Goal: Information Seeking & Learning: Check status

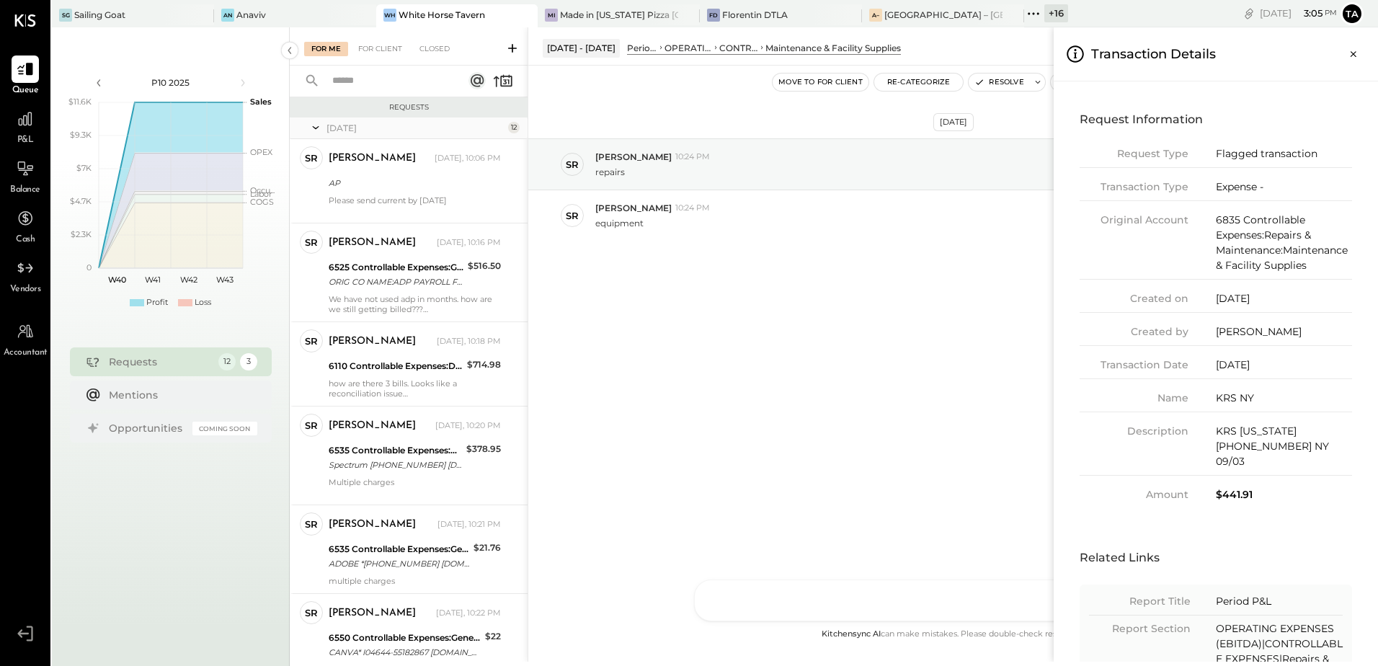
scroll to position [231, 0]
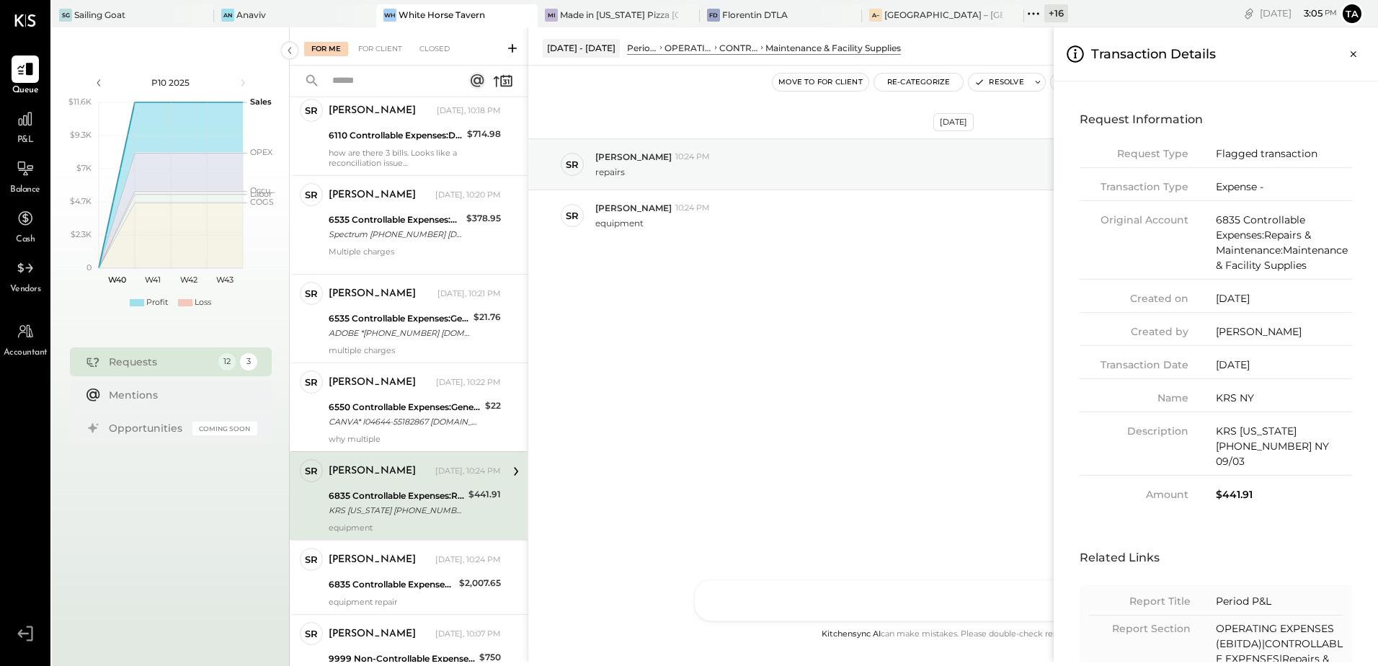
click at [402, 505] on div "For Me For Client Closed Requests [DATE] 12 SR [PERSON_NAME] Owner [PERSON_NAME…" at bounding box center [834, 344] width 1089 height 634
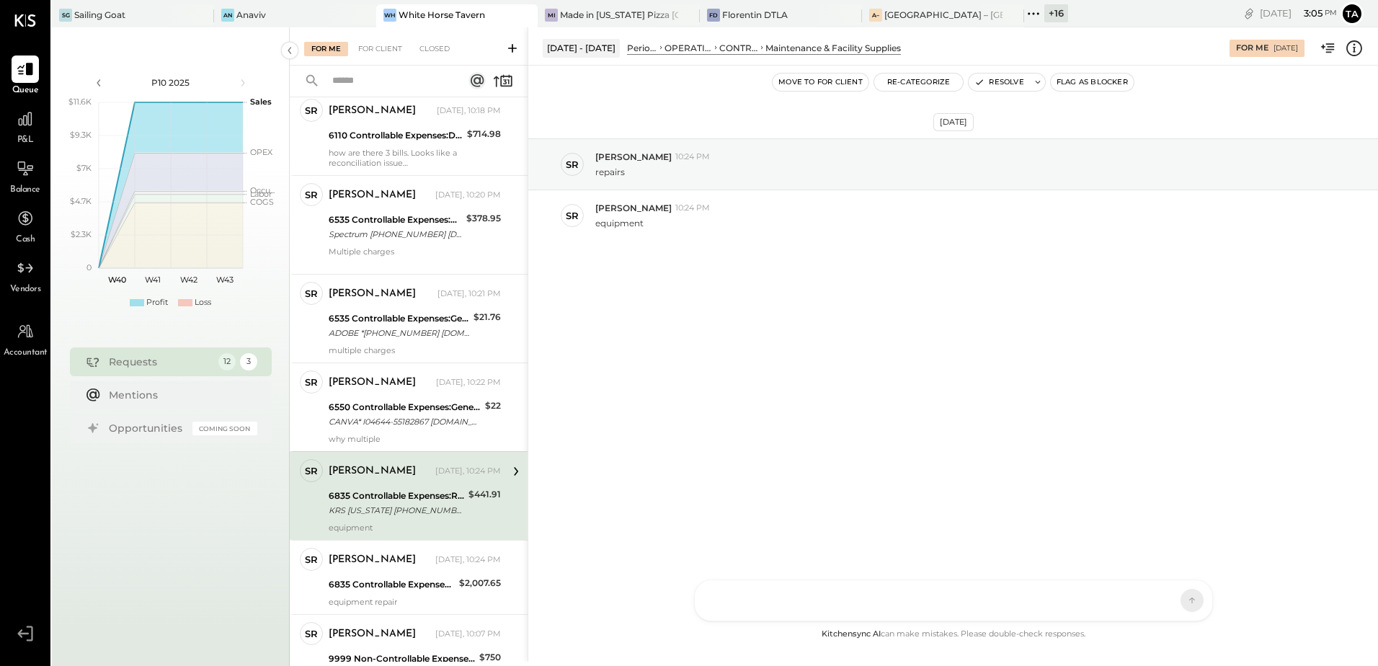
click at [862, 412] on div "[DATE] SR [PERSON_NAME] 10:24 PM repairs SR [PERSON_NAME] 10:24 PM equipment" at bounding box center [953, 346] width 850 height 560
click at [405, 516] on div "KRS [US_STATE] [PHONE_NUMBER] NY 09/03" at bounding box center [397, 510] width 136 height 14
click at [1350, 50] on icon at bounding box center [1354, 48] width 19 height 19
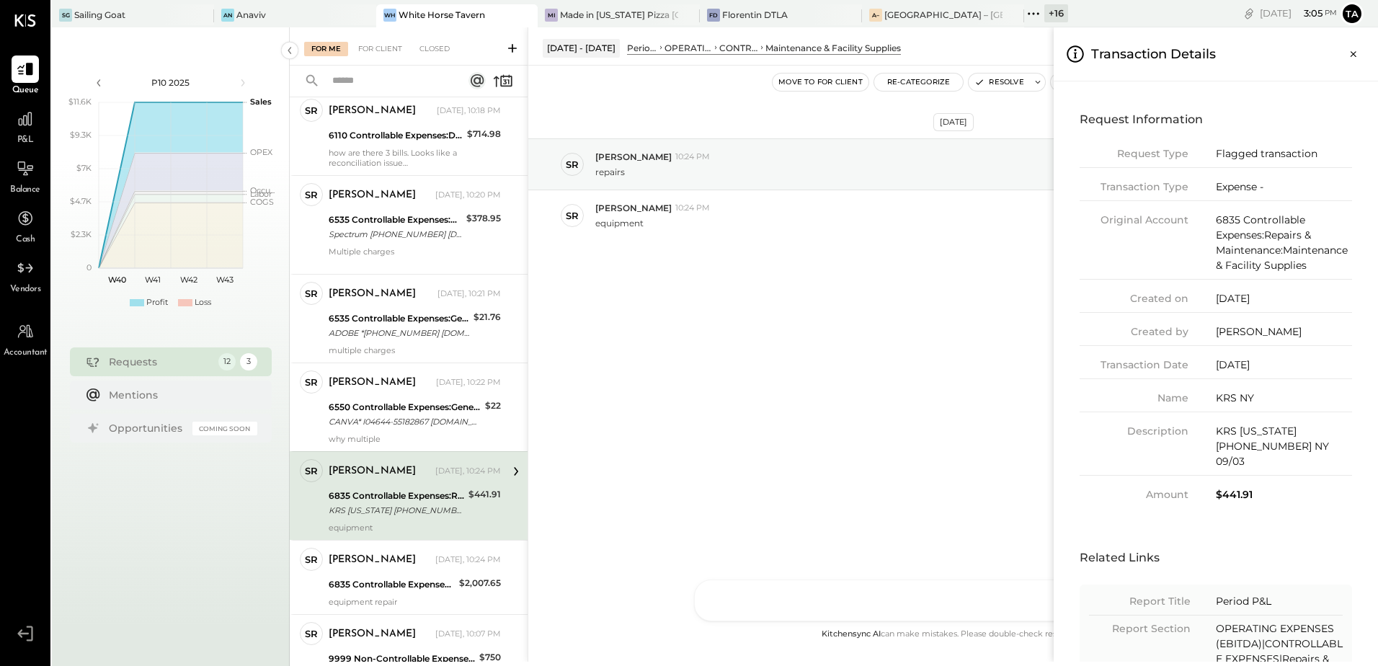
drag, startPoint x: 1355, startPoint y: 54, endPoint x: 1368, endPoint y: 139, distance: 86.1
click at [1355, 54] on icon "Close panel" at bounding box center [1354, 54] width 14 height 14
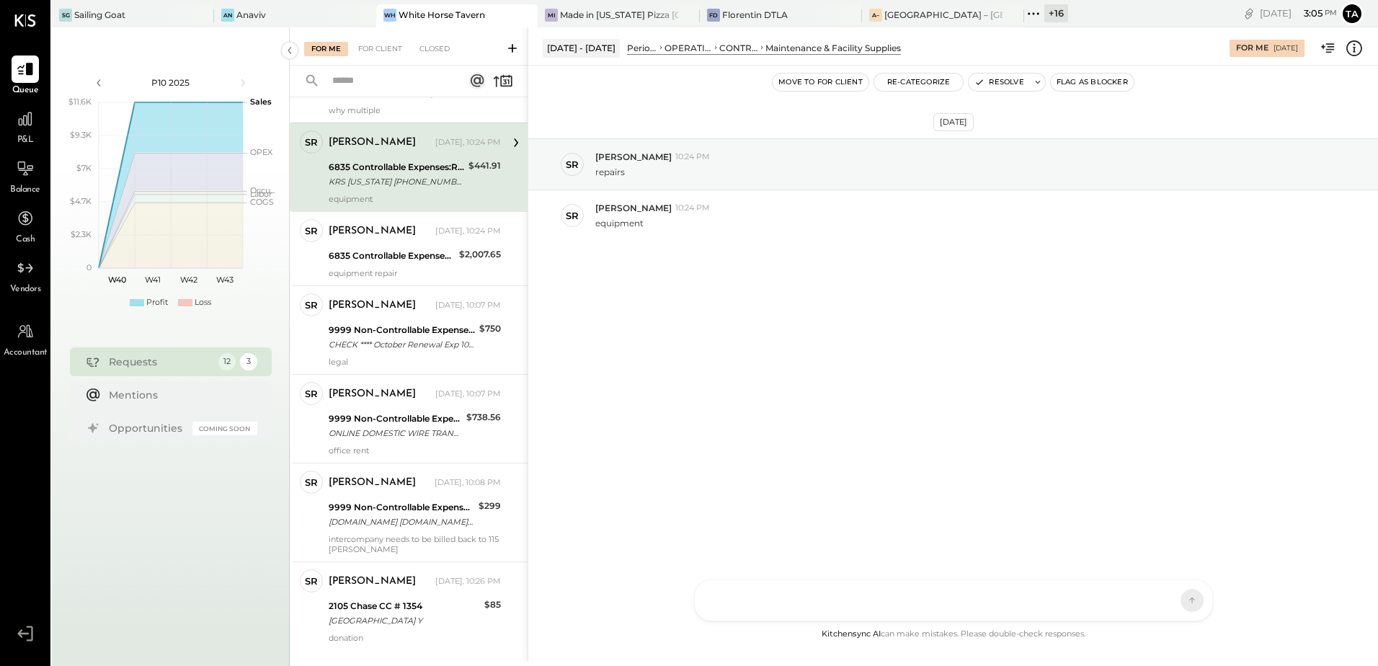
scroll to position [582, 0]
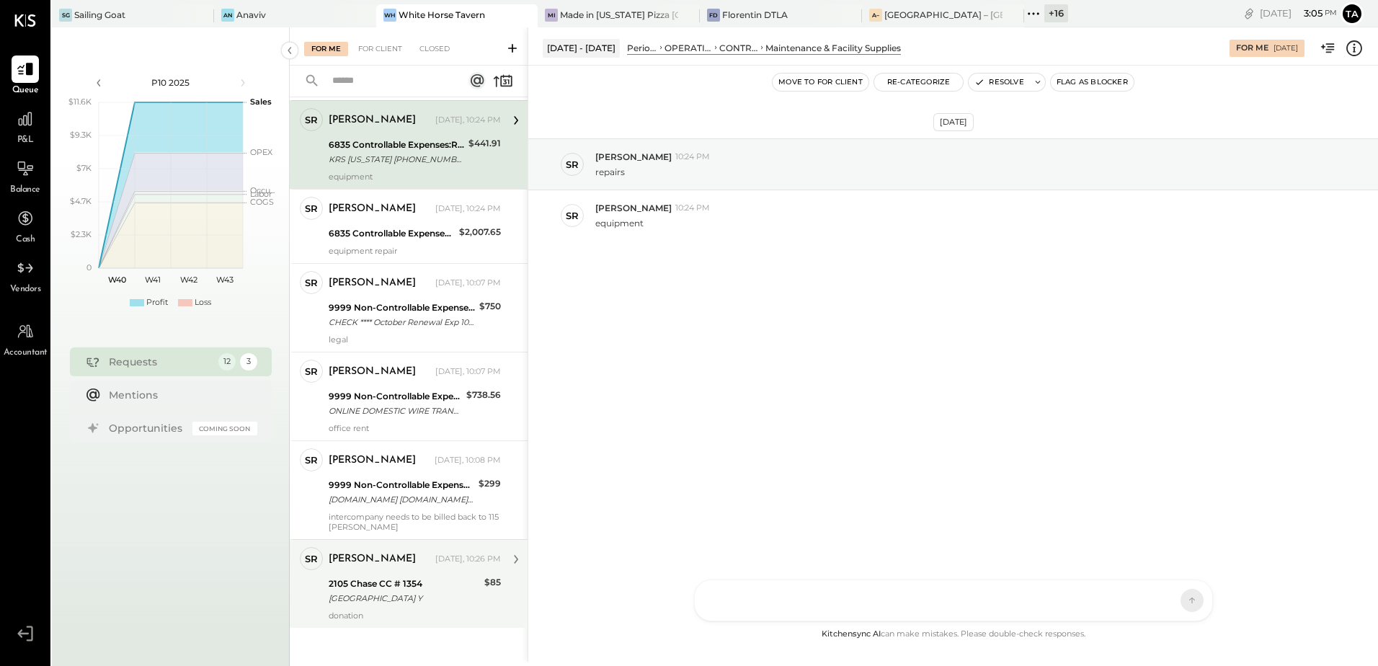
click at [421, 609] on div "[PERSON_NAME] [DATE], 10:26 PM [STREET_ADDRESS] Y $85 donation" at bounding box center [415, 584] width 172 height 74
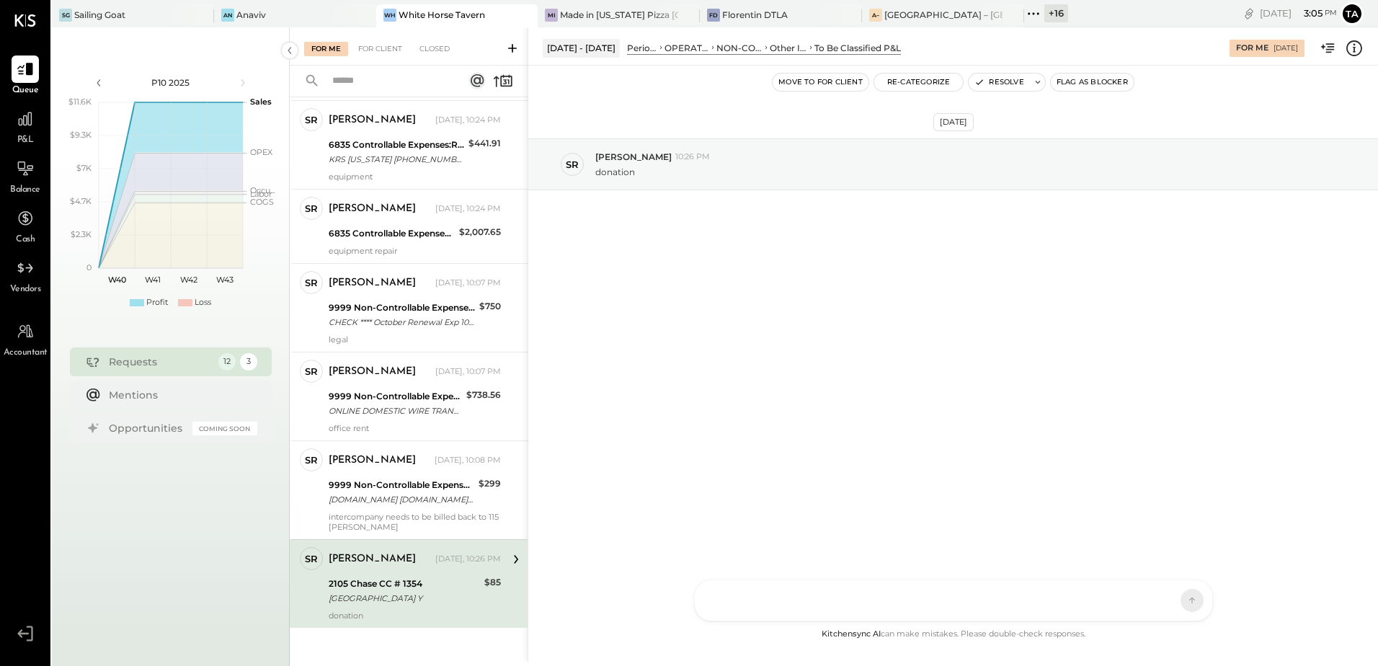
click at [805, 477] on div "[DATE] SR [PERSON_NAME] 10:26 PM donation" at bounding box center [953, 346] width 850 height 560
click at [405, 607] on div "[PERSON_NAME] [DATE], 10:26 PM [STREET_ADDRESS] Y $85 donation" at bounding box center [415, 584] width 172 height 74
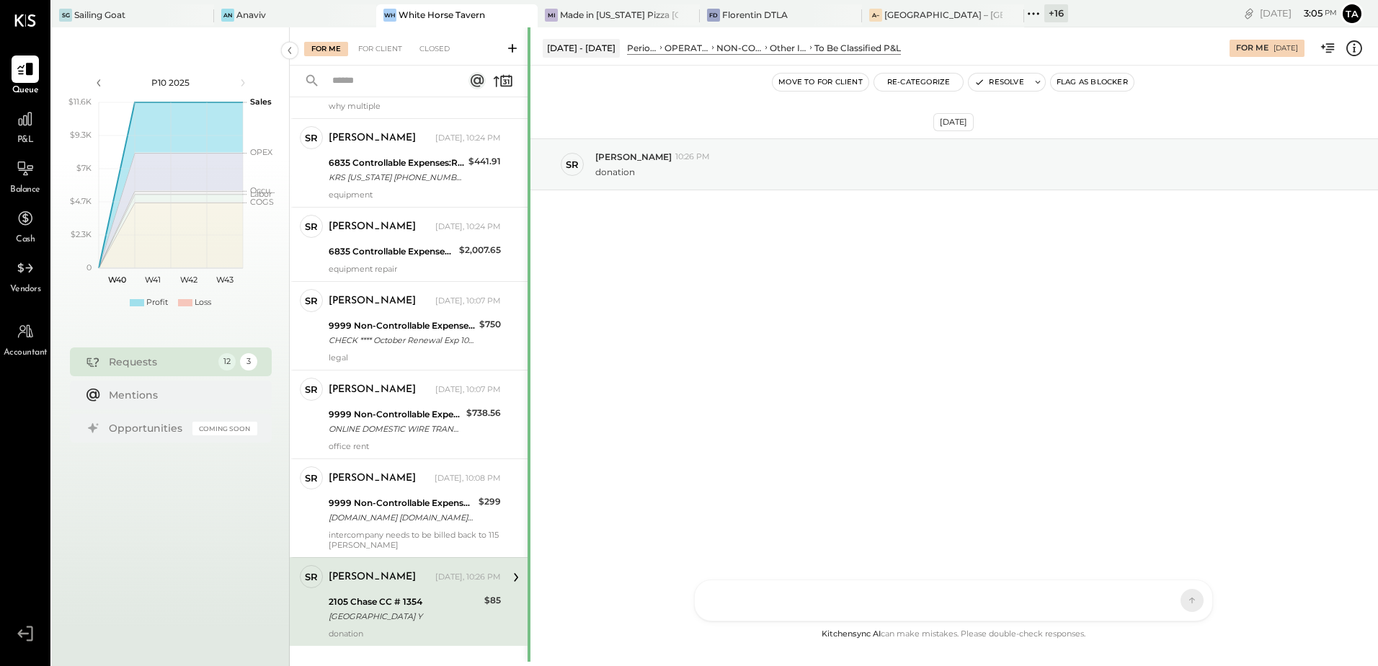
scroll to position [568, 0]
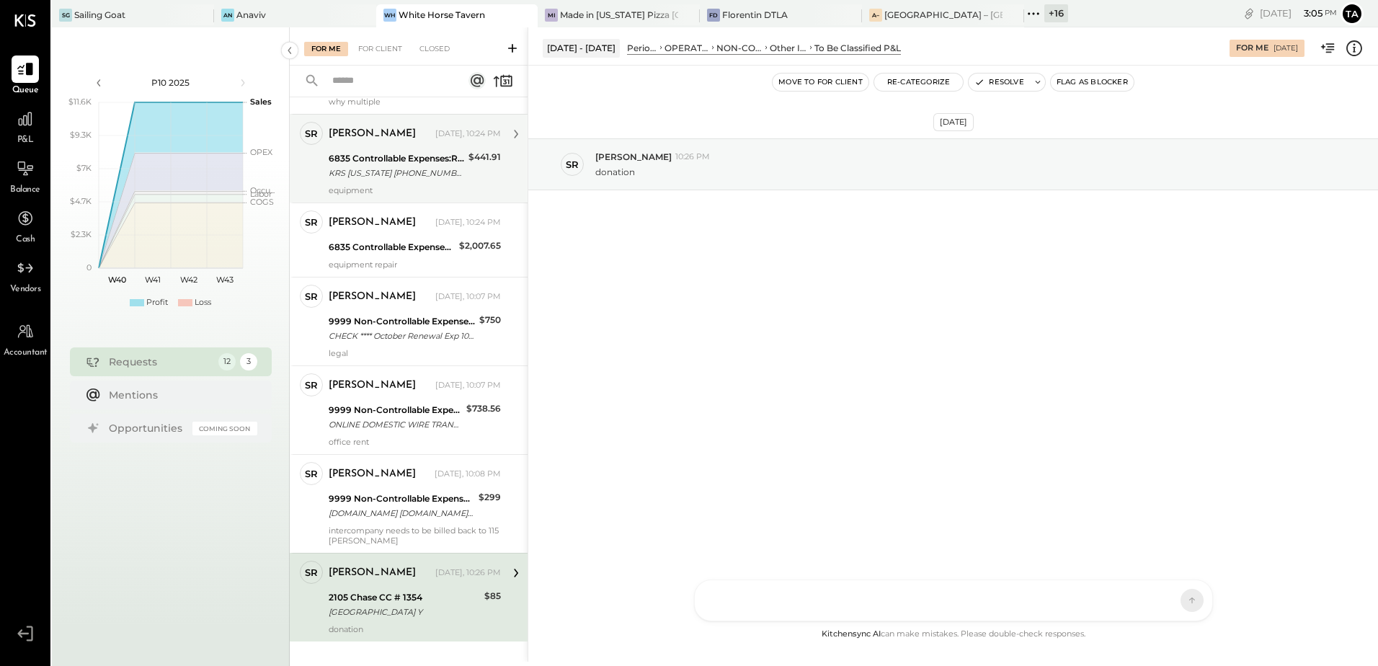
click at [389, 182] on div "[PERSON_NAME] [DATE], 10:24 PM 6835 Controllable Expenses:Repairs & Maintenance…" at bounding box center [415, 159] width 172 height 74
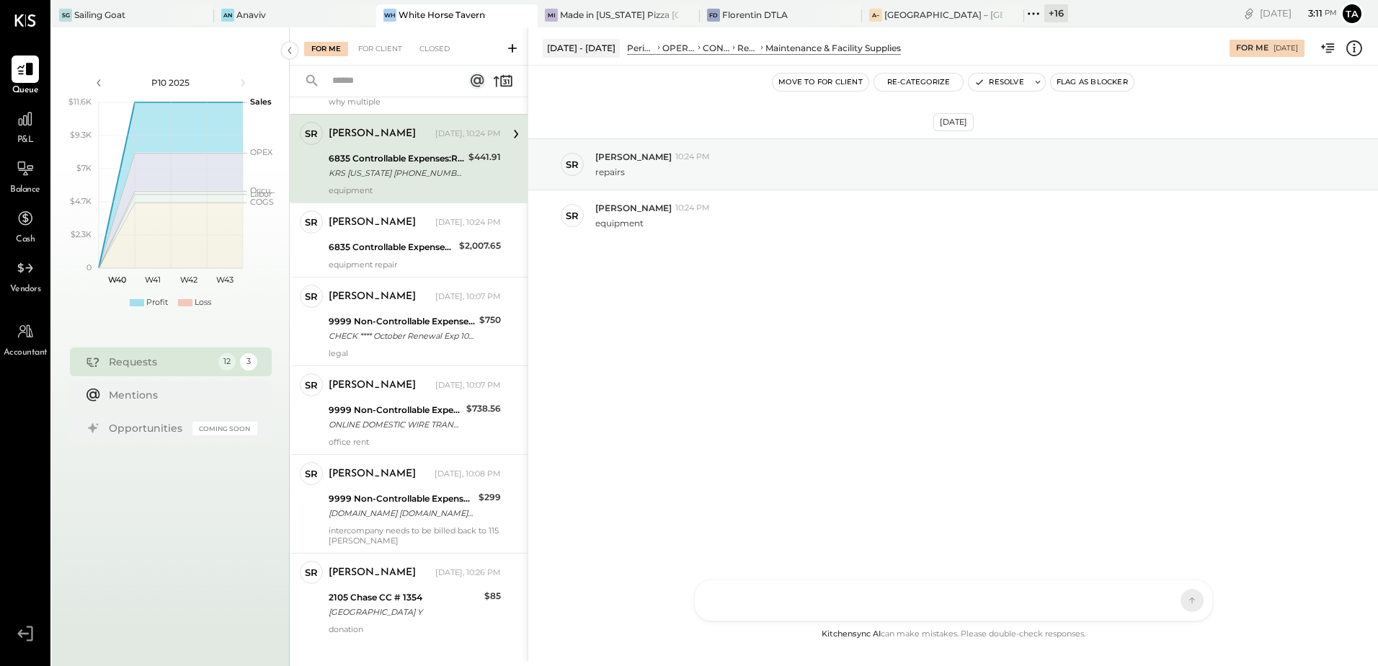
click at [360, 163] on div "6835 Controllable Expenses:Repairs & Maintenance:Maintenance & Facility Supplies" at bounding box center [397, 158] width 136 height 14
click at [807, 340] on div "[DATE] SR [PERSON_NAME] 10:24 PM repairs SR [PERSON_NAME] 10:24 PM equipment" at bounding box center [953, 226] width 850 height 248
click at [1004, 82] on button "Resolve" at bounding box center [999, 82] width 61 height 17
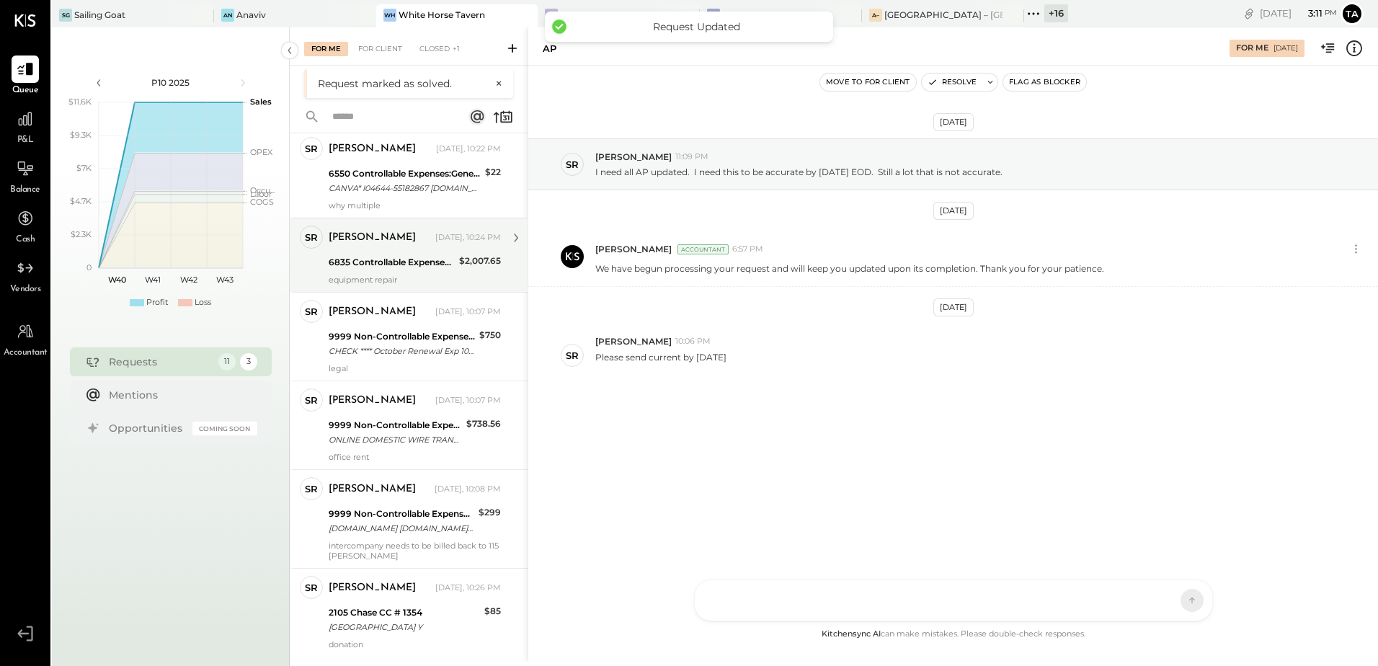
click at [406, 265] on div "6835 Controllable Expenses:Repairs & Maintenance:Maintenance & Facility Supplies" at bounding box center [392, 262] width 126 height 14
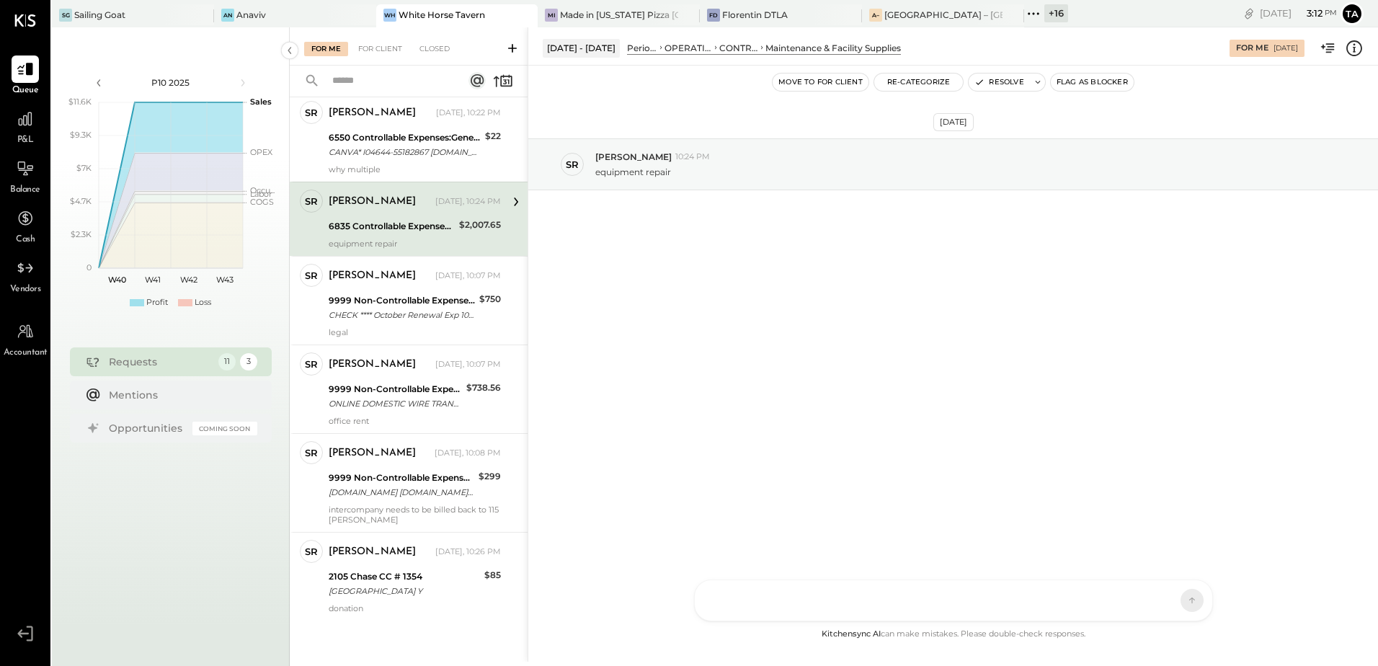
click at [373, 233] on div "6835 Controllable Expenses:Repairs & Maintenance:Maintenance & Facility Supplies" at bounding box center [392, 226] width 126 height 14
click at [354, 222] on div "6835 Controllable Expenses:Repairs & Maintenance:Maintenance & Facility Supplies" at bounding box center [392, 226] width 126 height 14
drag, startPoint x: 424, startPoint y: 230, endPoint x: 541, endPoint y: 258, distance: 120.1
click at [424, 230] on div "6835 Controllable Expenses:Repairs & Maintenance:Maintenance & Facility Supplies" at bounding box center [392, 226] width 126 height 14
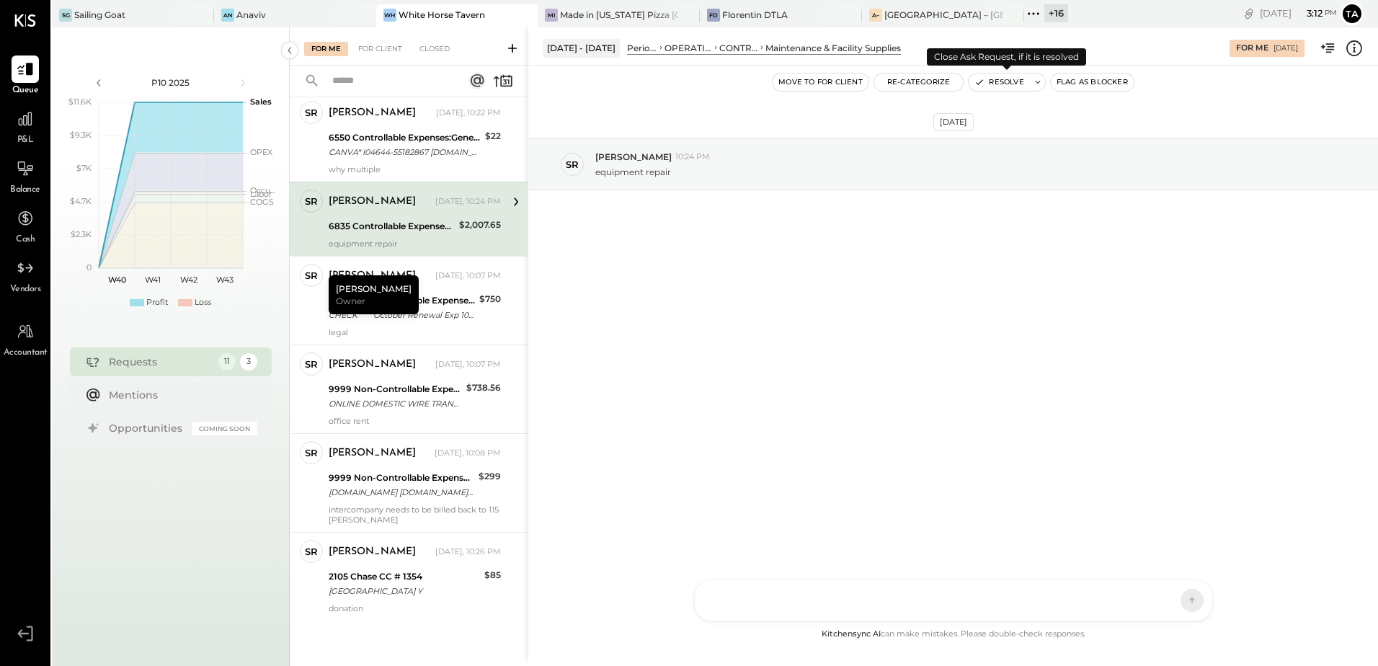
click at [998, 83] on button "Resolve" at bounding box center [999, 82] width 61 height 17
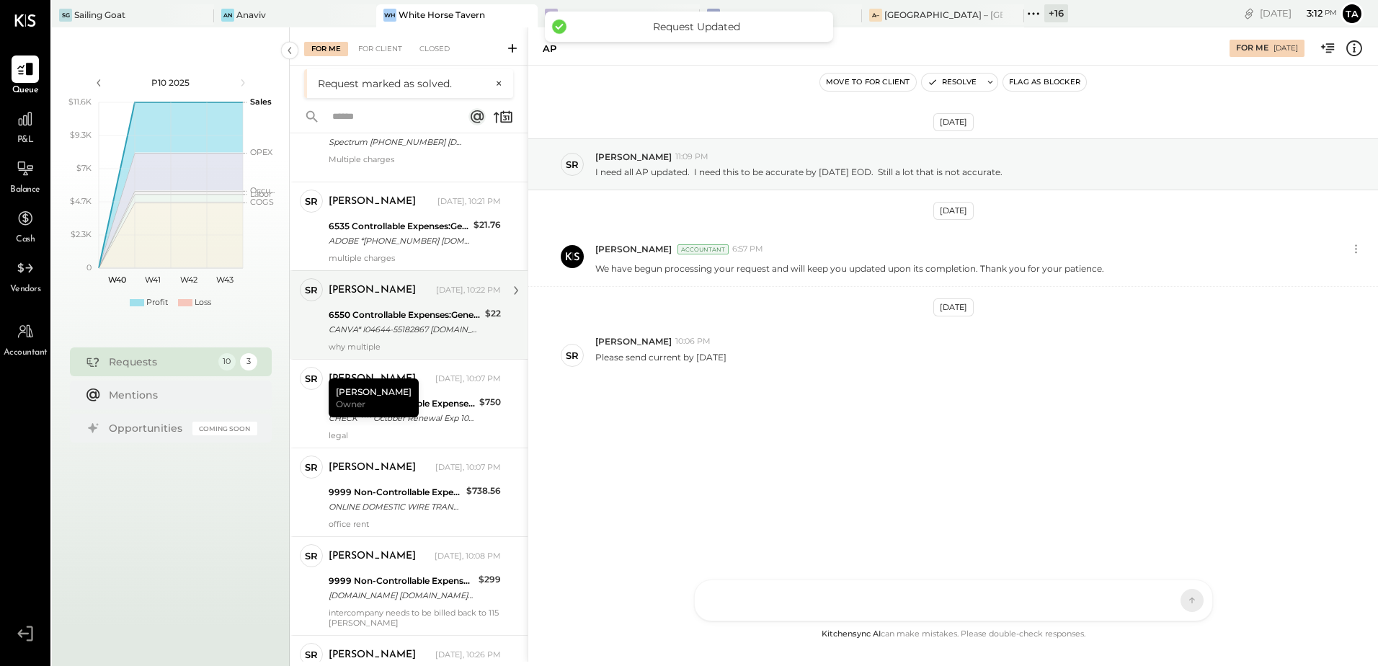
scroll to position [354, 0]
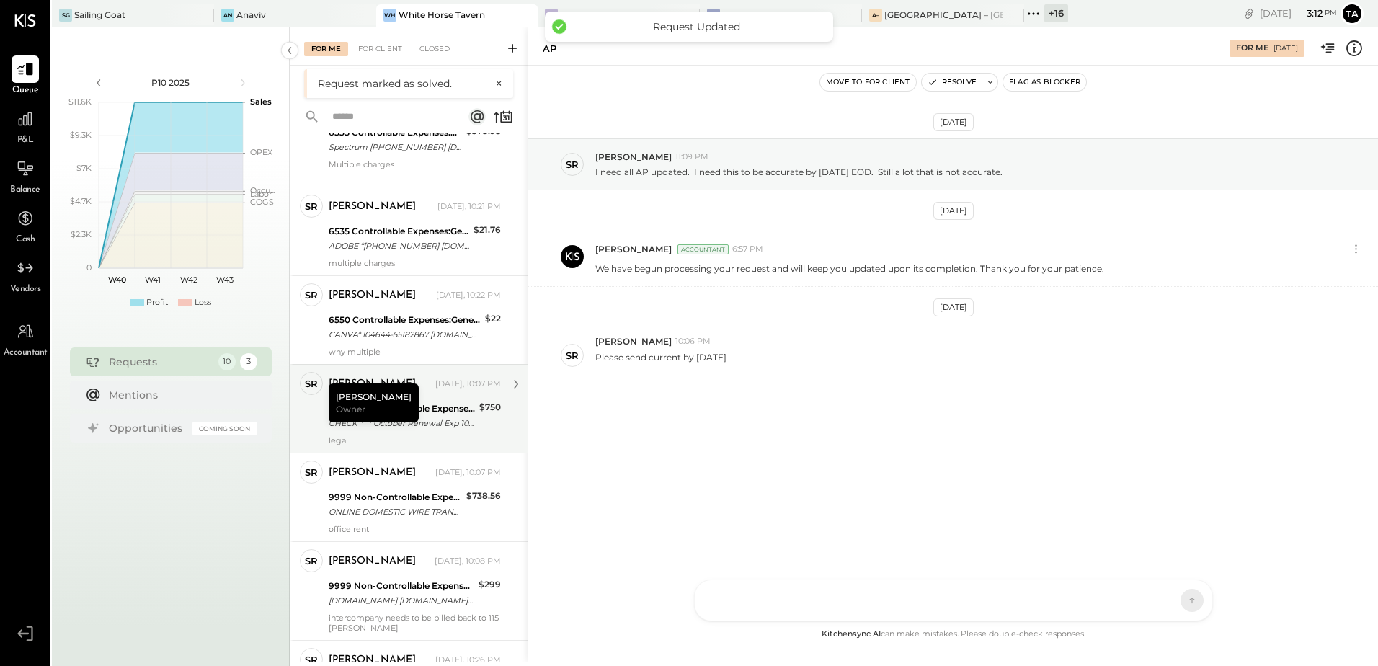
drag, startPoint x: 365, startPoint y: 399, endPoint x: 443, endPoint y: 430, distance: 84.2
click at [365, 400] on div "[PERSON_NAME] Owner" at bounding box center [374, 403] width 90 height 39
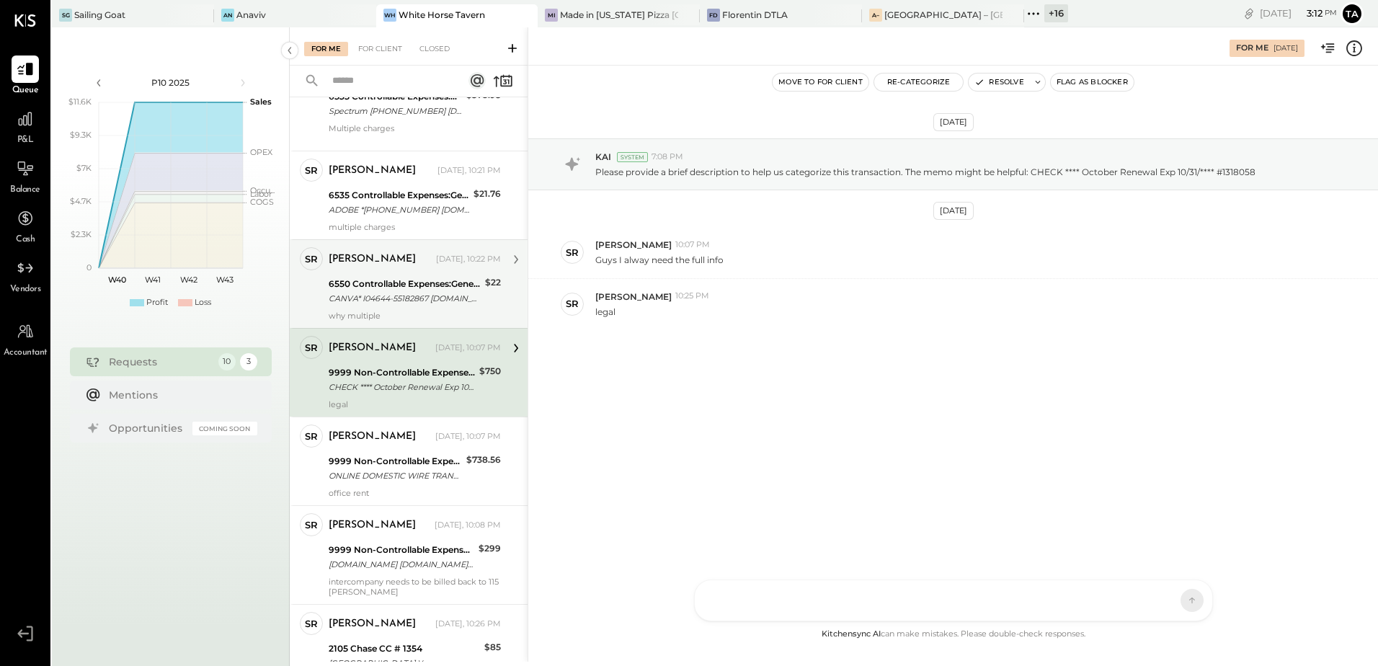
click at [421, 301] on div "CANVA* I04644-55182867 [DOMAIN_NAME] DE 09/19" at bounding box center [405, 298] width 152 height 14
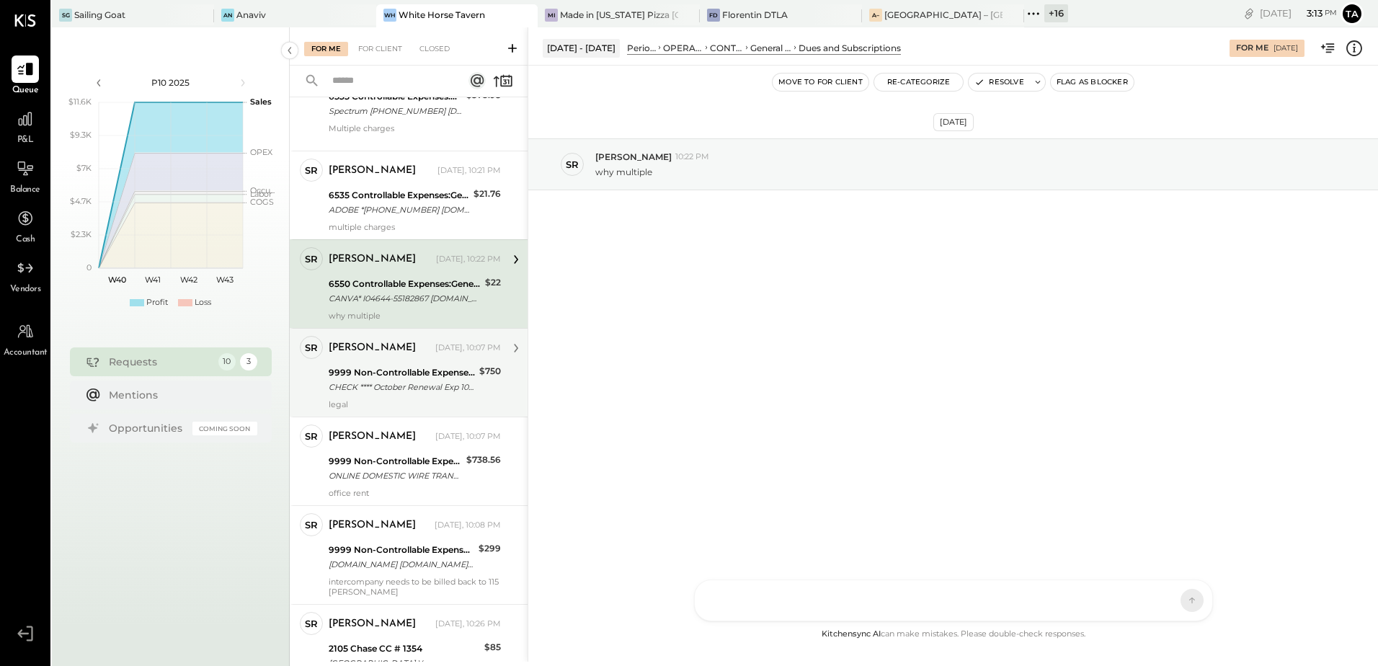
click at [413, 355] on div "[PERSON_NAME]" at bounding box center [381, 348] width 104 height 14
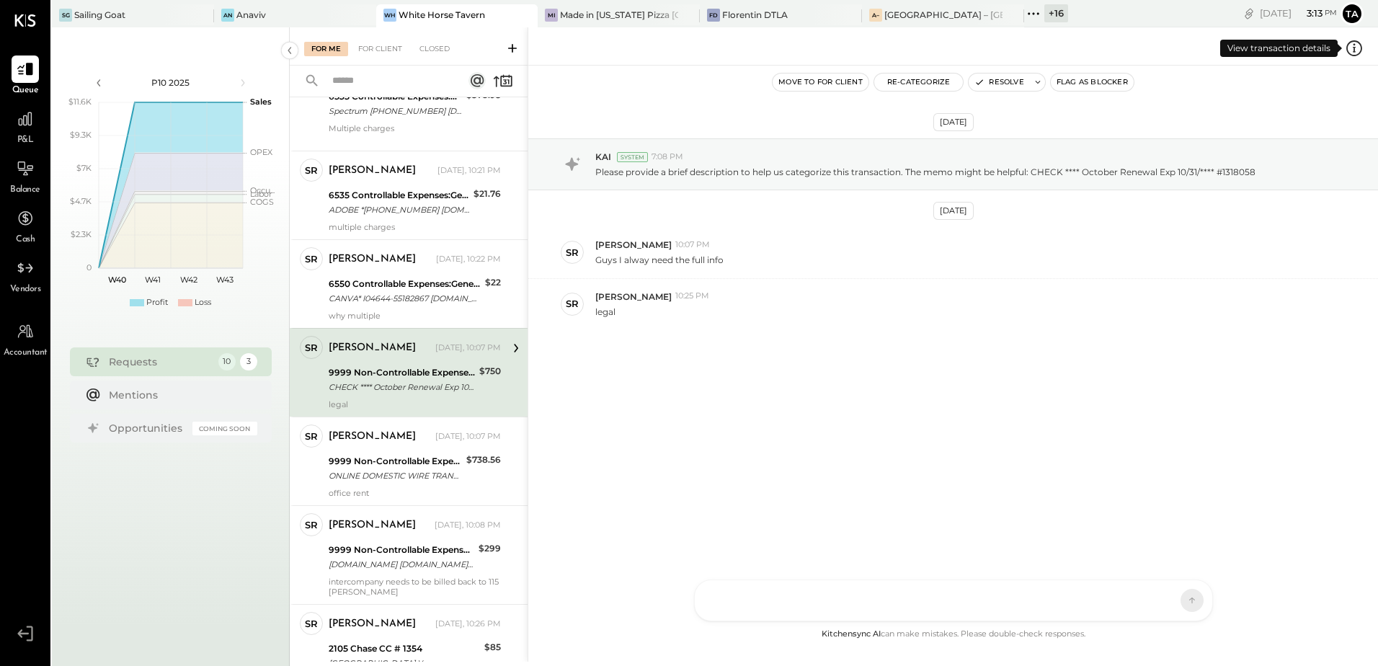
click at [1352, 51] on icon at bounding box center [1354, 48] width 19 height 19
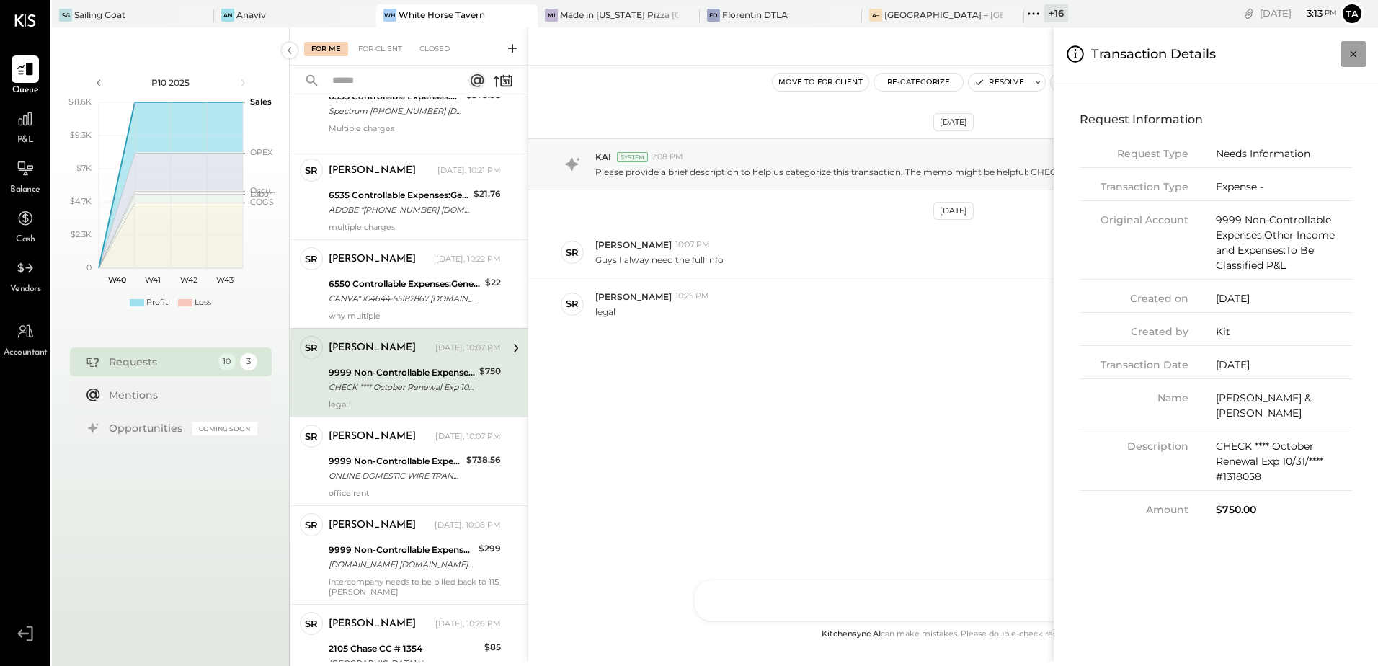
click at [1352, 57] on icon "Close panel" at bounding box center [1354, 54] width 14 height 14
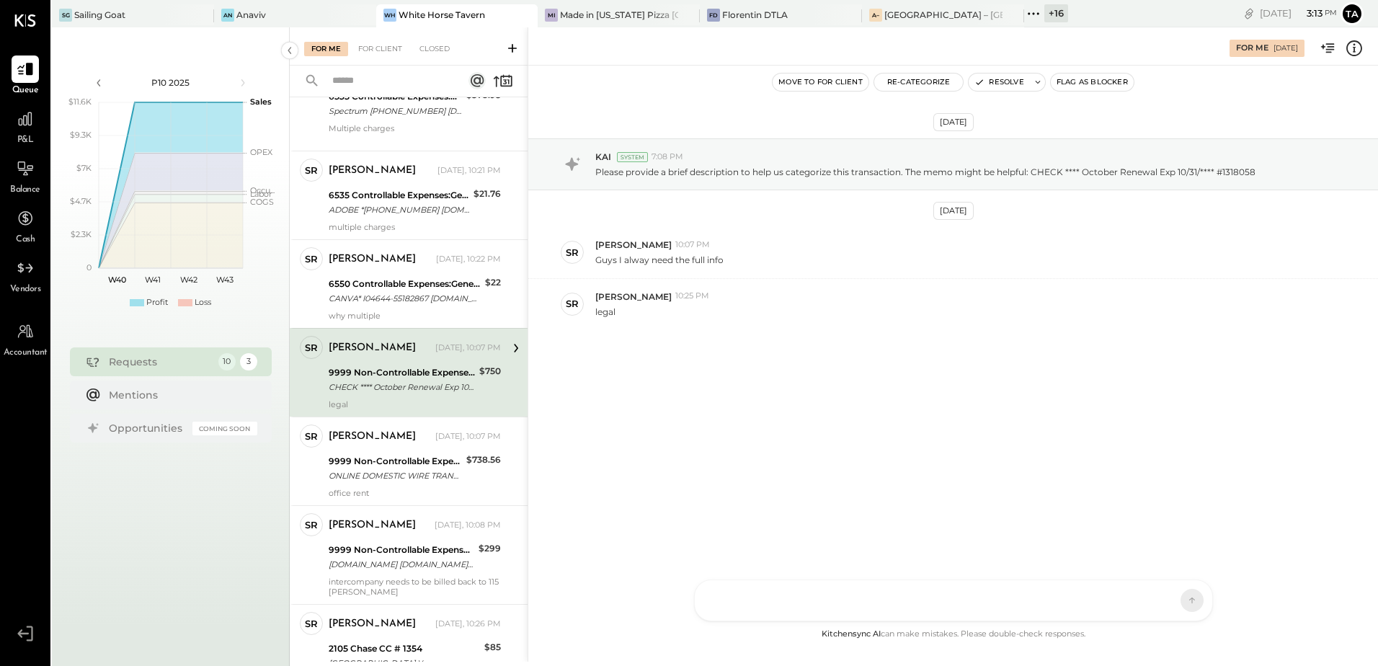
click at [1354, 53] on icon at bounding box center [1354, 48] width 19 height 19
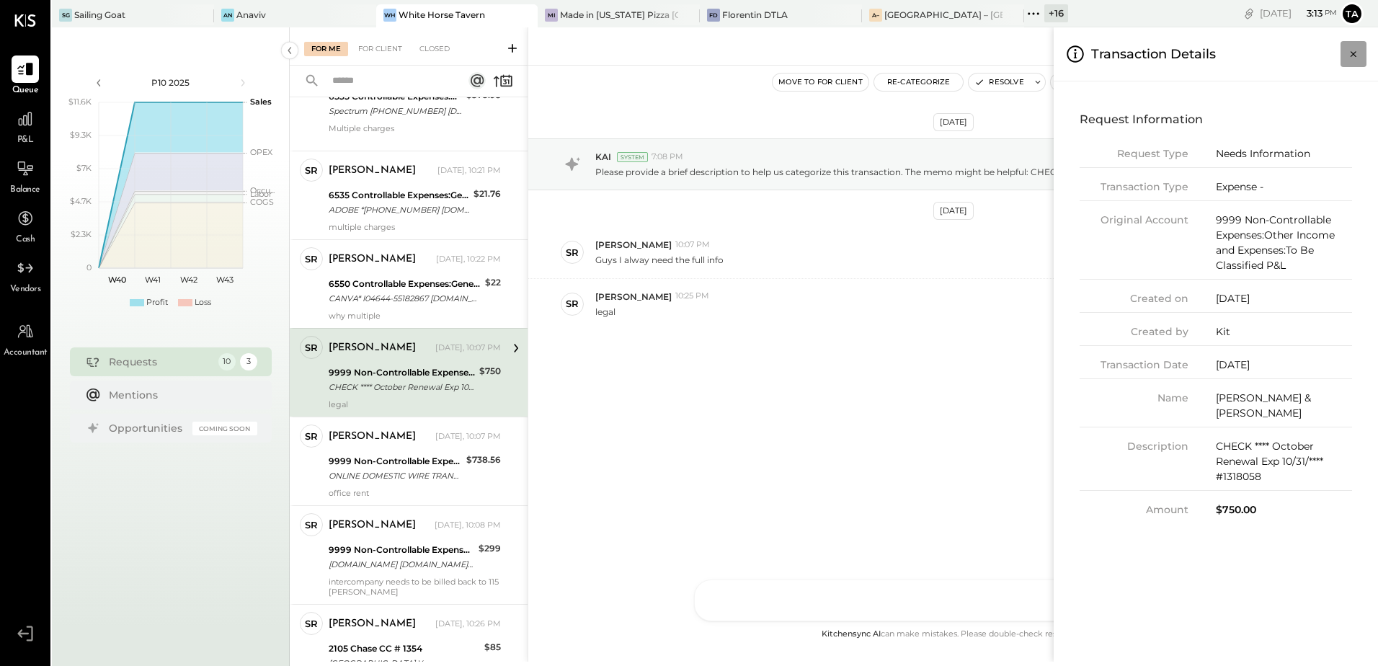
click at [1352, 58] on icon "Close panel" at bounding box center [1354, 54] width 14 height 14
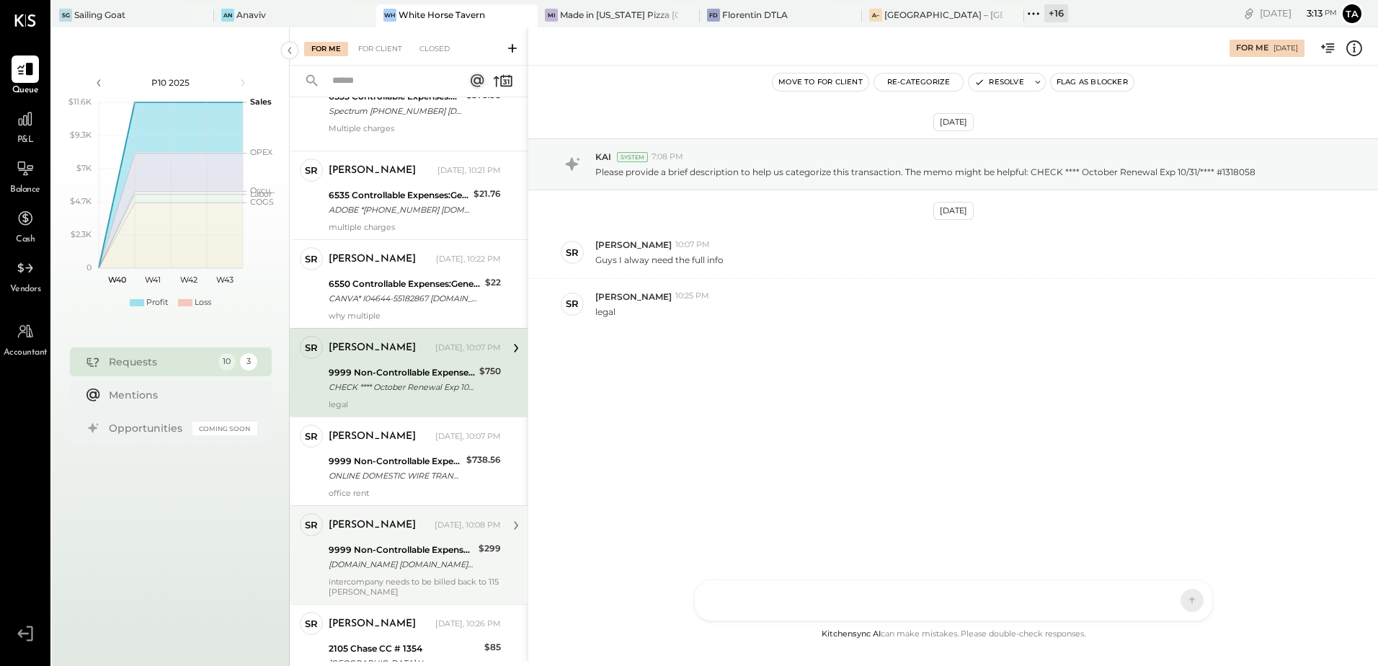
scroll to position [282, 0]
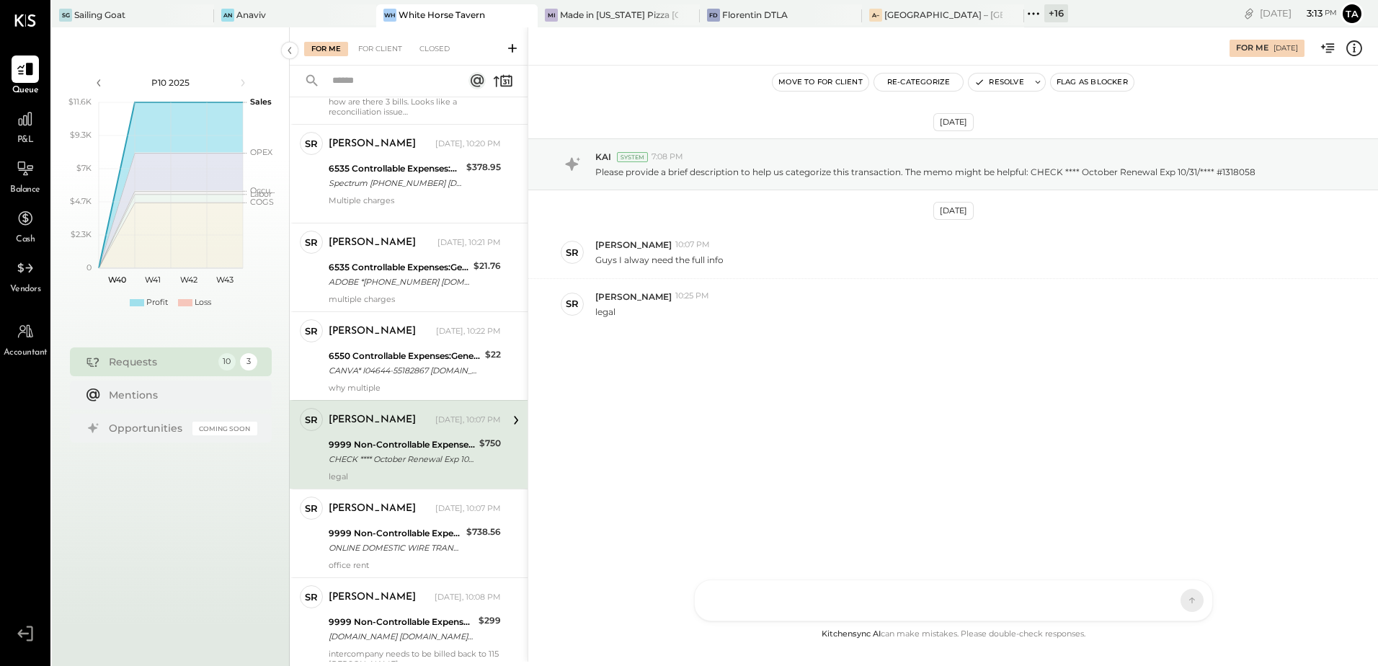
click at [435, 461] on div "CHECK **** October Renewal Exp 10/31/**** #1318058" at bounding box center [402, 459] width 146 height 14
click at [1360, 53] on icon at bounding box center [1355, 48] width 16 height 16
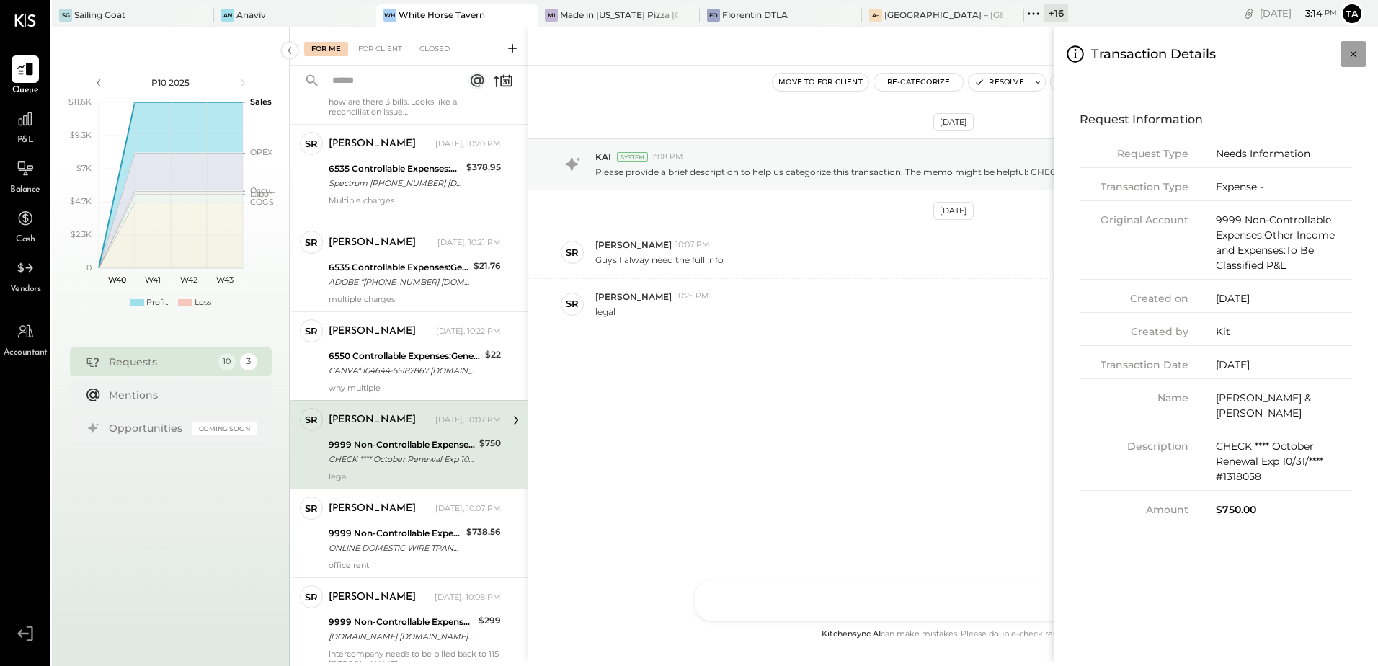
click at [1355, 59] on icon "Close panel" at bounding box center [1354, 54] width 14 height 14
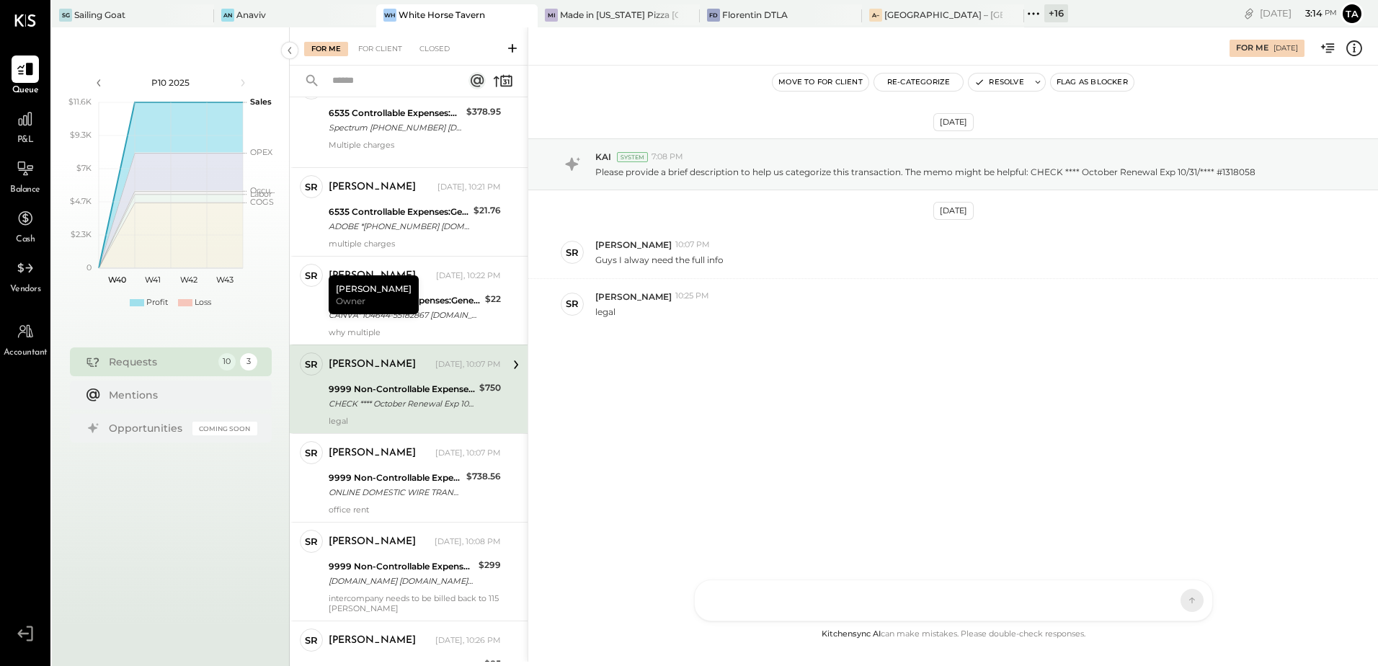
scroll to position [426, 0]
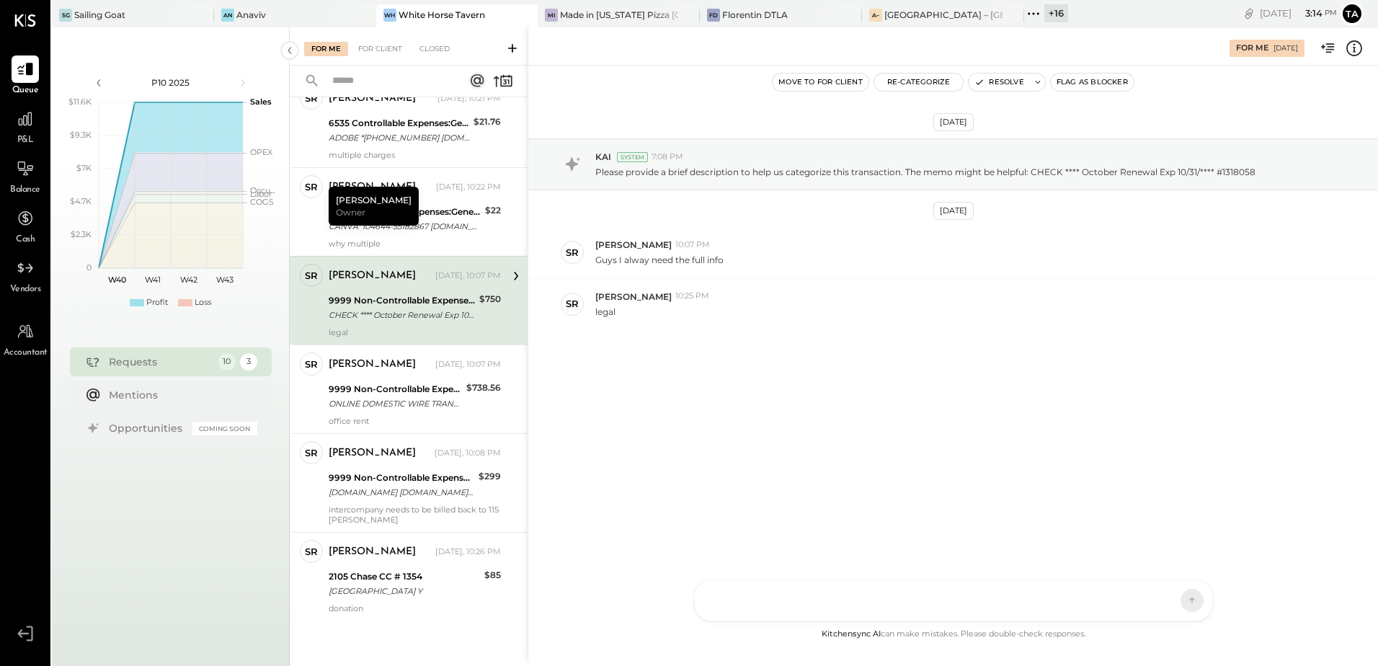
drag, startPoint x: 755, startPoint y: 512, endPoint x: 311, endPoint y: 204, distance: 540.3
click at [755, 512] on div "[DATE] KAI System 7:08 PM Please provide a brief description to help us categor…" at bounding box center [953, 346] width 850 height 560
click at [378, 211] on div "[PERSON_NAME] Owner" at bounding box center [374, 206] width 90 height 39
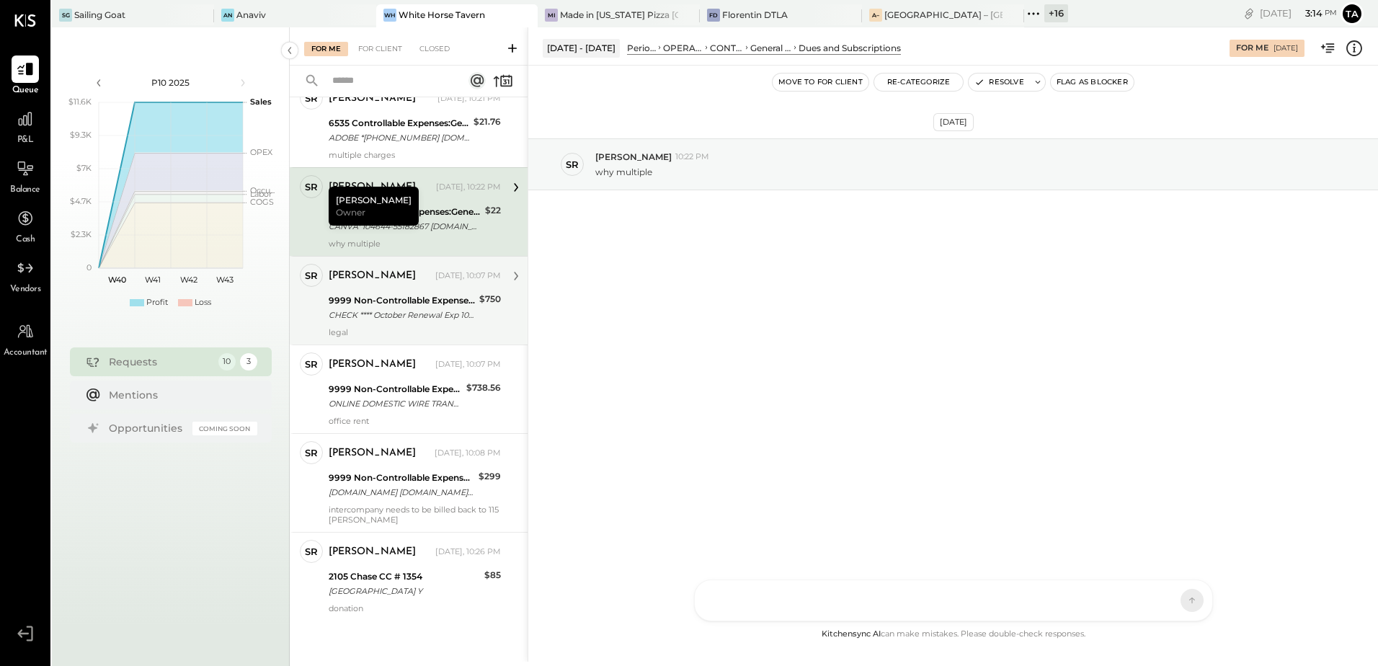
click at [386, 312] on div "CHECK **** October Renewal Exp 10/31/**** #1318058" at bounding box center [402, 315] width 146 height 14
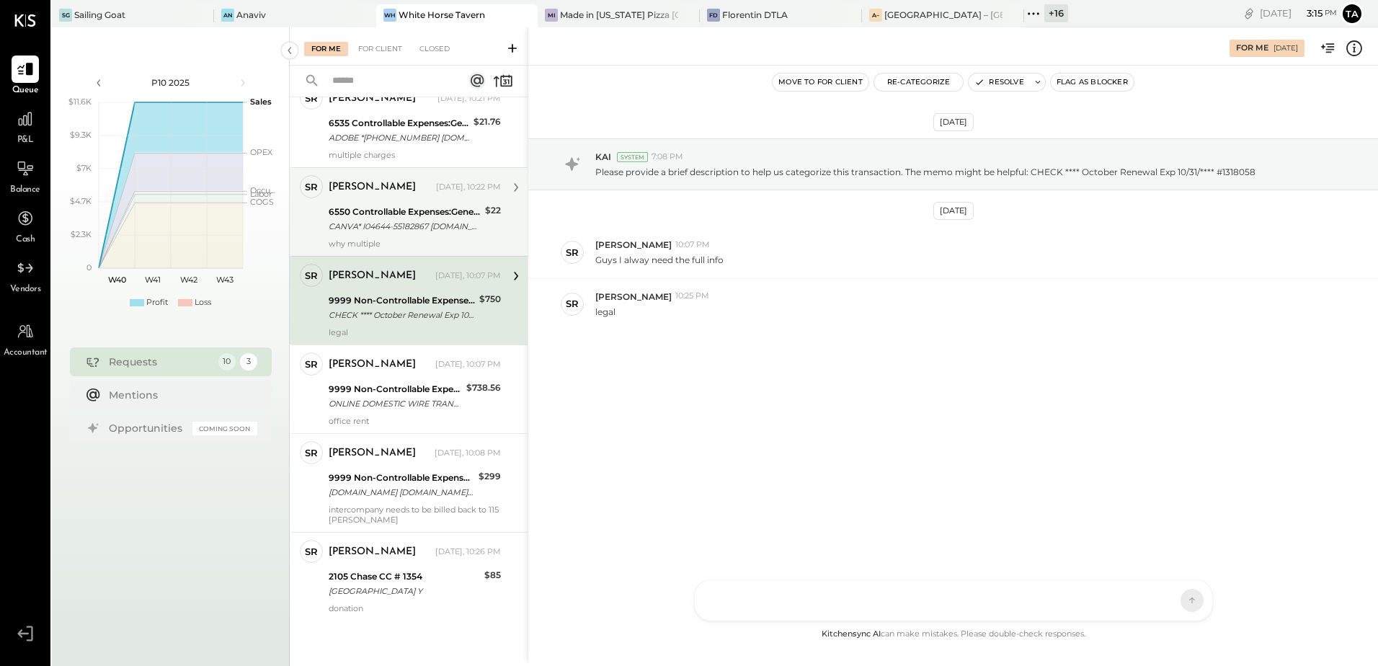
drag, startPoint x: 421, startPoint y: 314, endPoint x: 464, endPoint y: 314, distance: 43.3
click at [421, 314] on div "CHECK **** October Renewal Exp 10/31/**** #1318058" at bounding box center [402, 315] width 146 height 14
click at [999, 79] on button "Resolve" at bounding box center [999, 82] width 61 height 17
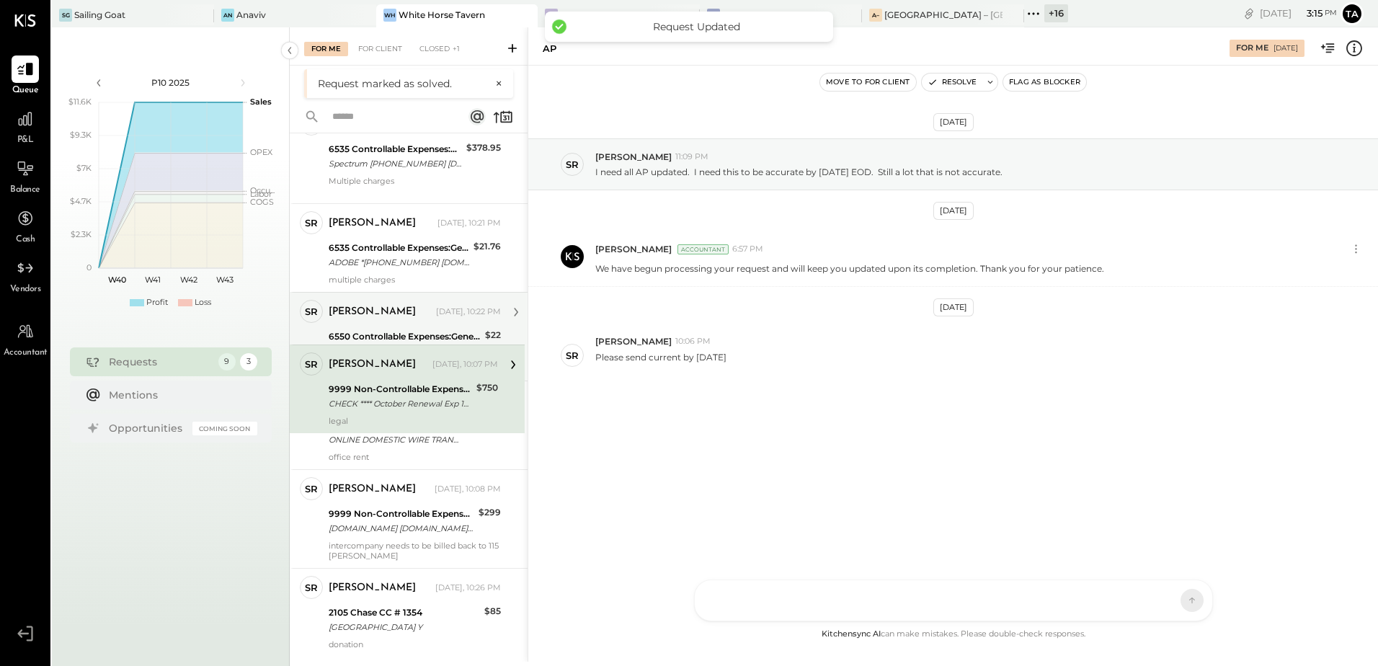
scroll to position [337, 0]
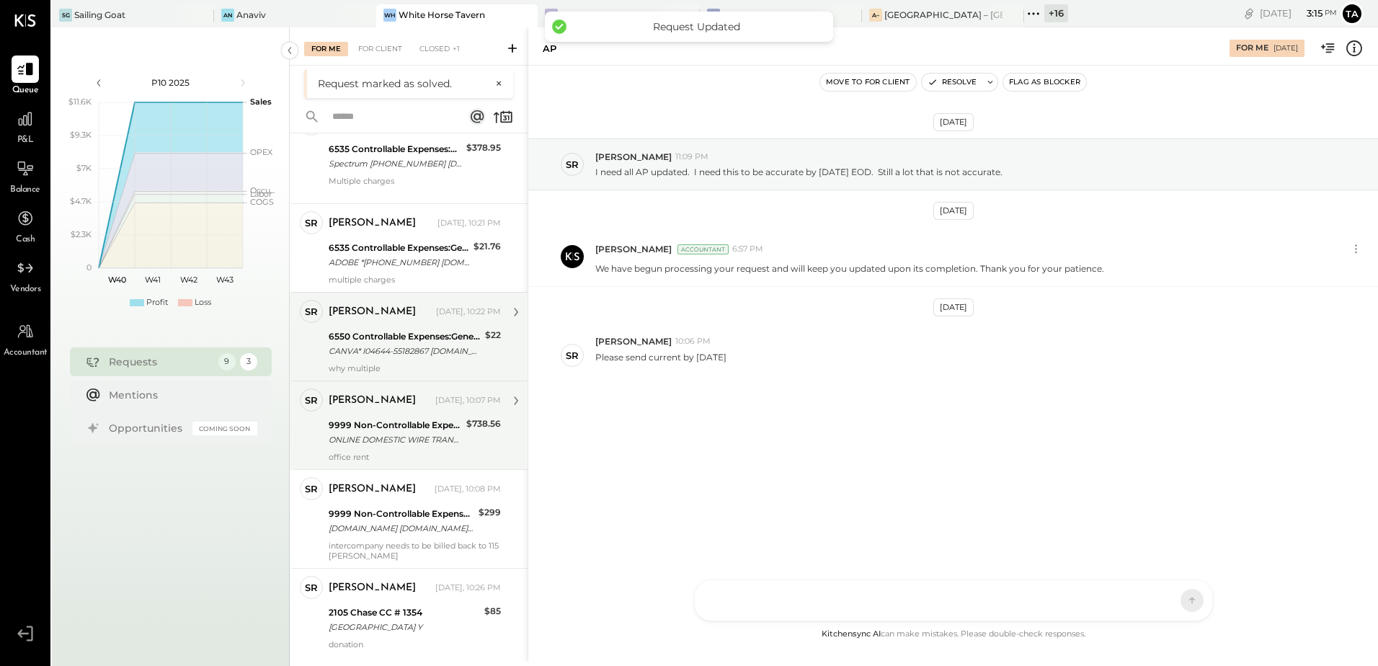
click at [393, 435] on div "ONLINE DOMESTIC WIRE TRANSFER VIA: BK AMER [GEOGRAPHIC_DATA]/026009593 A/C: RIV…" at bounding box center [395, 440] width 133 height 14
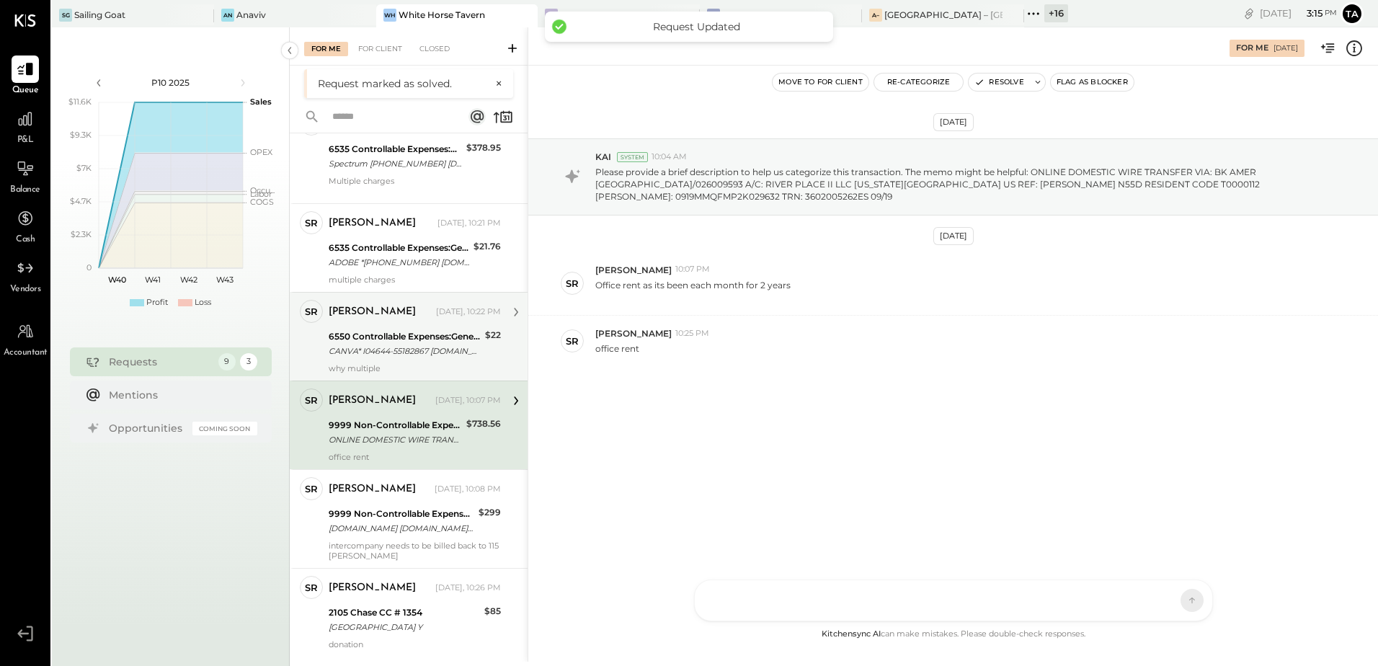
click at [409, 444] on div "ONLINE DOMESTIC WIRE TRANSFER VIA: BK AMER [GEOGRAPHIC_DATA]/026009593 A/C: RIV…" at bounding box center [395, 440] width 133 height 14
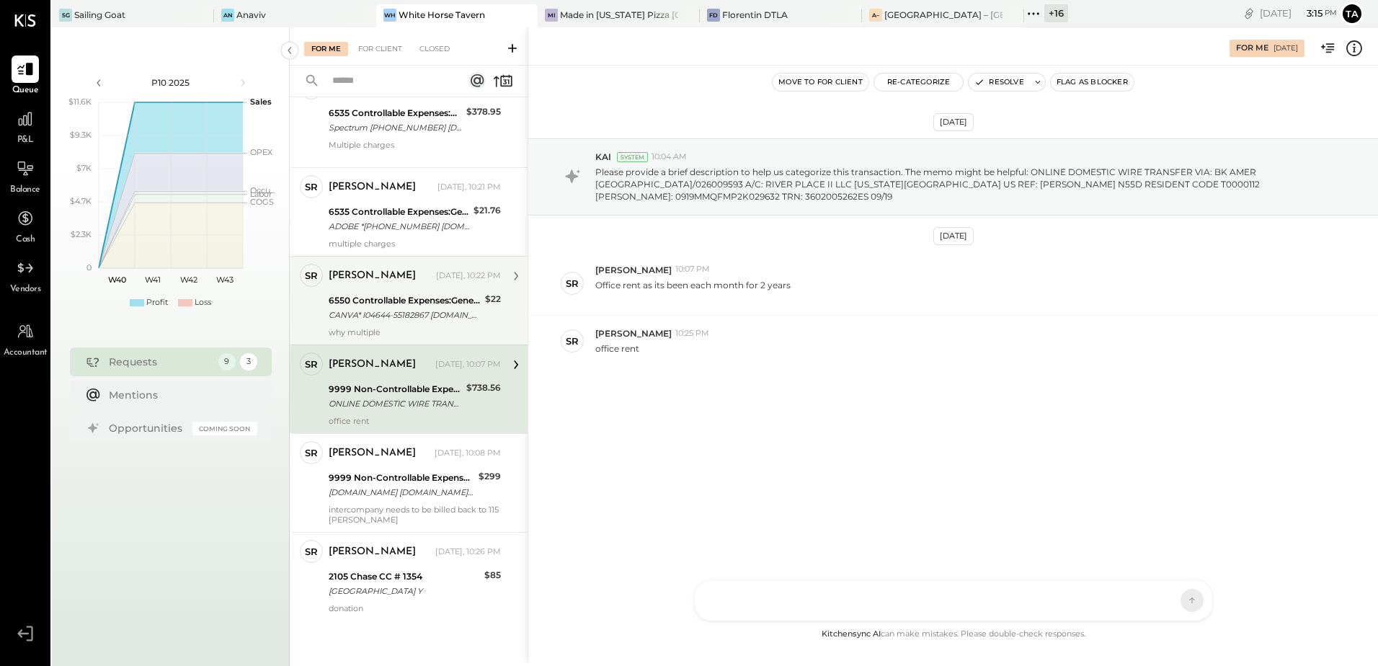
click at [399, 412] on div "9999 Non-Controllable Expenses:Other Income and Expenses:To Be Classified P&L O…" at bounding box center [395, 397] width 133 height 32
click at [390, 398] on div "ONLINE DOMESTIC WIRE TRANSFER VIA: BK AMER [GEOGRAPHIC_DATA]/026009593 A/C: RIV…" at bounding box center [395, 404] width 133 height 14
click at [381, 397] on div "ONLINE DOMESTIC WIRE TRANSFER VIA: BK AMER [GEOGRAPHIC_DATA]/026009593 A/C: RIV…" at bounding box center [395, 404] width 133 height 14
click at [1357, 50] on icon at bounding box center [1354, 48] width 19 height 19
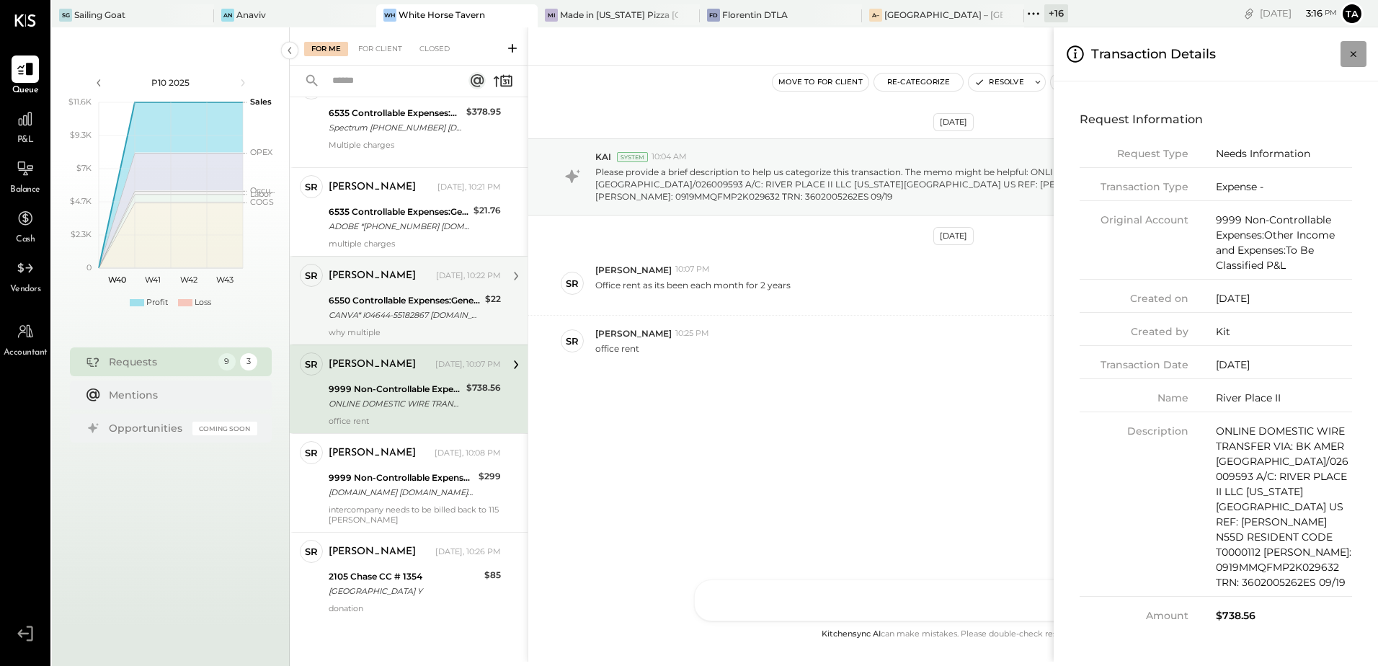
drag, startPoint x: 1354, startPoint y: 48, endPoint x: 1376, endPoint y: 102, distance: 57.6
click at [1354, 48] on icon "Close panel" at bounding box center [1354, 54] width 14 height 14
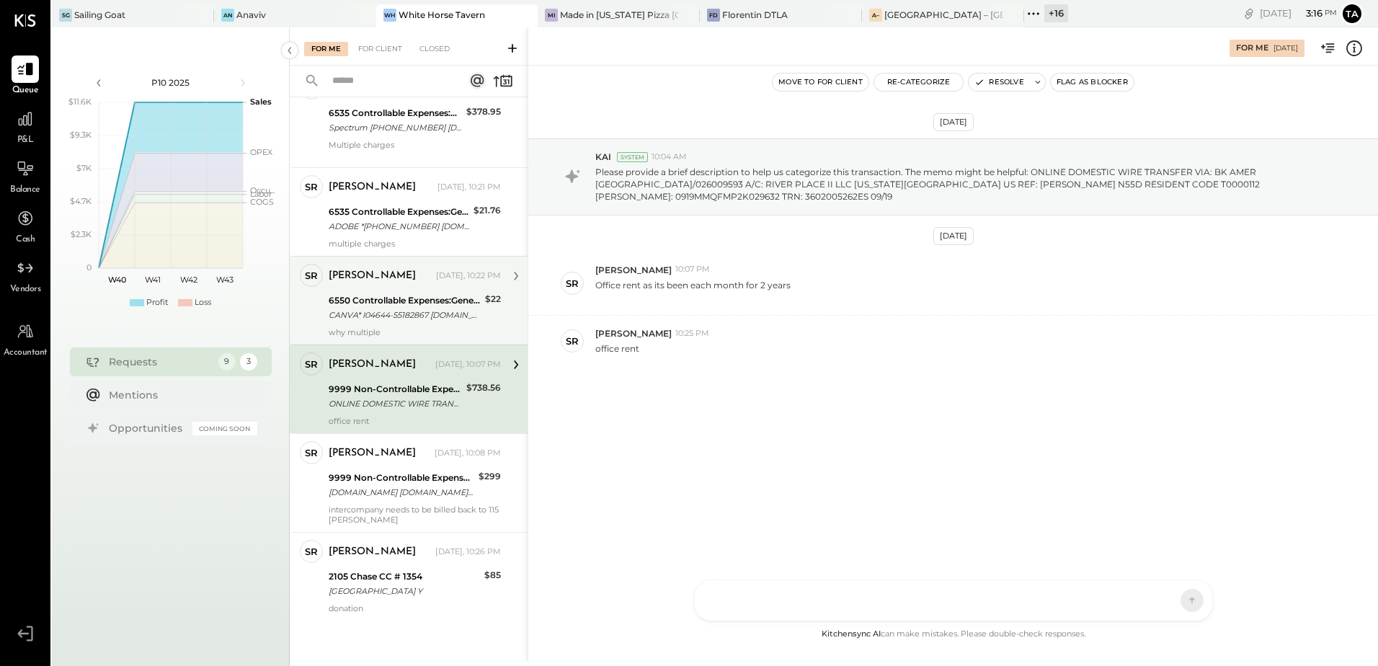
click at [397, 399] on div "ONLINE DOMESTIC WIRE TRANSFER VIA: BK AMER [GEOGRAPHIC_DATA]/026009593 A/C: RIV…" at bounding box center [395, 404] width 133 height 14
click at [993, 84] on button "Resolve" at bounding box center [999, 82] width 61 height 17
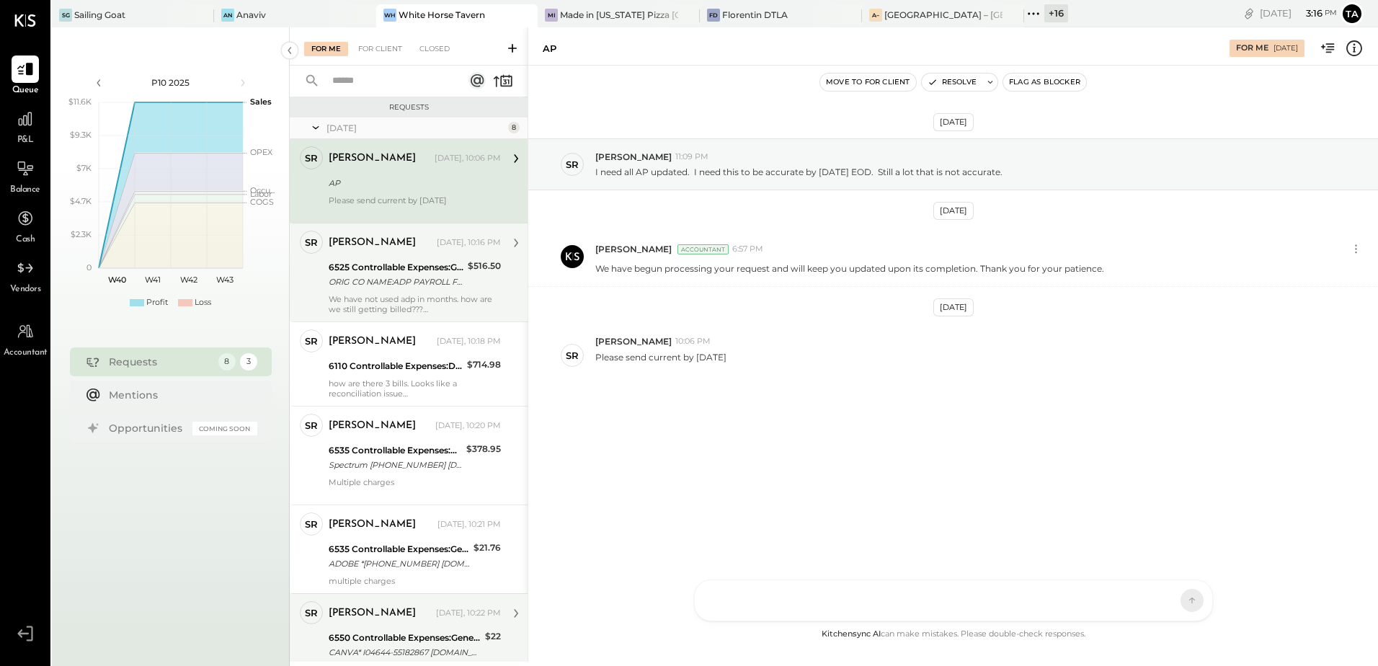
click at [383, 271] on div "6525 Controllable Expenses:General & Administrative Expenses:Payroll Processing…" at bounding box center [396, 267] width 135 height 14
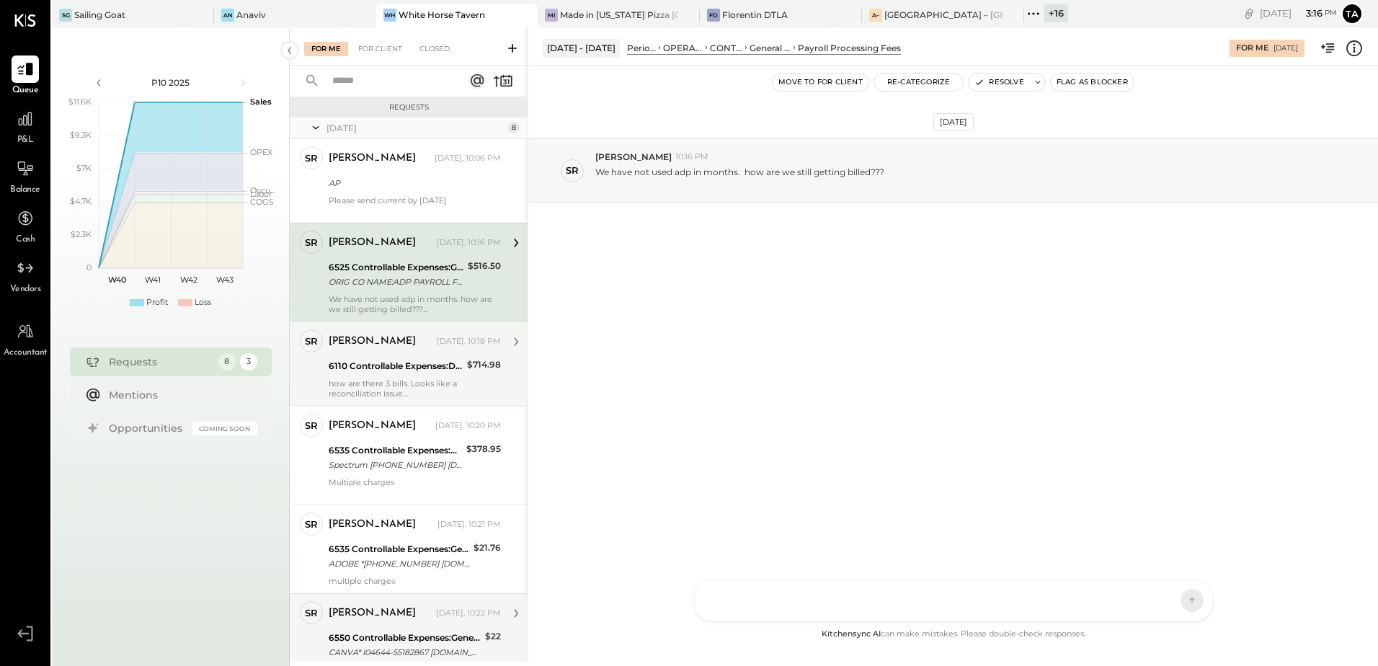
click at [383, 368] on div "6110 Controllable Expenses:Direct Operating Expenses:Equipment Lease Rental" at bounding box center [396, 366] width 134 height 14
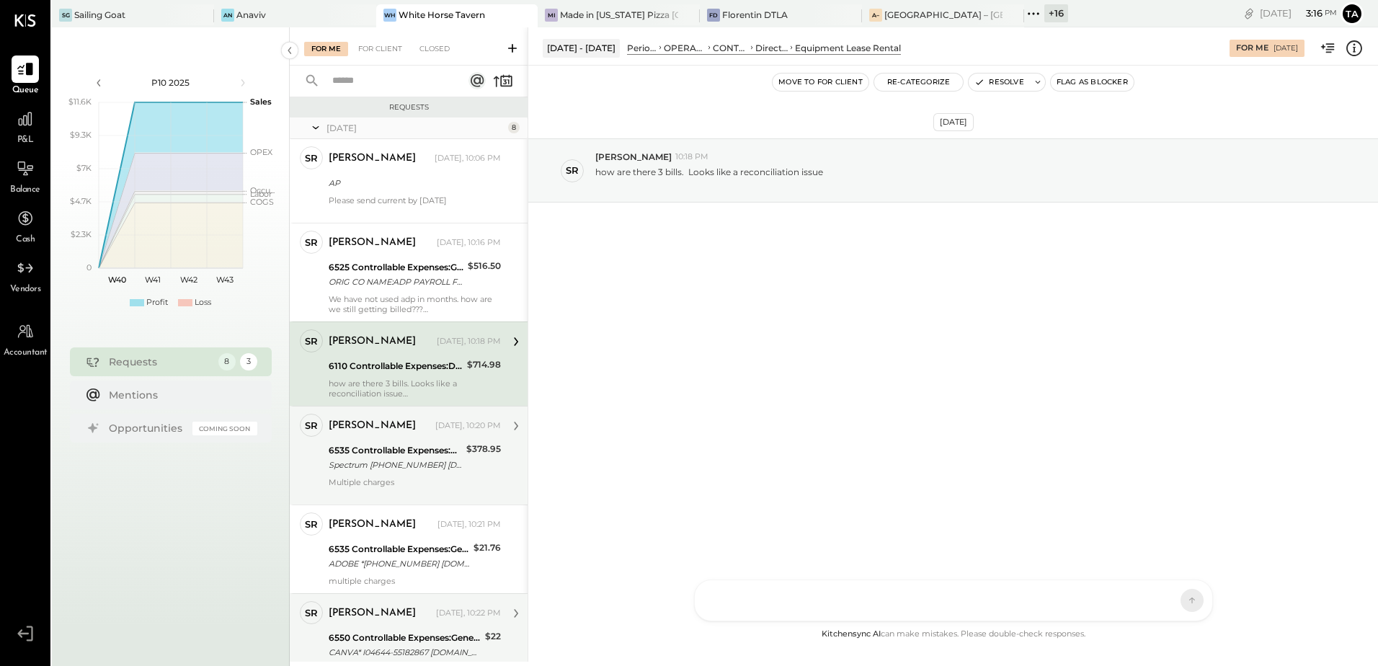
click at [376, 448] on div "6535 Controllable Expenses:General & Administrative Expenses:Computer Supplies,…" at bounding box center [395, 450] width 133 height 14
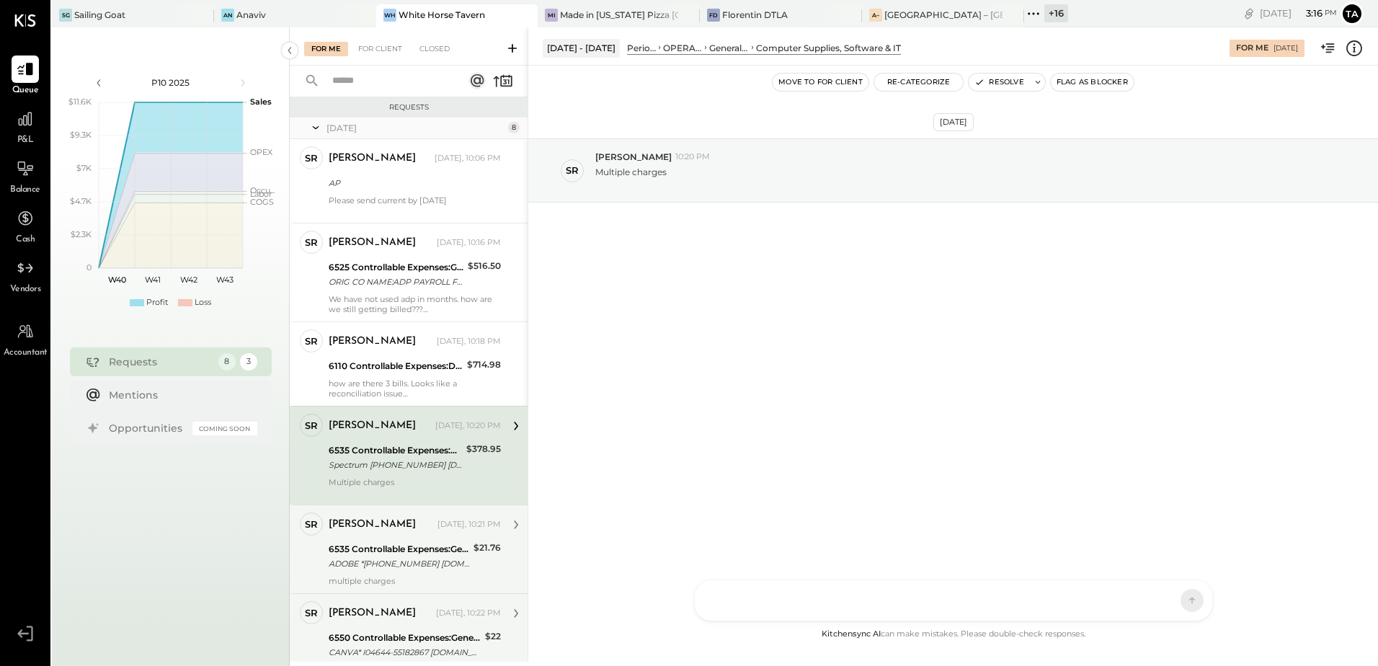
click at [388, 539] on div "[PERSON_NAME] [DATE], 10:21 PM 6535 Controllable Expenses:General & Administrat…" at bounding box center [415, 550] width 172 height 74
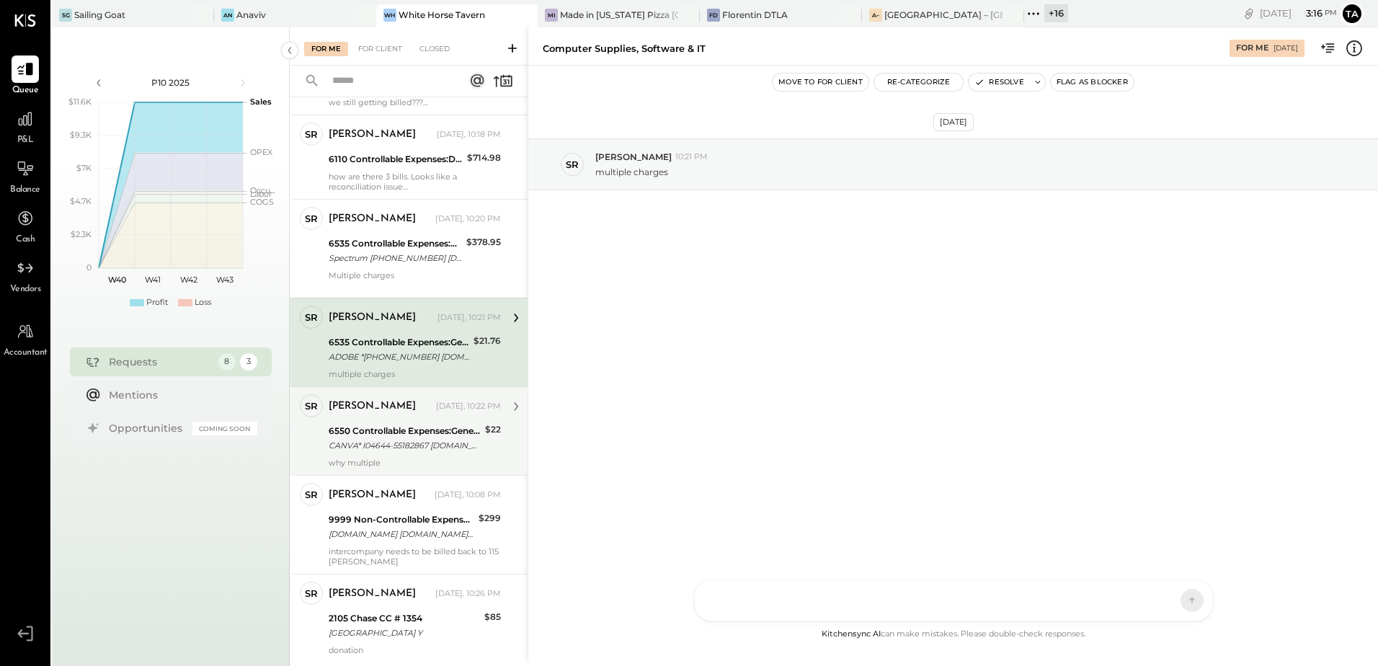
scroll to position [216, 0]
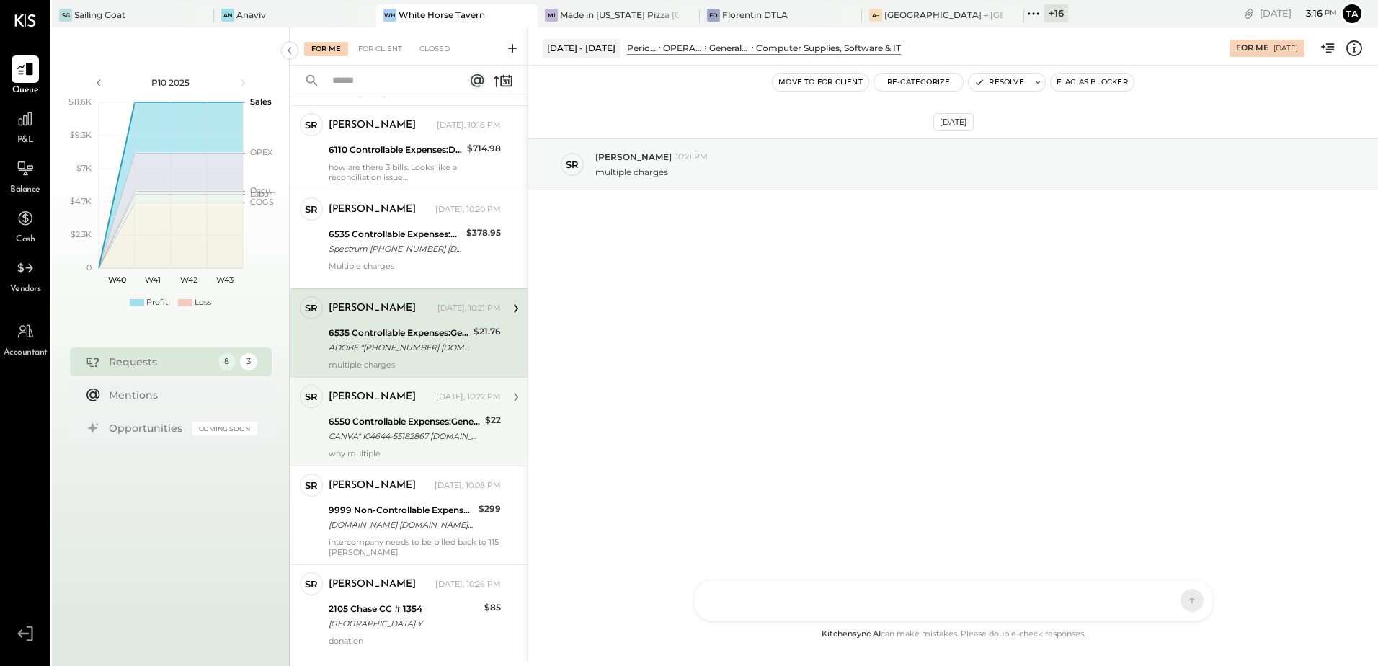
click at [380, 435] on div "CANVA* I04644-55182867 [DOMAIN_NAME] DE 09/19" at bounding box center [405, 436] width 152 height 14
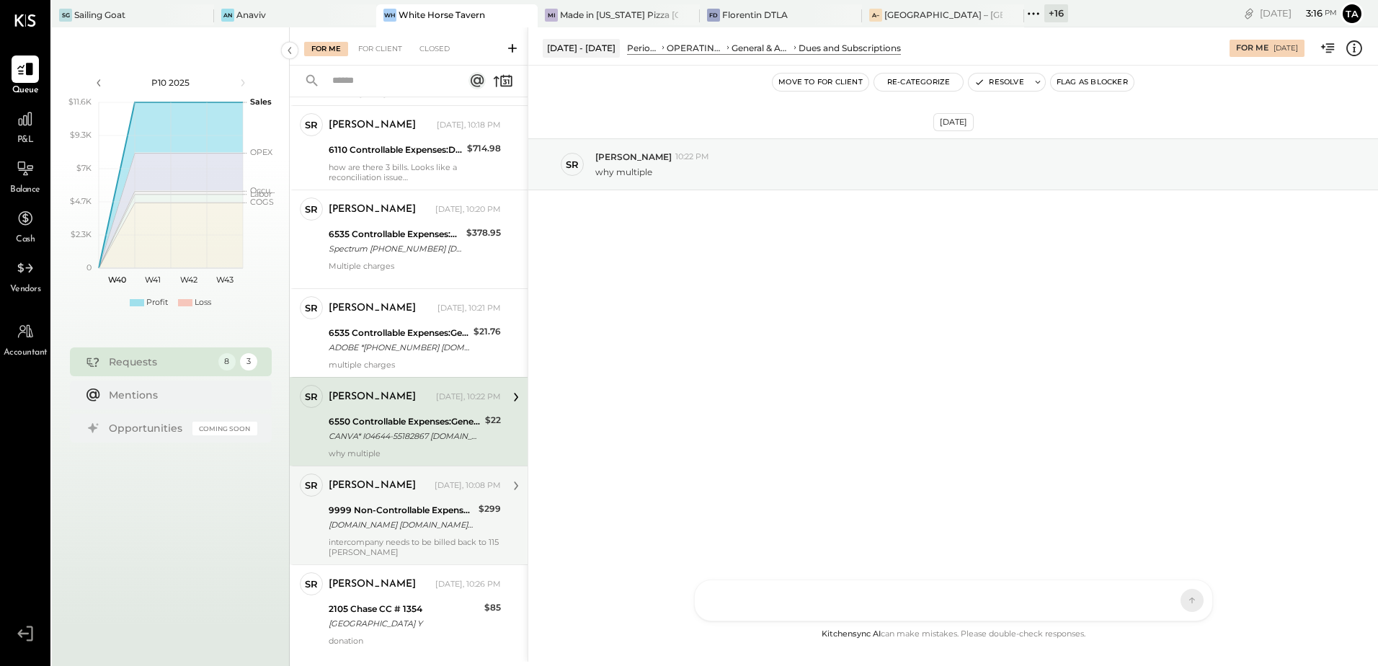
click at [430, 513] on div "9999 Non-Controllable Expenses:Other Income and Expenses:To Be Classified P&L" at bounding box center [402, 510] width 146 height 14
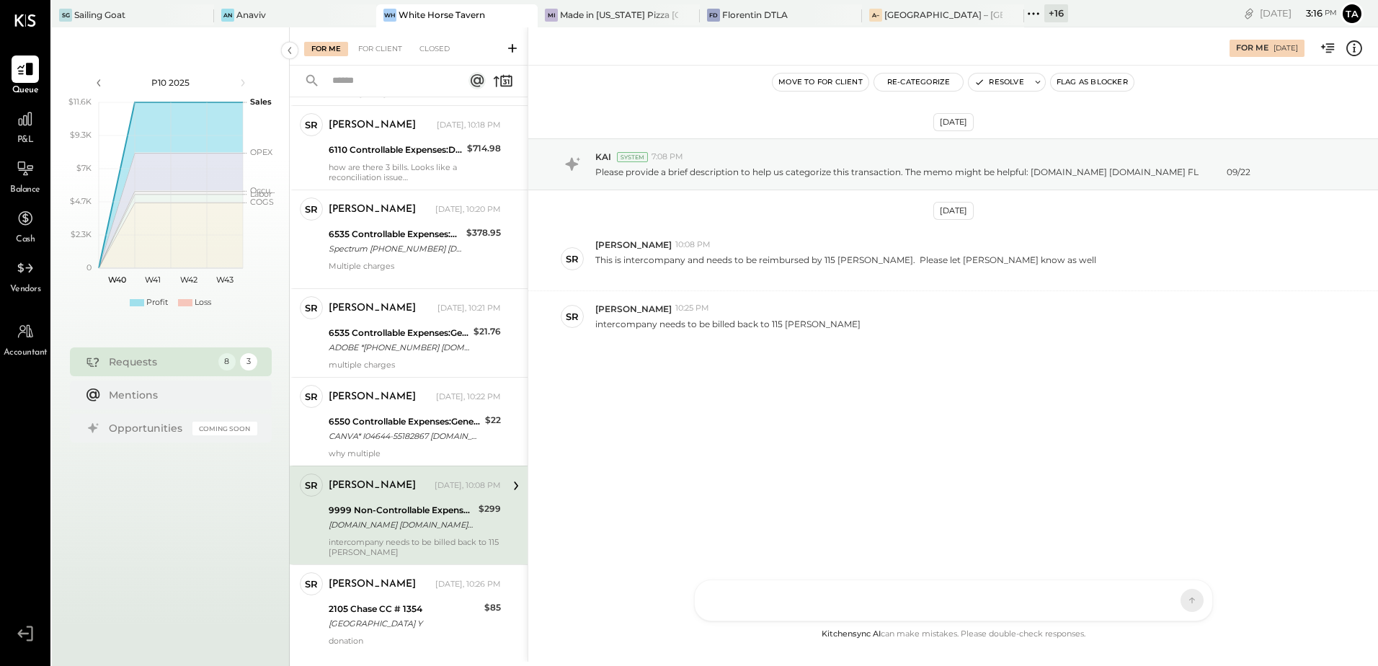
scroll to position [249, 0]
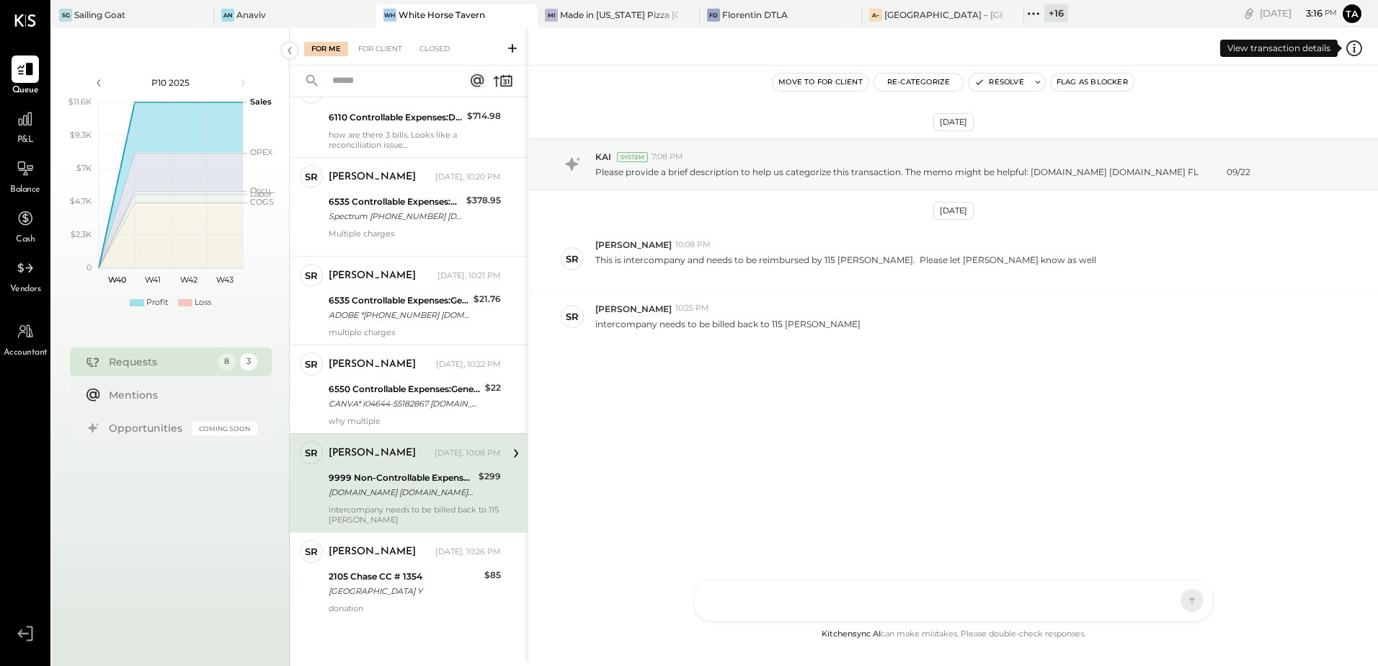
click at [1350, 49] on icon at bounding box center [1354, 48] width 19 height 19
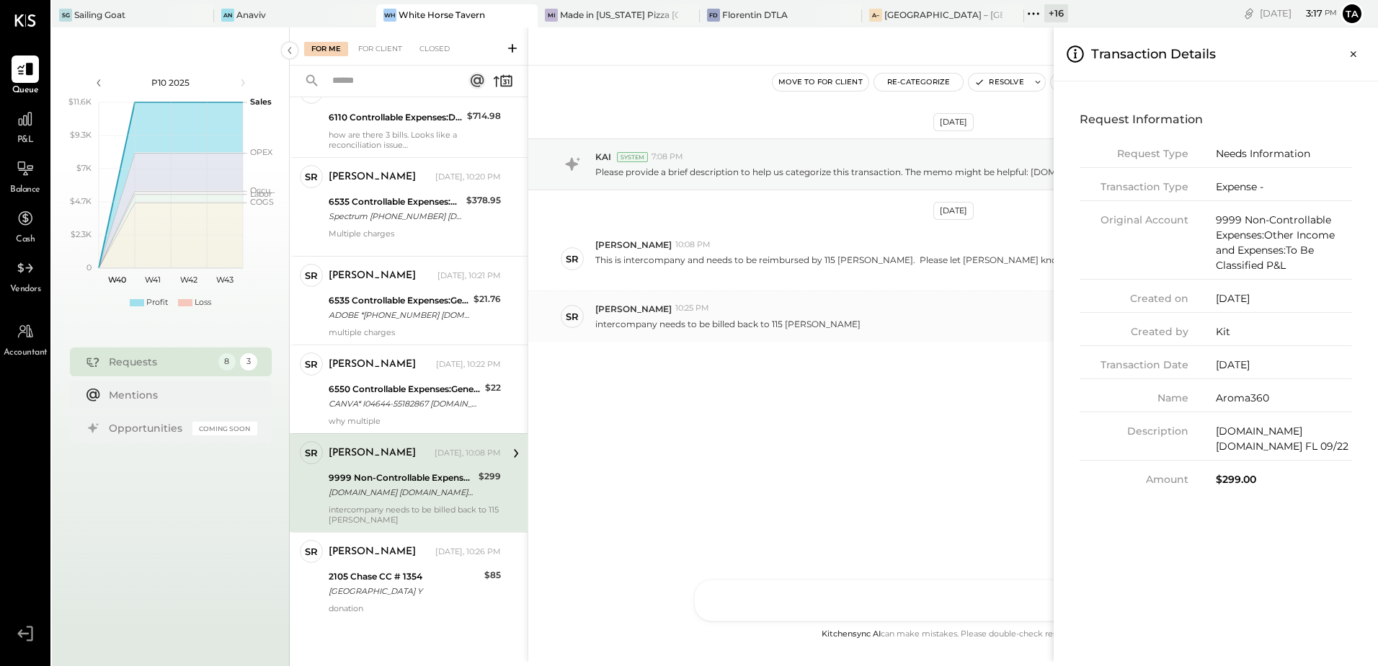
drag, startPoint x: 923, startPoint y: 387, endPoint x: 934, endPoint y: 319, distance: 69.2
click at [923, 387] on div "For Me For Client Closed Requests [DATE] 8 SR [PERSON_NAME] Owner [PERSON_NAME]…" at bounding box center [834, 344] width 1089 height 634
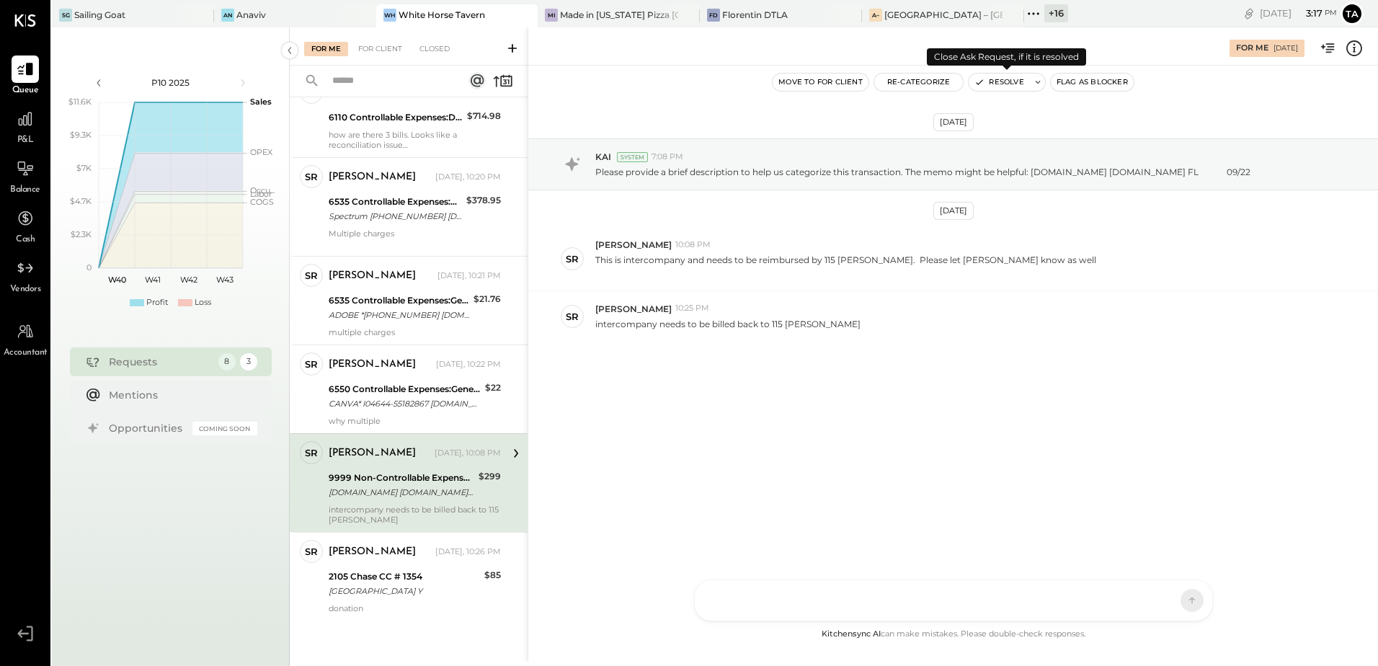
click at [1001, 83] on button "Resolve" at bounding box center [999, 82] width 61 height 17
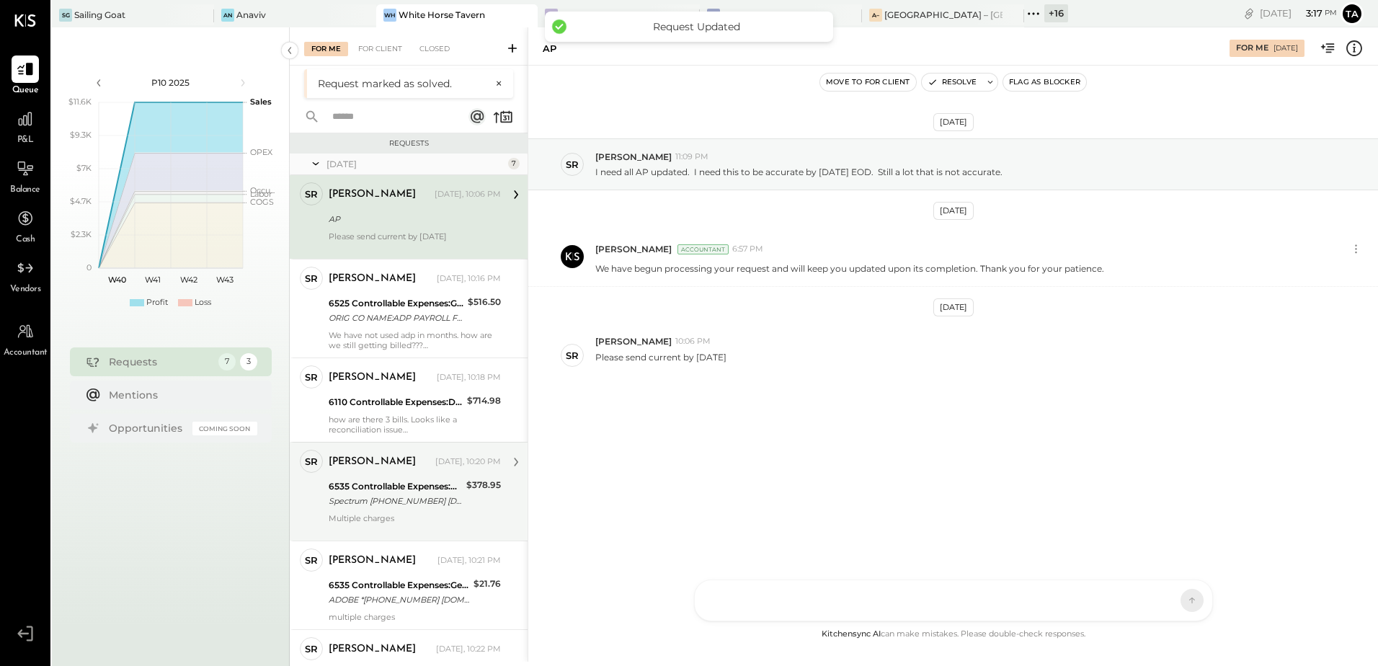
scroll to position [150, 0]
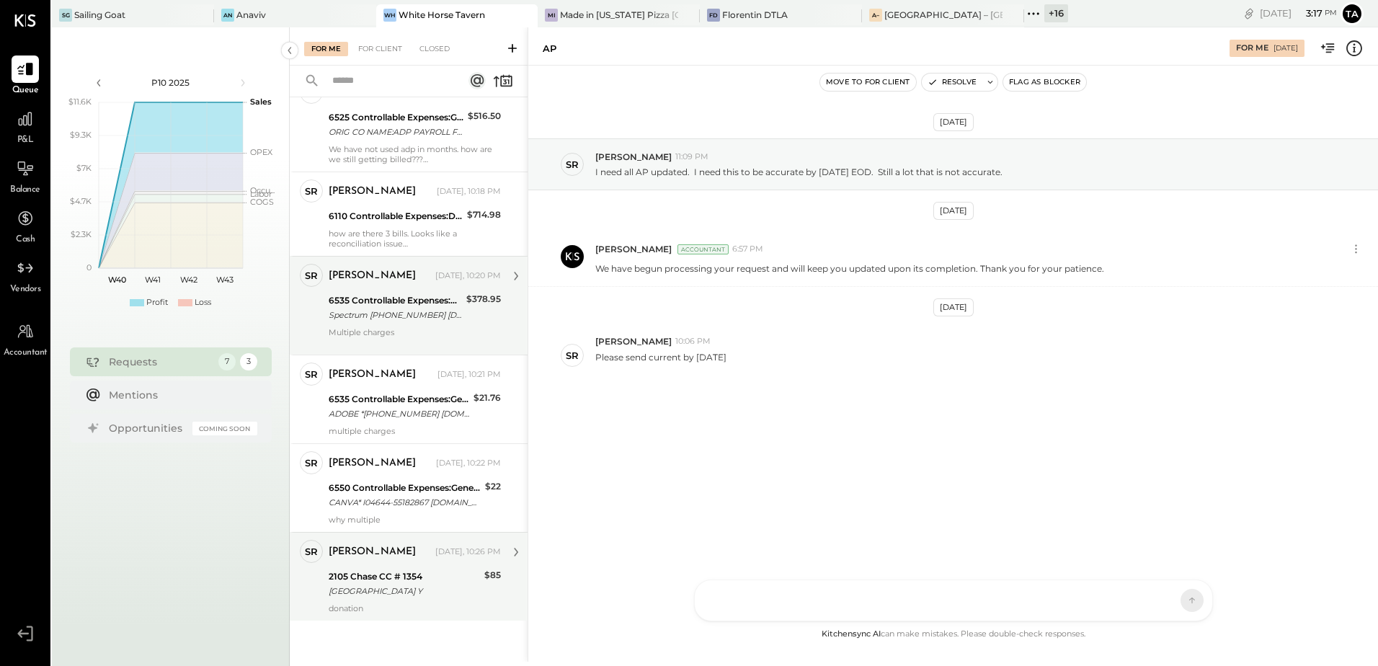
click at [410, 585] on div "[GEOGRAPHIC_DATA] Y" at bounding box center [404, 591] width 151 height 14
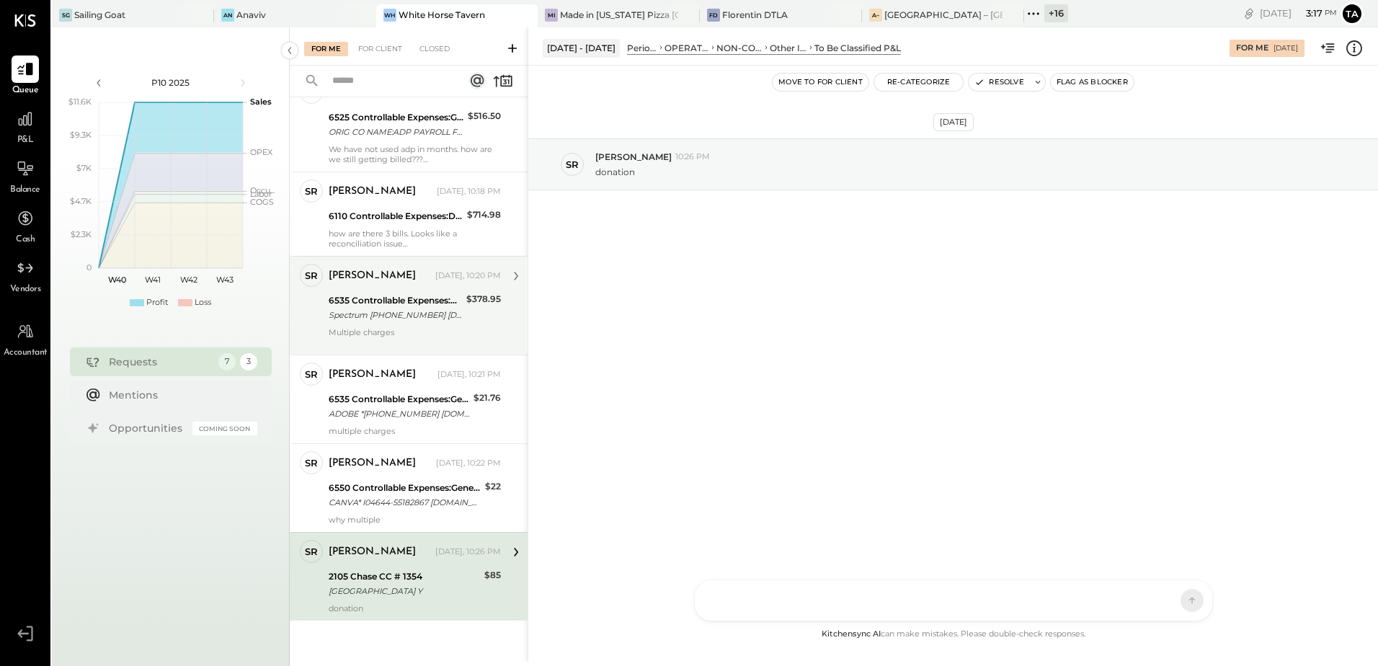
click at [1357, 53] on icon at bounding box center [1354, 48] width 19 height 19
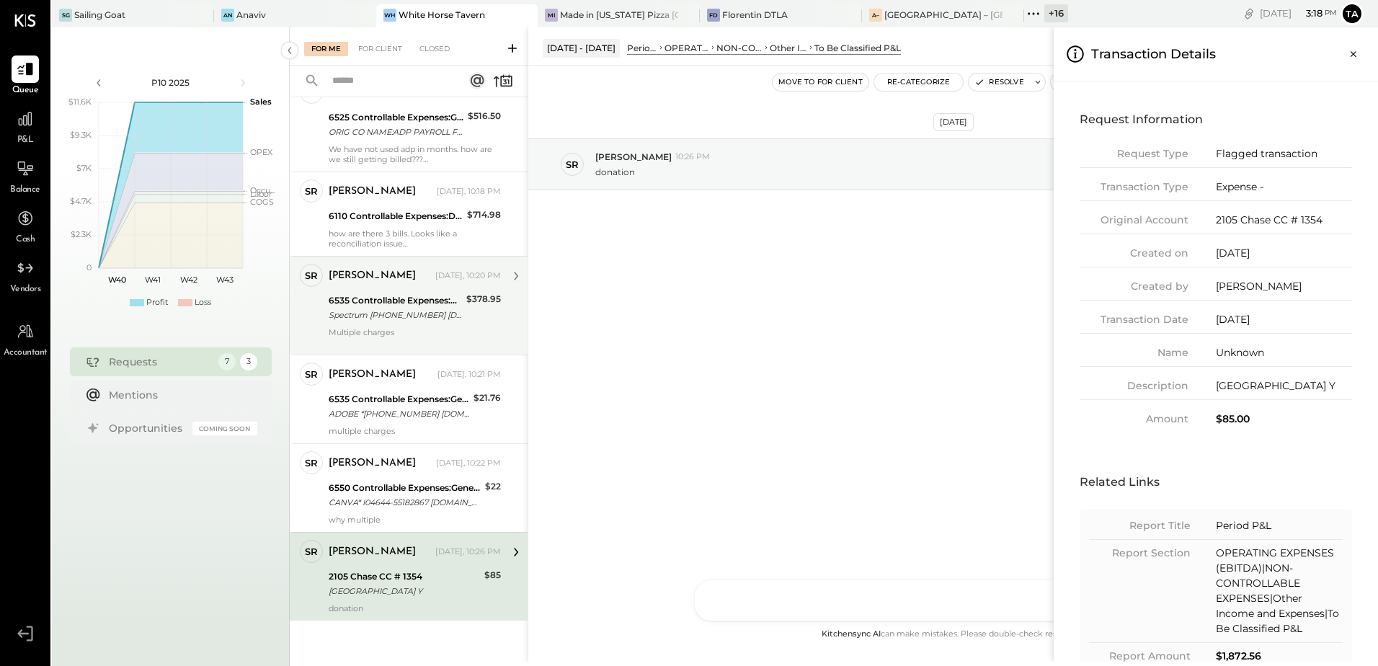
drag, startPoint x: 1352, startPoint y: 58, endPoint x: 1216, endPoint y: 178, distance: 181.8
click at [1352, 58] on icon "Close panel" at bounding box center [1354, 54] width 14 height 14
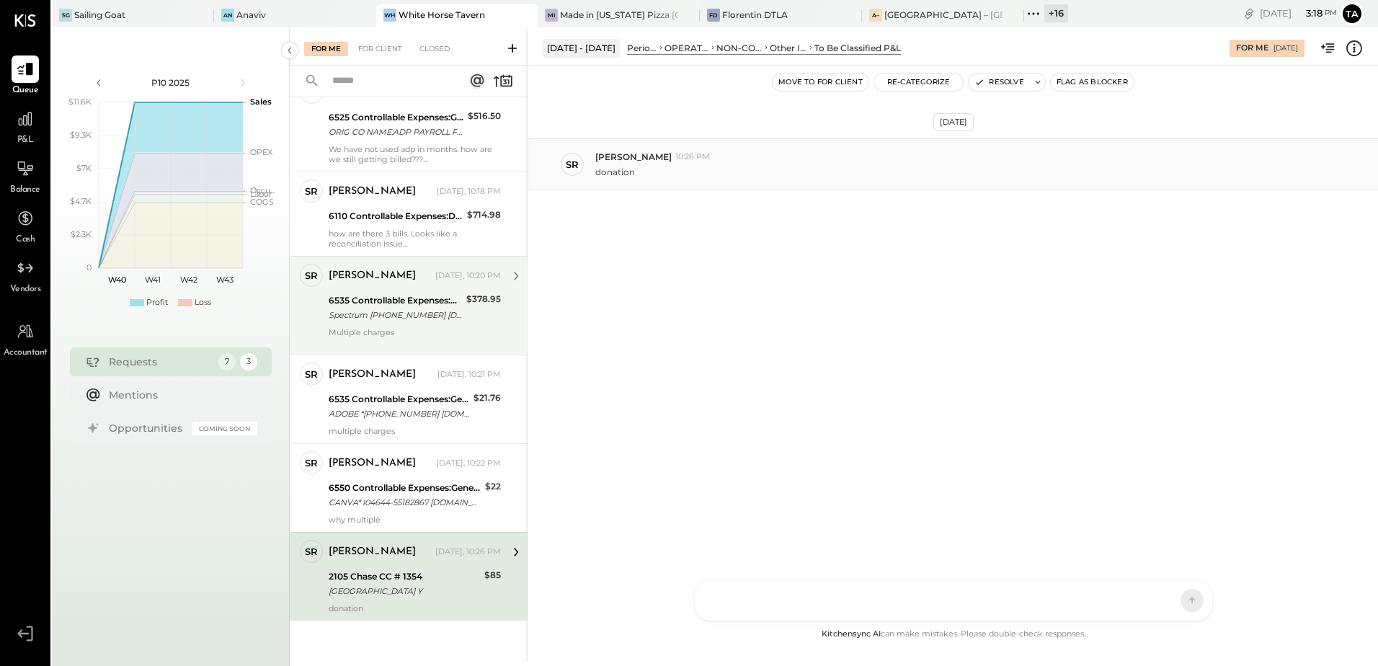
click at [634, 182] on div "SR [PERSON_NAME] 10:26 PM donation" at bounding box center [953, 164] width 850 height 52
click at [996, 85] on button "Resolve" at bounding box center [999, 82] width 61 height 17
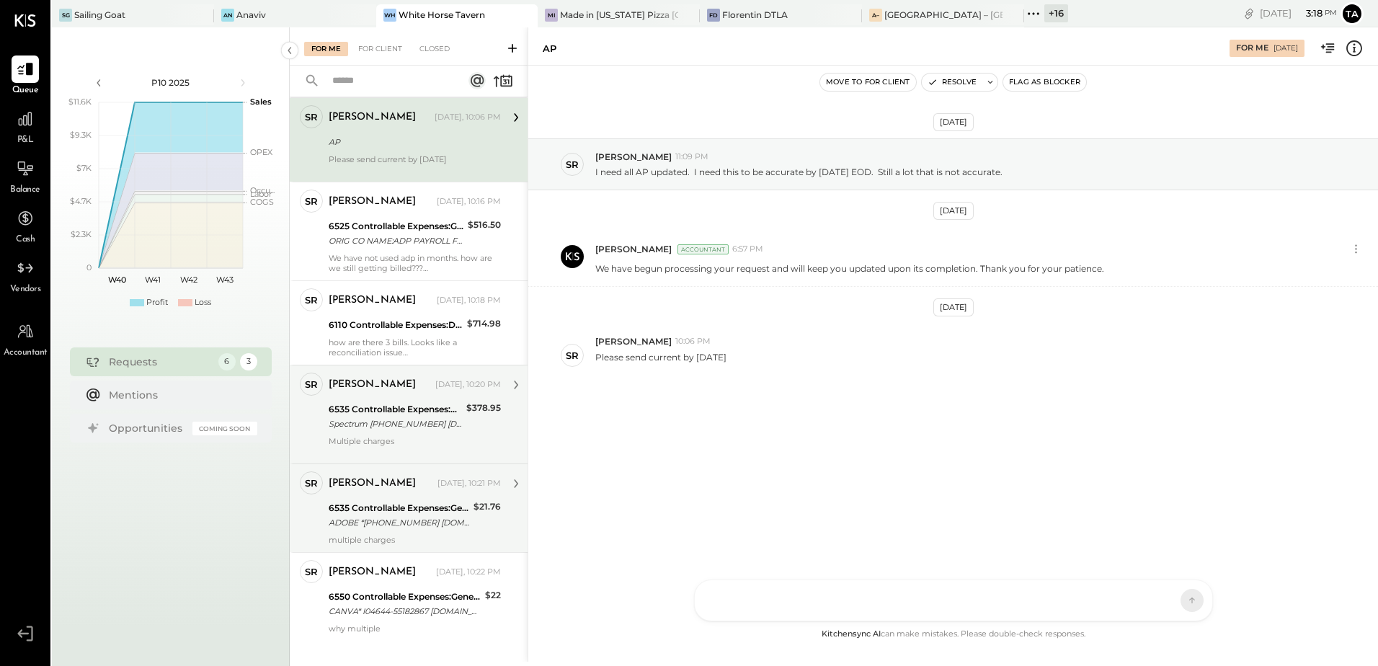
scroll to position [61, 0]
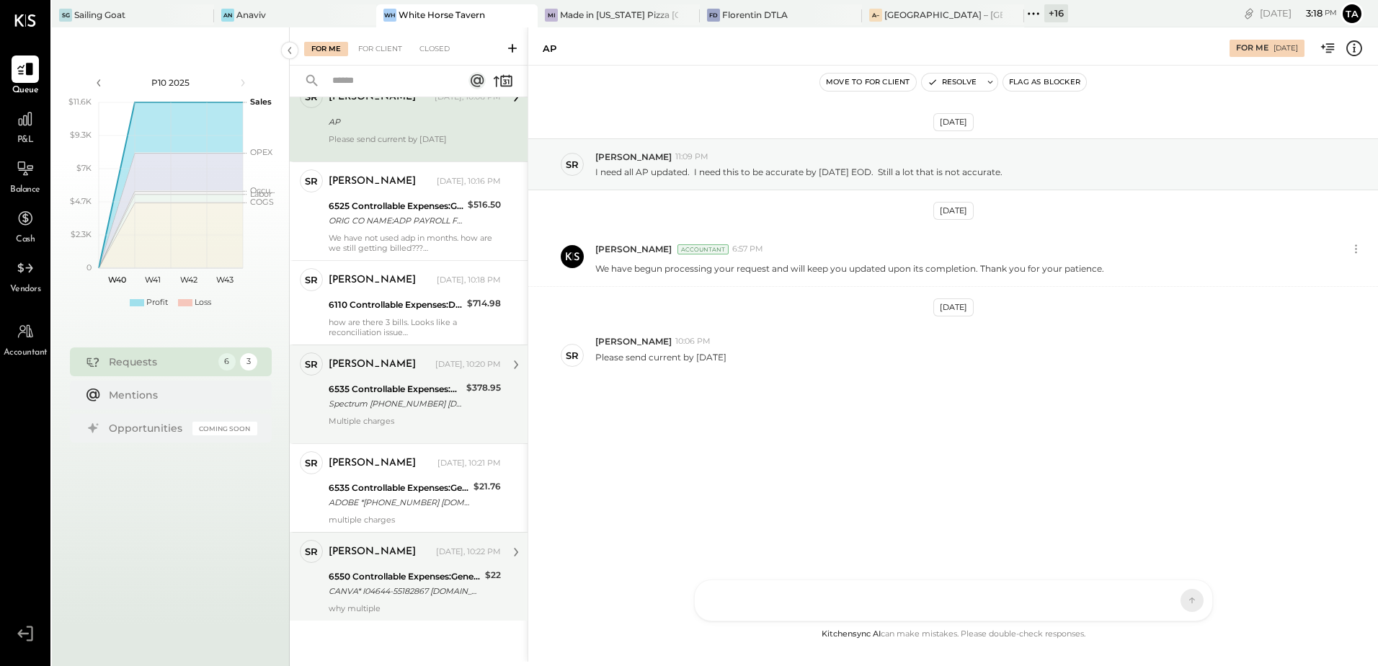
click at [395, 594] on div "CANVA* I04644-55182867 [DOMAIN_NAME] DE 09/19" at bounding box center [405, 591] width 152 height 14
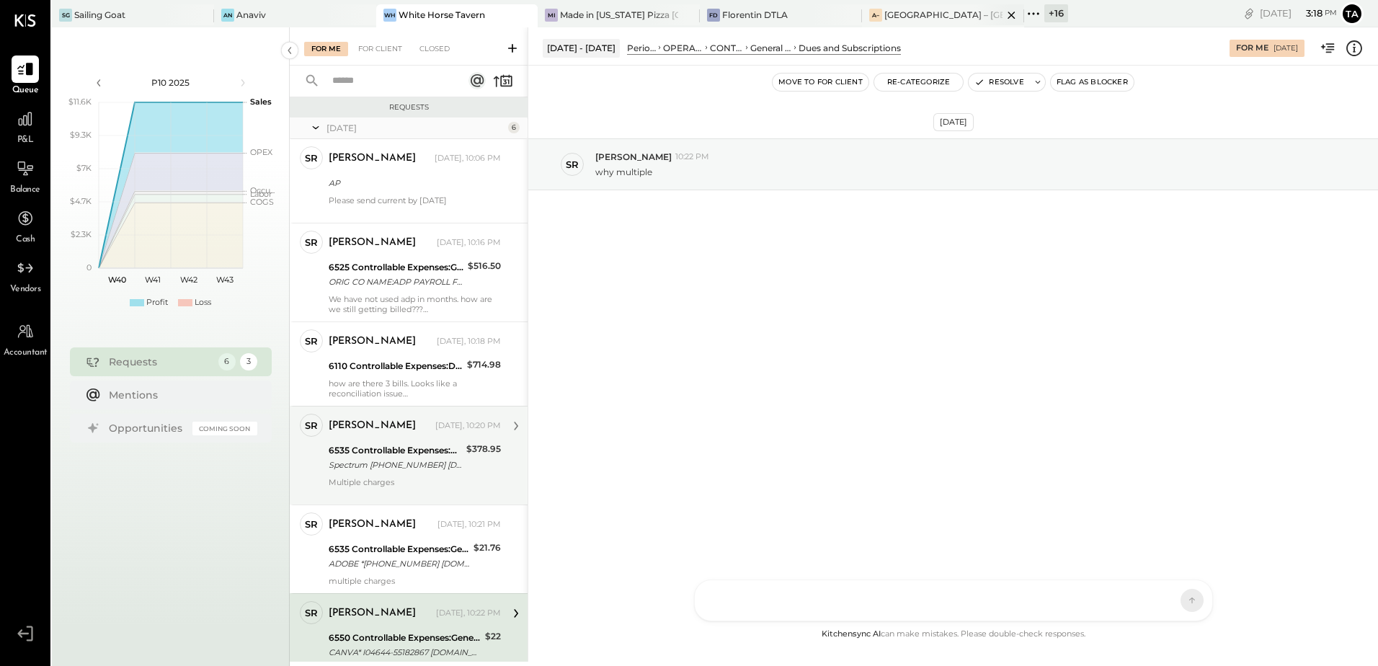
click at [944, 20] on div "[GEOGRAPHIC_DATA] – [GEOGRAPHIC_DATA]" at bounding box center [944, 15] width 118 height 12
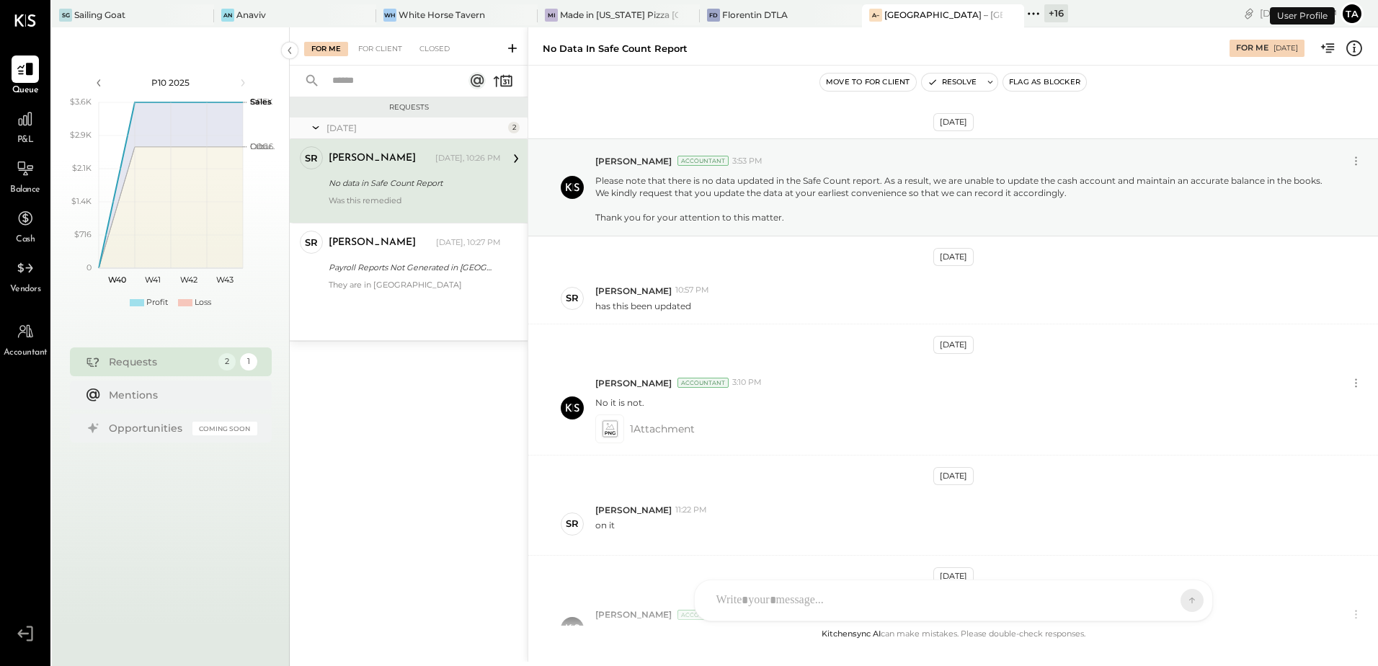
scroll to position [247, 0]
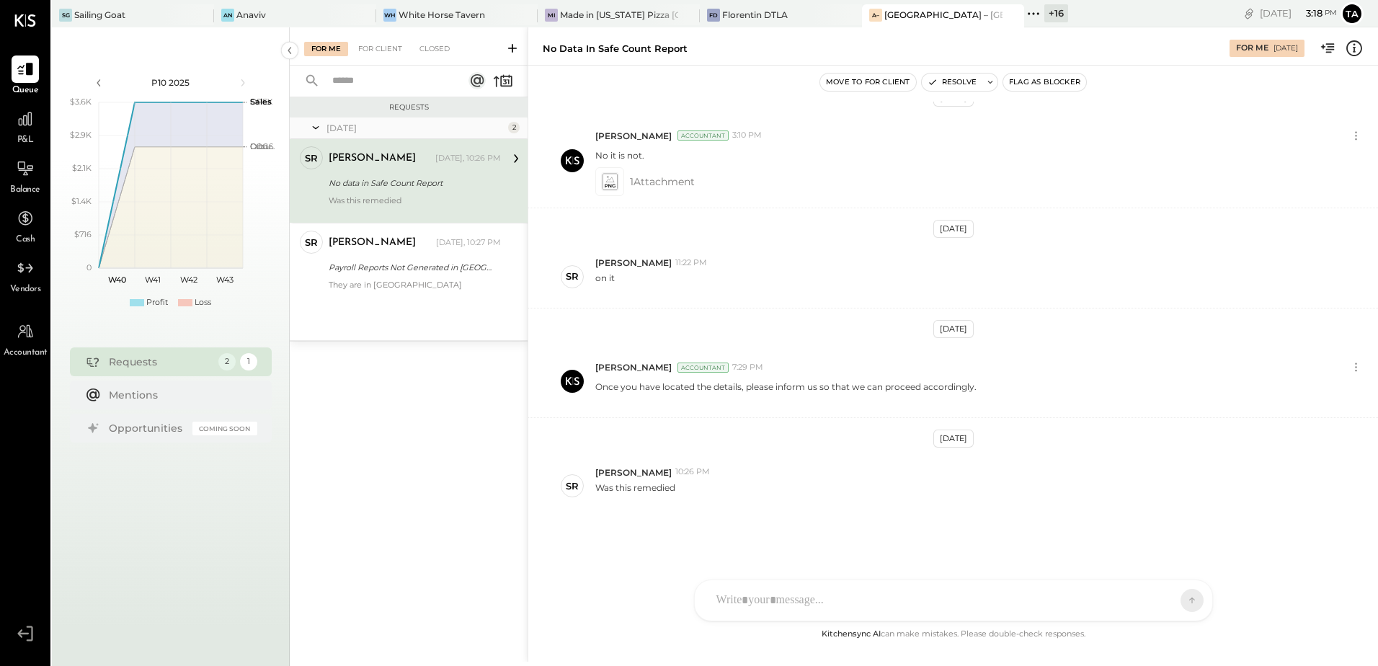
click at [402, 198] on div "Was this remedied" at bounding box center [415, 205] width 172 height 20
click at [799, 505] on div "Was this remedied" at bounding box center [980, 492] width 771 height 27
click at [422, 283] on div "They are in [GEOGRAPHIC_DATA]" at bounding box center [415, 285] width 172 height 10
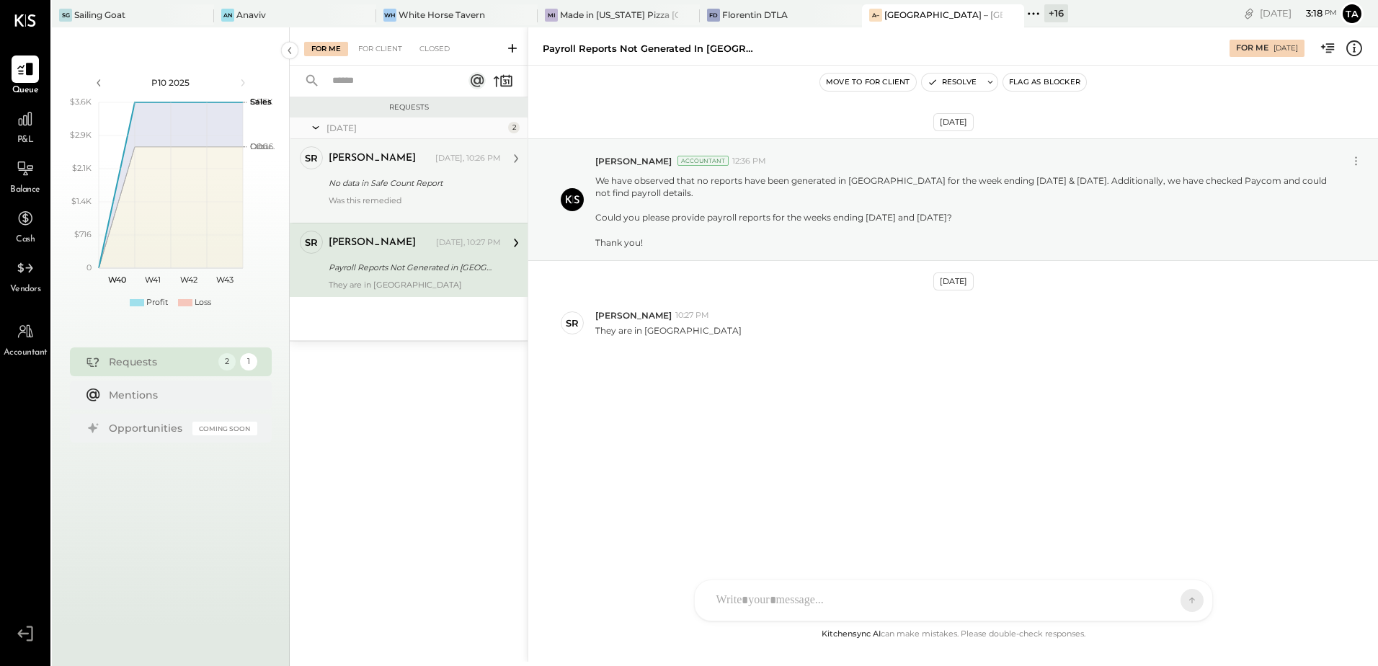
click at [795, 409] on div "[DATE] [PERSON_NAME] Accountant 12:36 PM We have observed that no reports have …" at bounding box center [953, 279] width 850 height 355
click at [686, 363] on div "[DATE] [PERSON_NAME] Accountant 12:36 PM We have observed that no reports have …" at bounding box center [953, 279] width 850 height 355
click at [853, 568] on div at bounding box center [953, 539] width 489 height 58
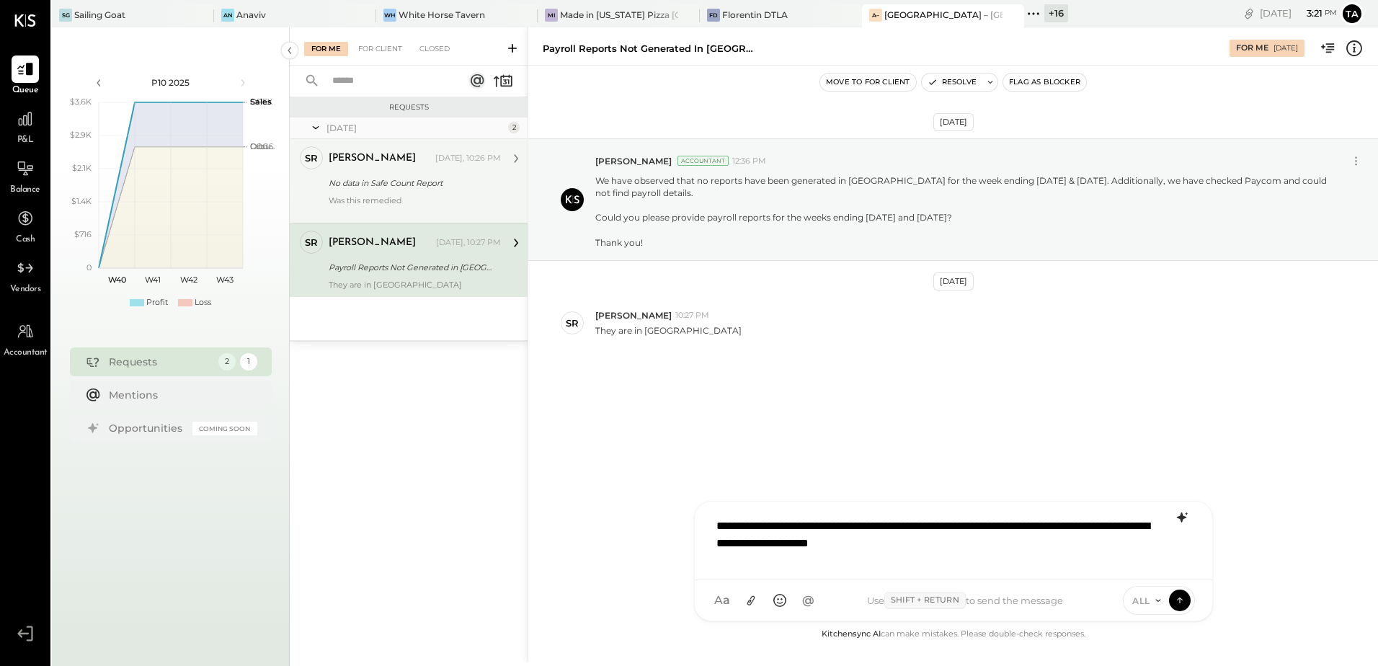
click at [1187, 517] on icon at bounding box center [1182, 517] width 17 height 17
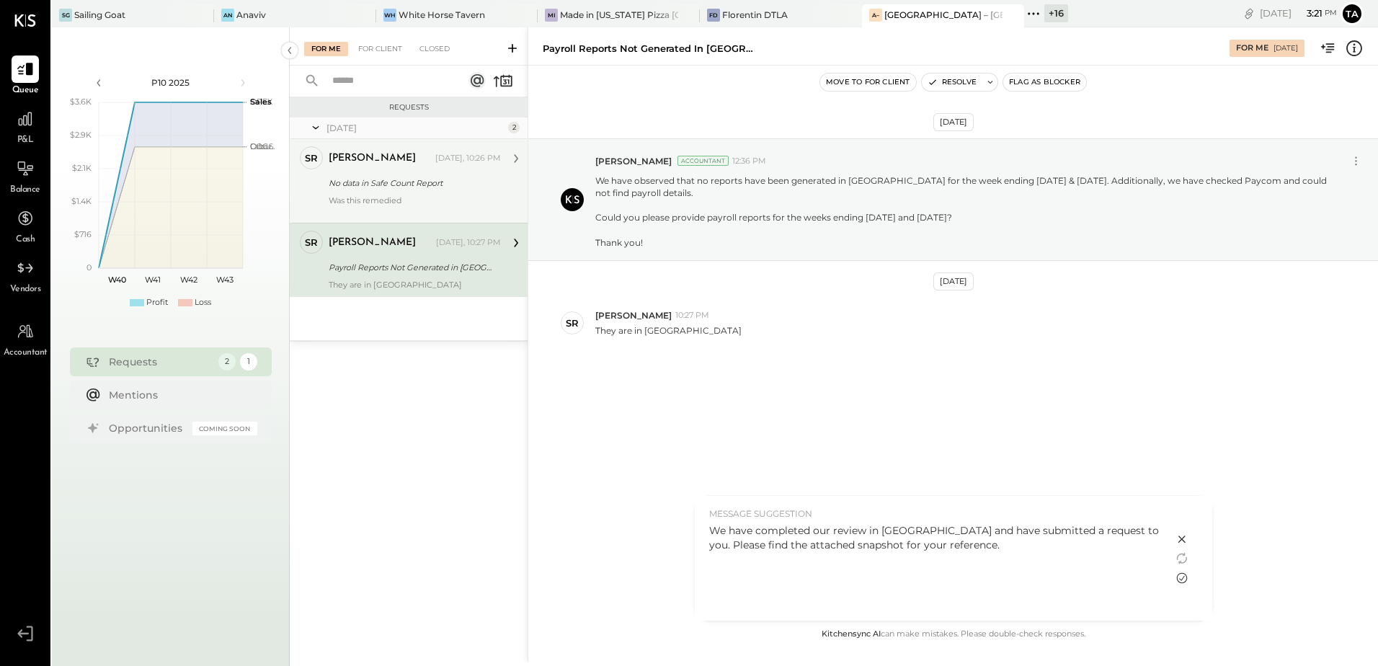
click at [1182, 579] on icon at bounding box center [1182, 578] width 17 height 17
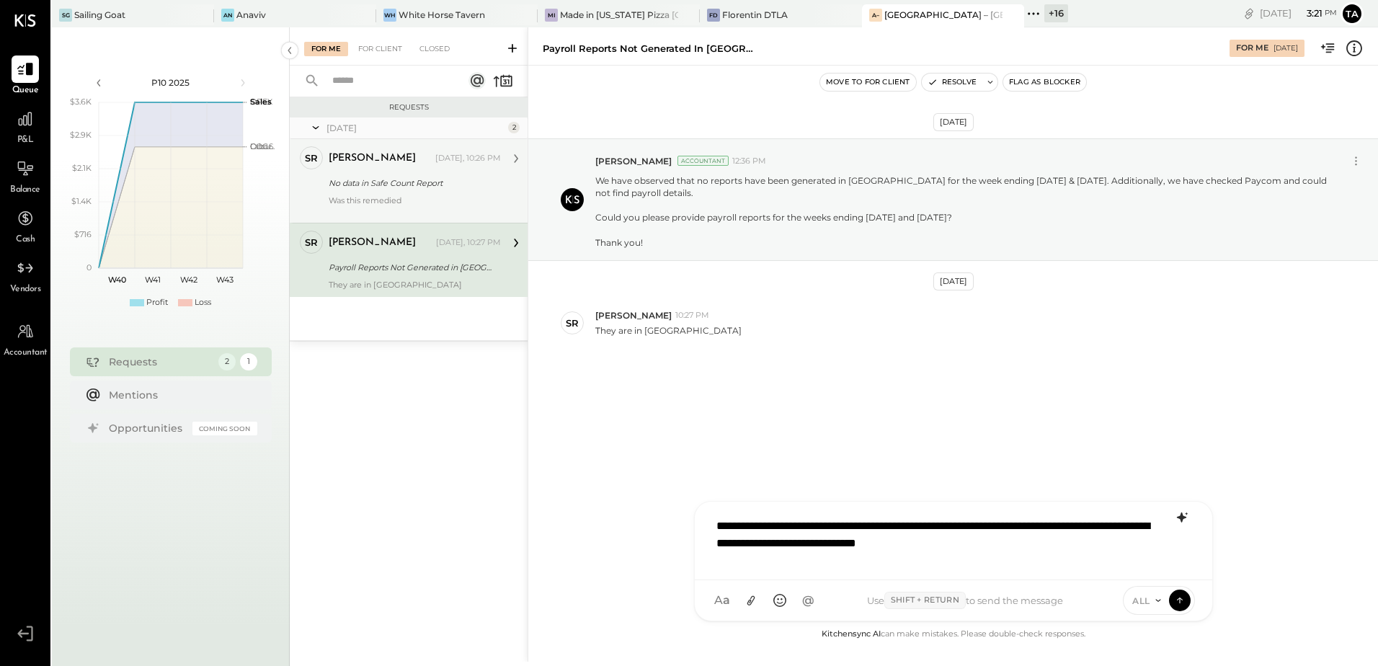
click at [896, 526] on p "**********" at bounding box center [936, 535] width 438 height 35
click at [1064, 544] on p "**********" at bounding box center [936, 535] width 438 height 35
click at [748, 604] on icon at bounding box center [750, 600] width 15 height 15
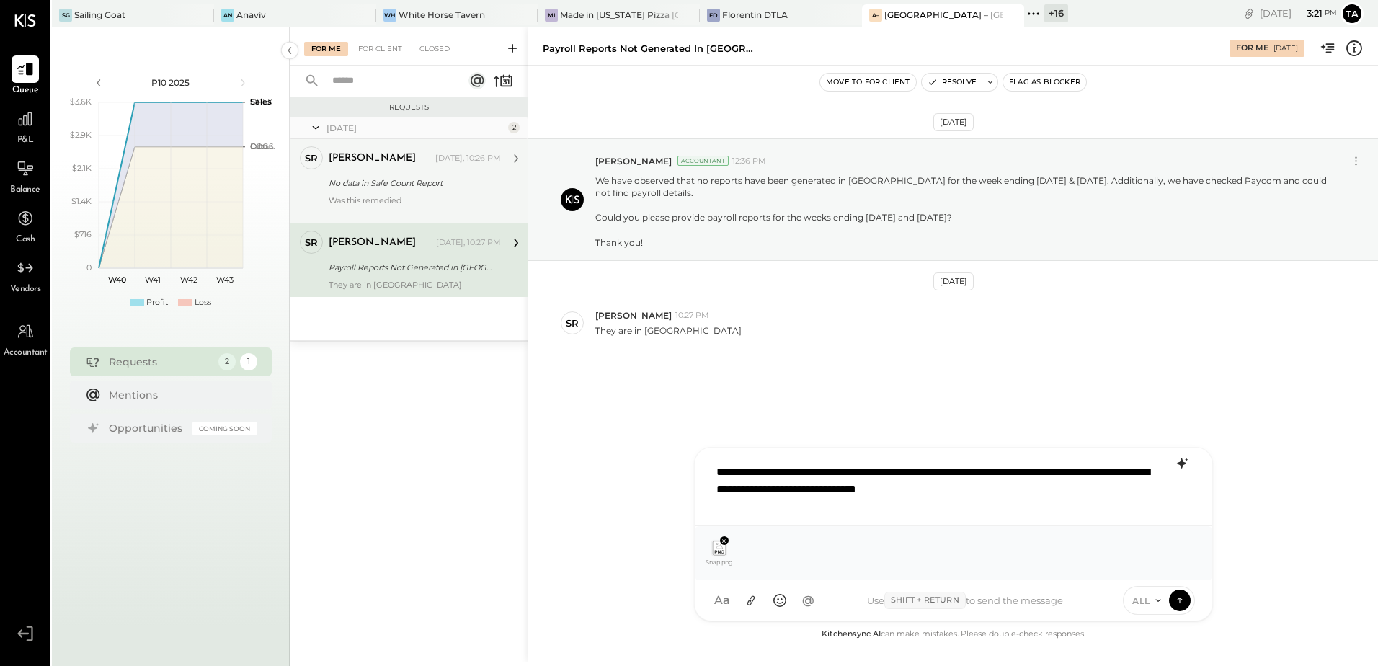
click at [892, 474] on p "**********" at bounding box center [936, 481] width 438 height 35
click at [967, 471] on p "**********" at bounding box center [936, 481] width 438 height 35
click at [1115, 491] on p "**********" at bounding box center [936, 481] width 438 height 35
click at [1177, 601] on icon at bounding box center [1180, 600] width 13 height 14
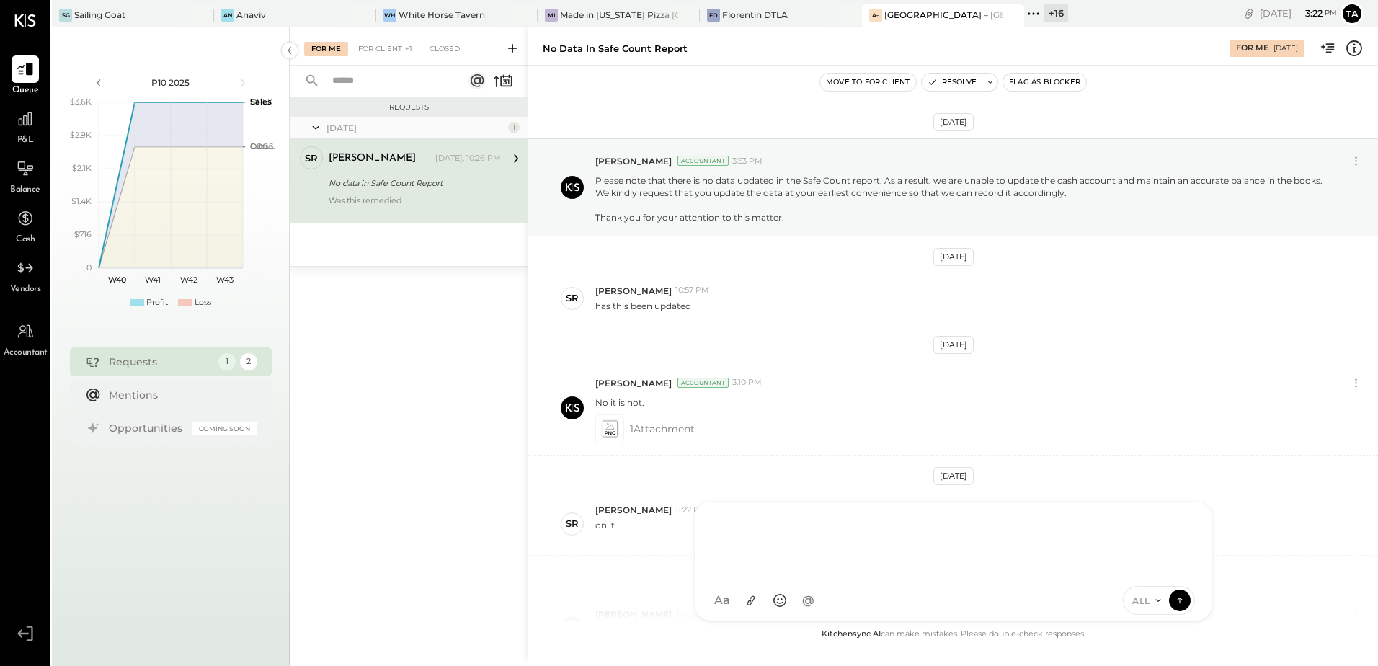
scroll to position [247, 0]
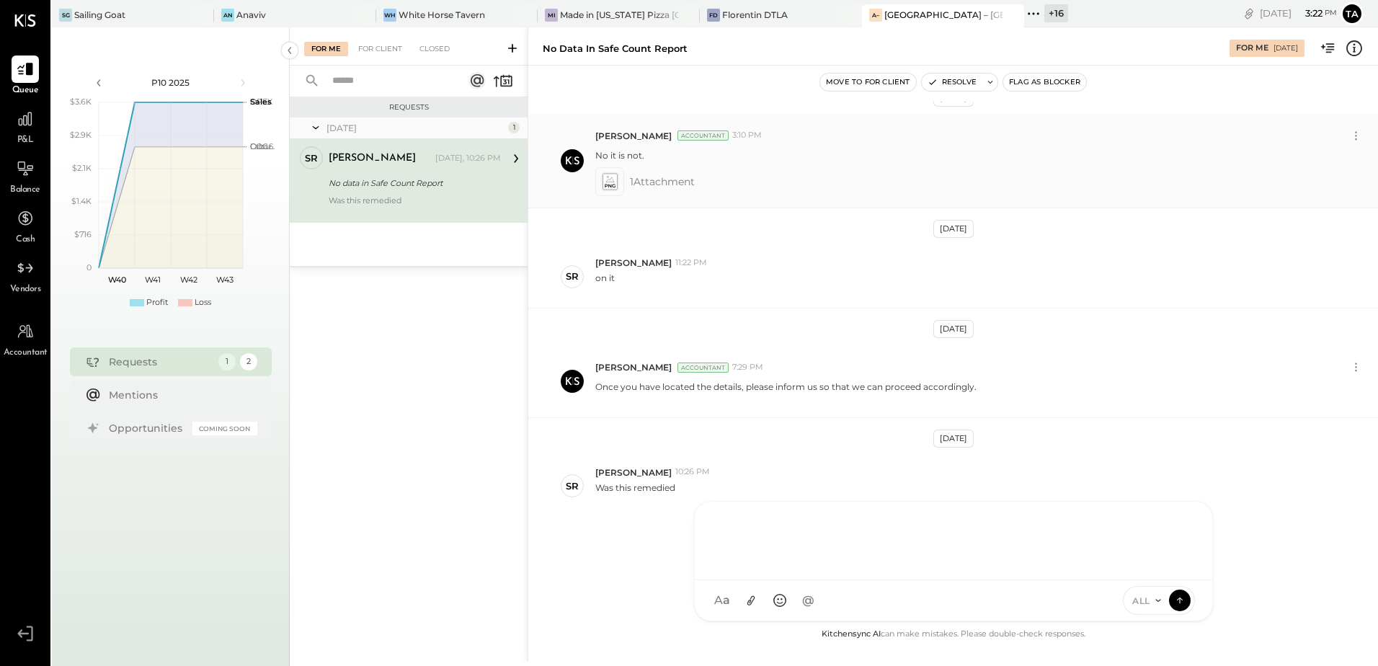
click at [606, 186] on icon at bounding box center [609, 181] width 15 height 17
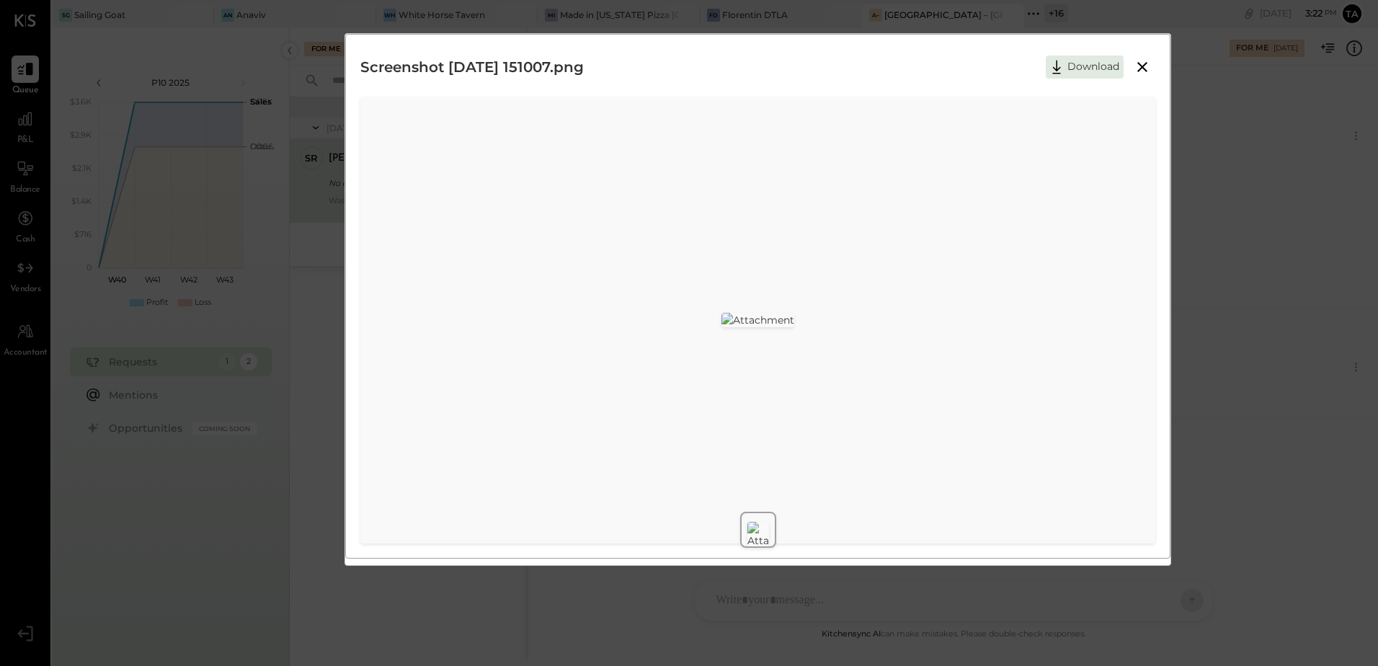
click at [1143, 69] on icon at bounding box center [1142, 66] width 17 height 17
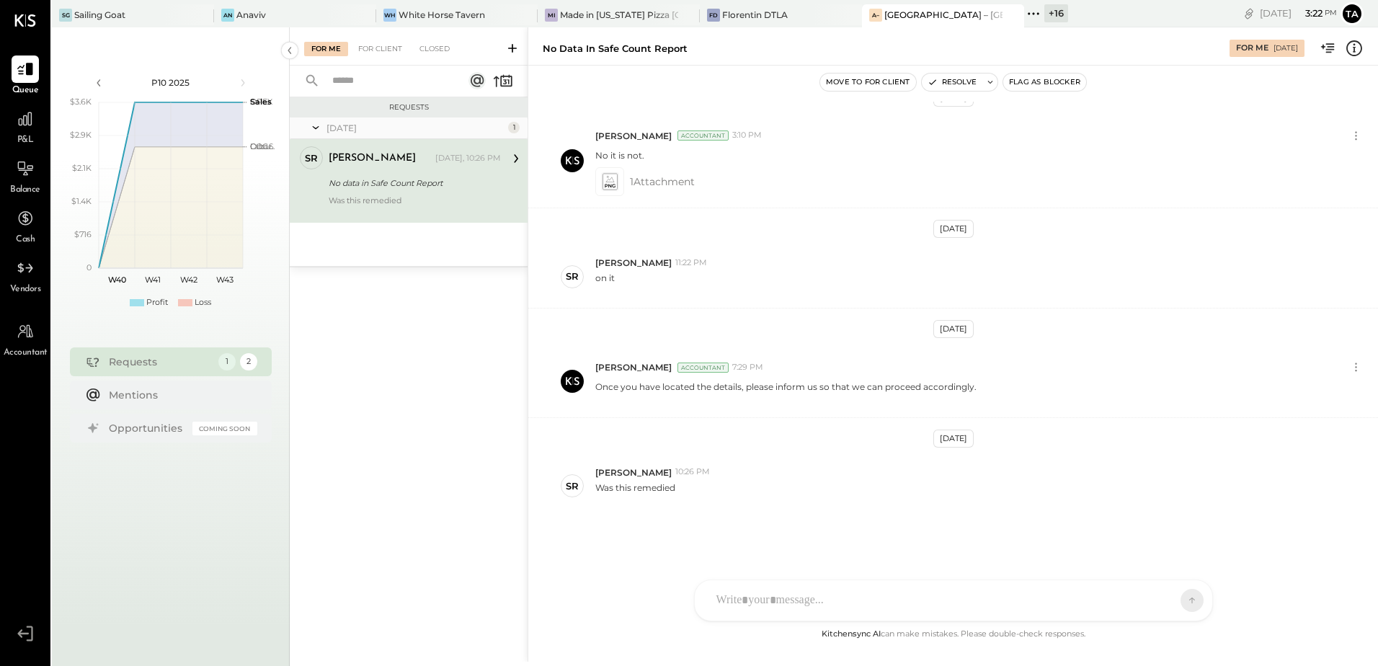
click at [803, 593] on div at bounding box center [940, 601] width 463 height 32
click at [1183, 518] on icon at bounding box center [1181, 518] width 9 height 10
click at [1179, 580] on icon at bounding box center [1182, 578] width 17 height 17
click at [878, 535] on div "**********" at bounding box center [953, 539] width 489 height 58
click at [751, 603] on icon at bounding box center [751, 601] width 8 height 10
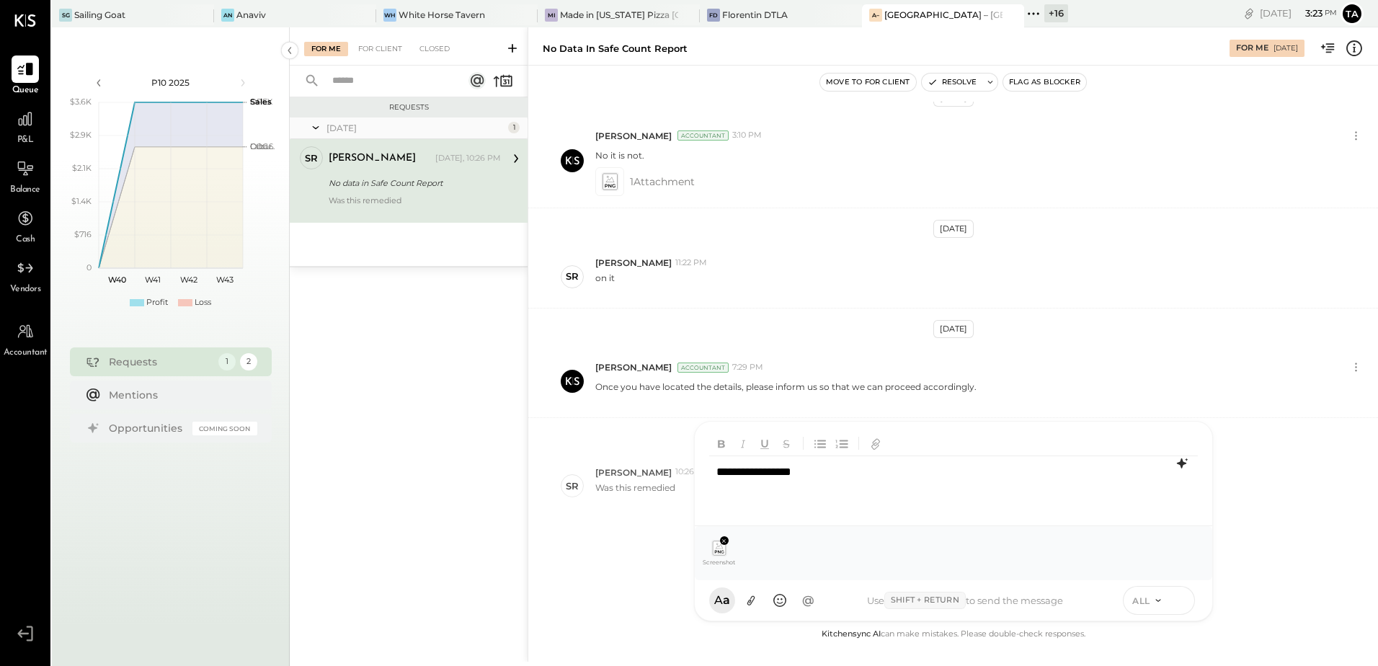
click at [1183, 593] on icon at bounding box center [1180, 600] width 13 height 14
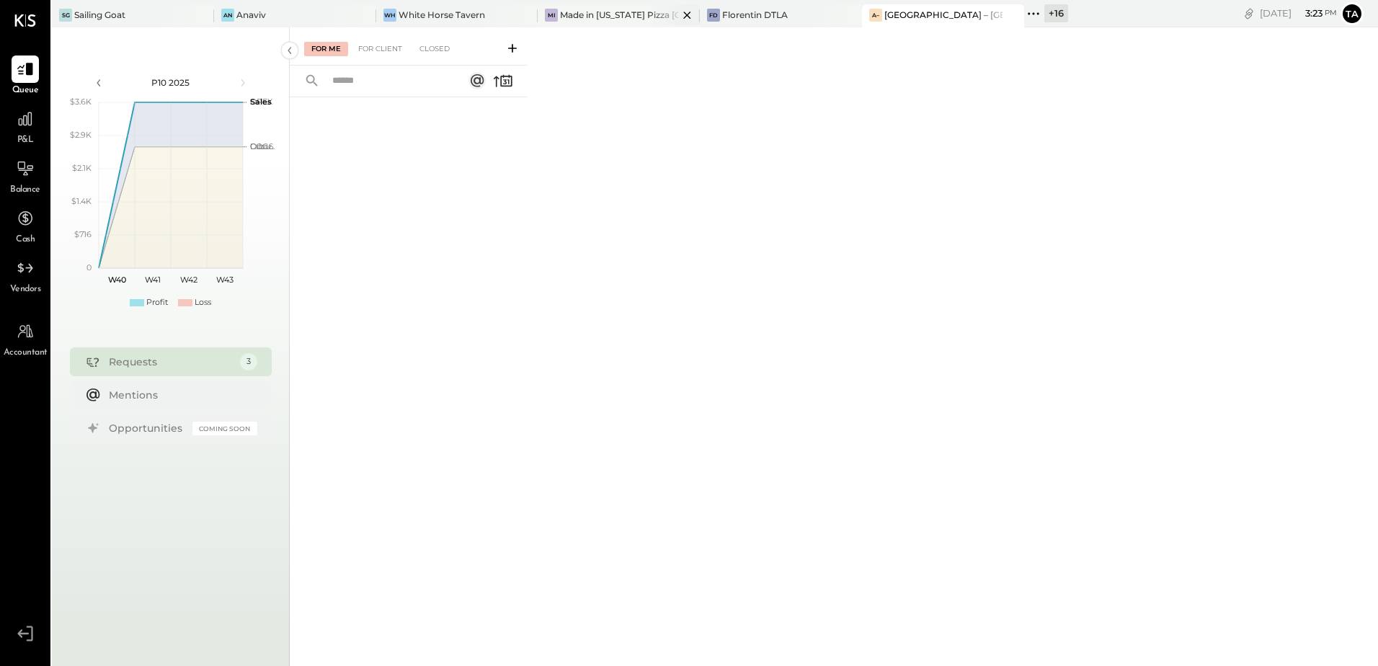
click at [570, 18] on div "Made in [US_STATE] Pizza [GEOGRAPHIC_DATA]" at bounding box center [619, 15] width 118 height 12
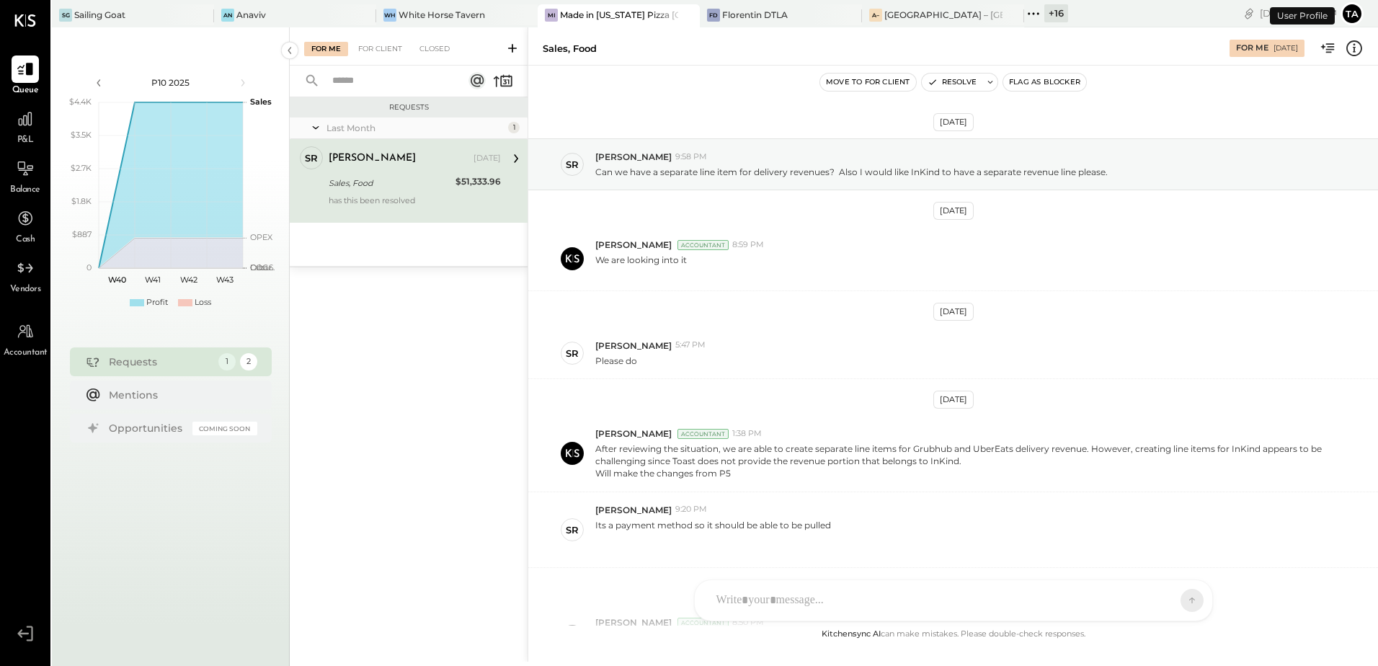
scroll to position [251, 0]
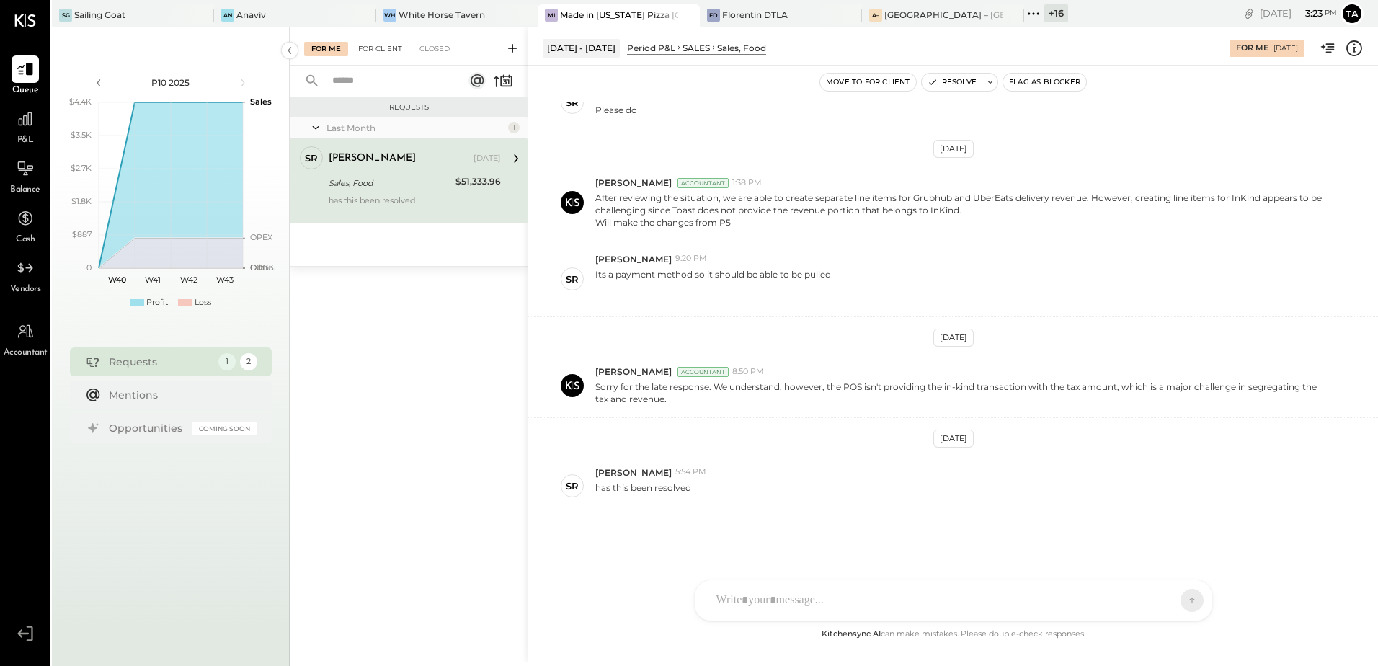
click at [394, 47] on div "For Client" at bounding box center [380, 49] width 58 height 14
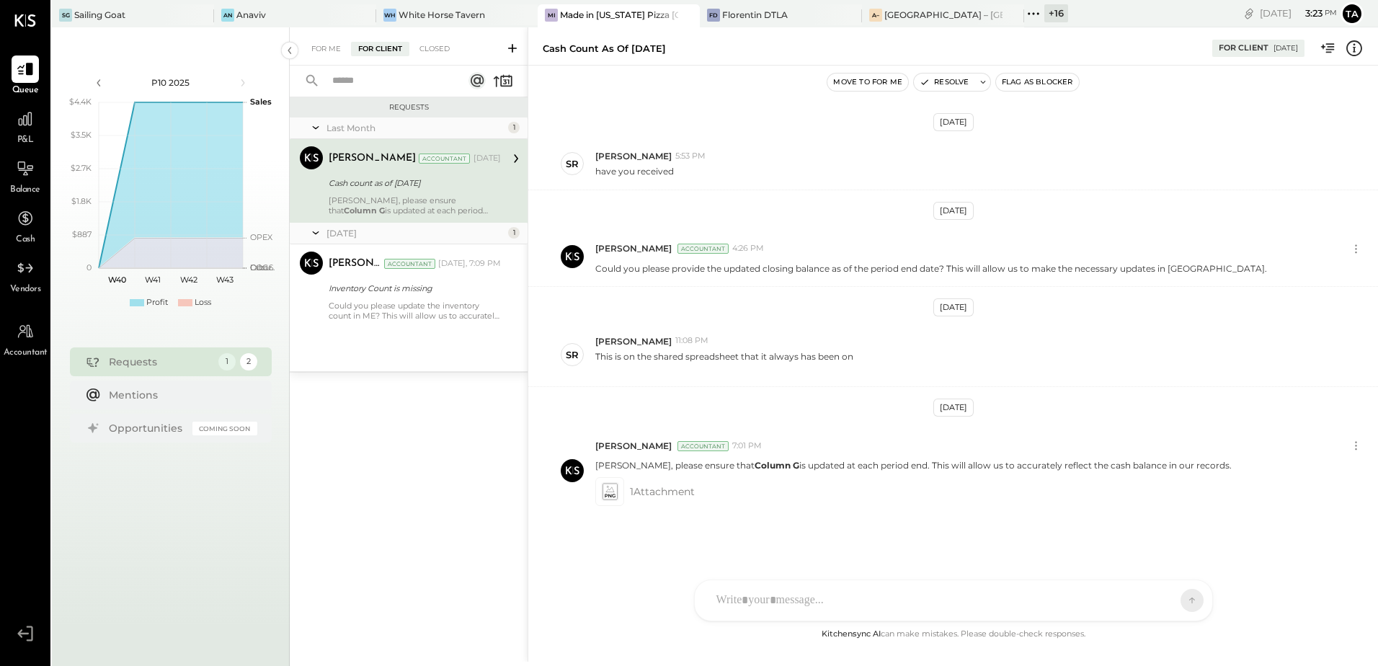
click at [412, 188] on div "Cash count as of [DATE]" at bounding box center [413, 183] width 168 height 14
click at [431, 301] on div "Could you please update the inventory count in ME? This will allow us to accura…" at bounding box center [415, 311] width 172 height 20
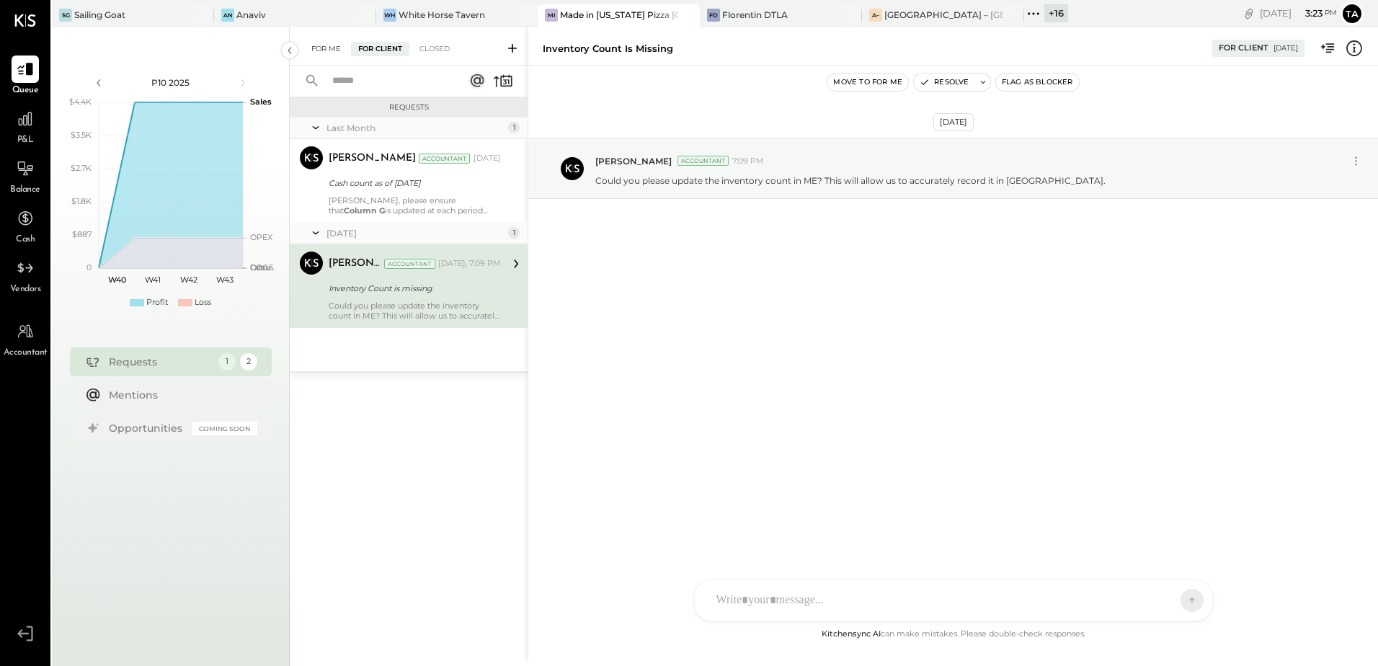
click at [335, 50] on div "For Me" at bounding box center [326, 49] width 44 height 14
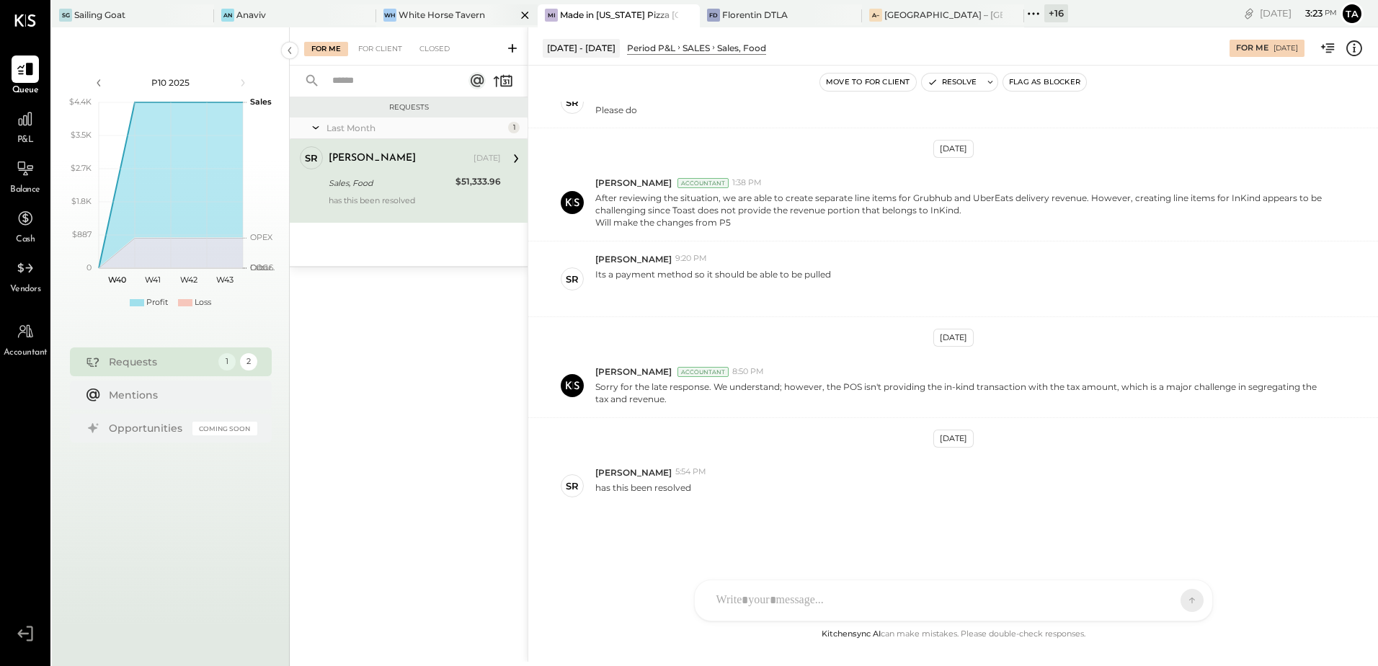
click at [443, 22] on div "[PERSON_NAME] Horse Tavern" at bounding box center [457, 15] width 162 height 23
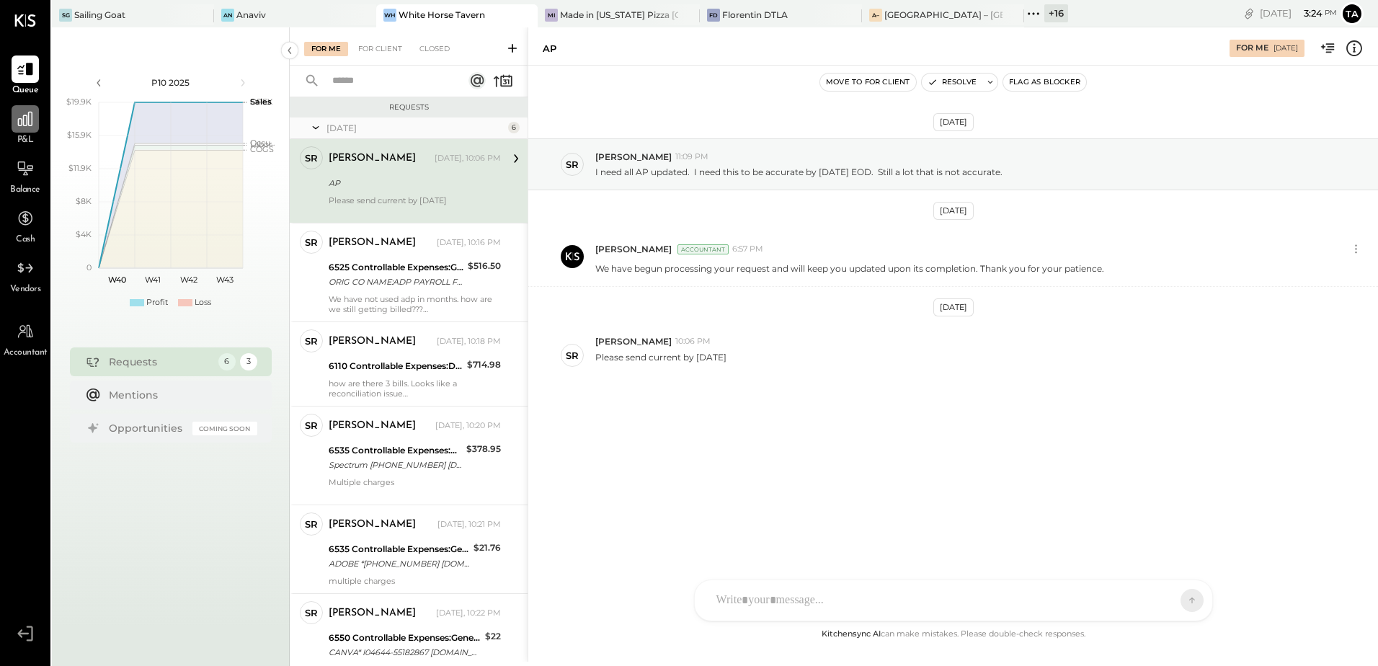
click at [22, 122] on icon at bounding box center [25, 119] width 14 height 14
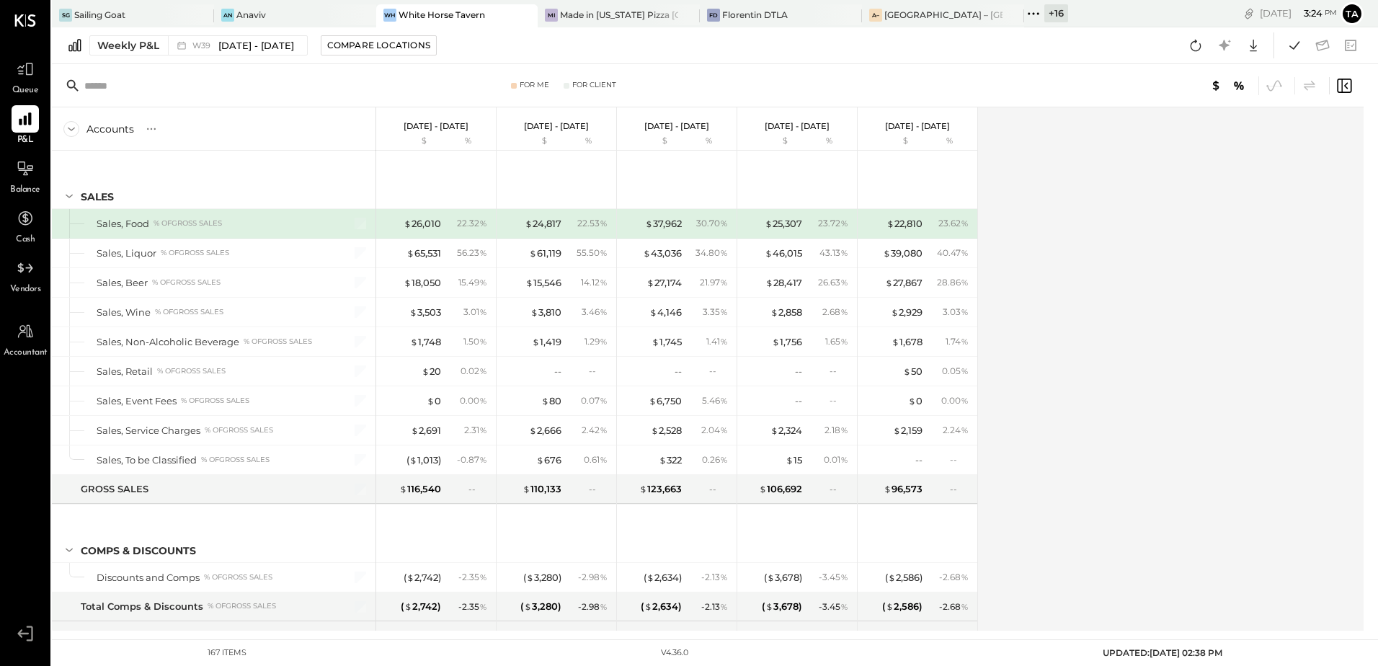
click at [1187, 362] on div "Accounts S % GL [DATE] - [DATE] $ % [DATE] - [DATE] $ % [DATE] - [DATE] $ % [DA…" at bounding box center [709, 368] width 1314 height 523
click at [197, 50] on div "W39 [DATE] - [DATE]" at bounding box center [243, 46] width 102 height 14
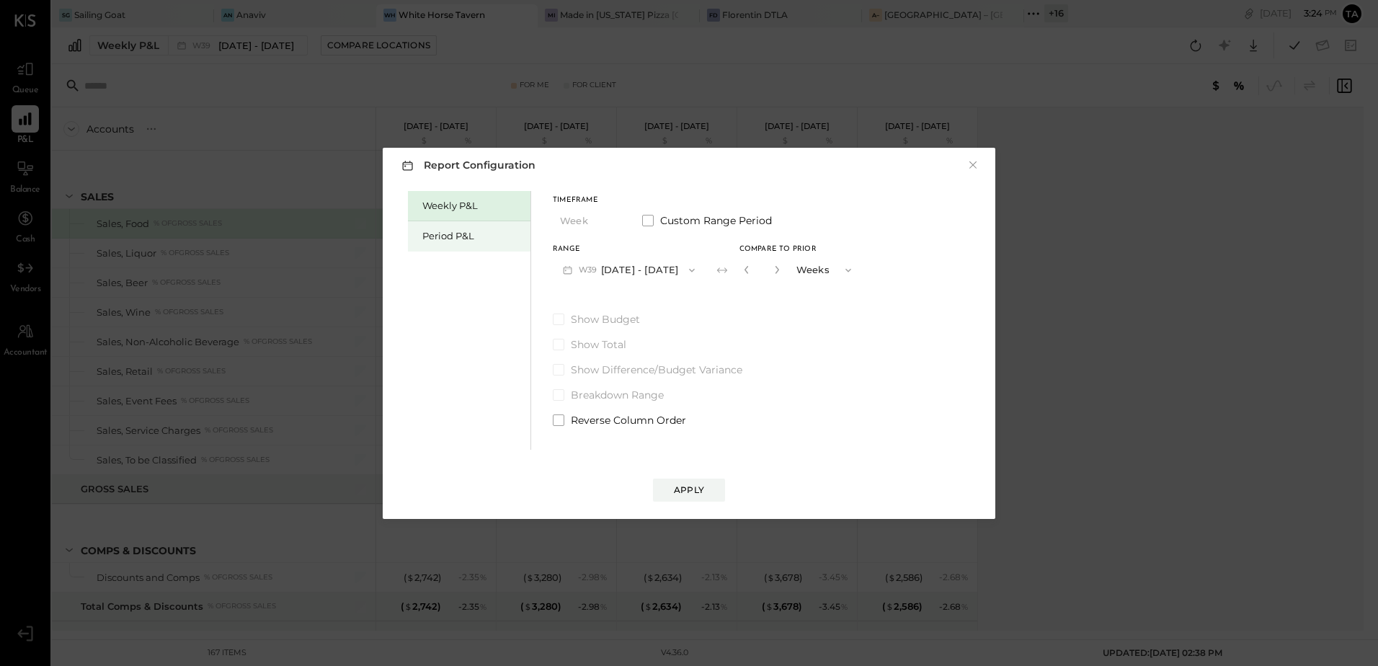
click at [477, 238] on div "Period P&L" at bounding box center [472, 236] width 101 height 14
click at [655, 271] on button "P10 [DATE] - [DATE]" at bounding box center [627, 270] width 148 height 27
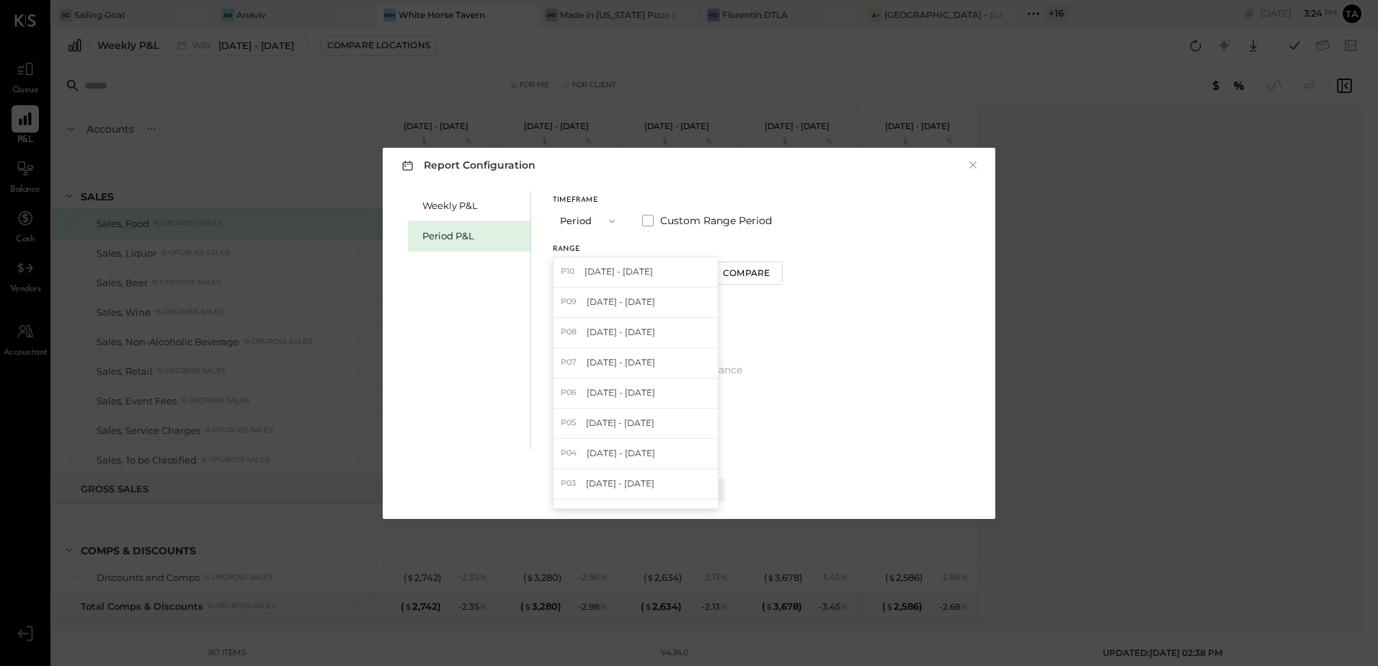
click at [622, 309] on div "P09 [DATE] - [DATE]" at bounding box center [636, 303] width 164 height 30
click at [685, 492] on div "Apply" at bounding box center [689, 490] width 30 height 12
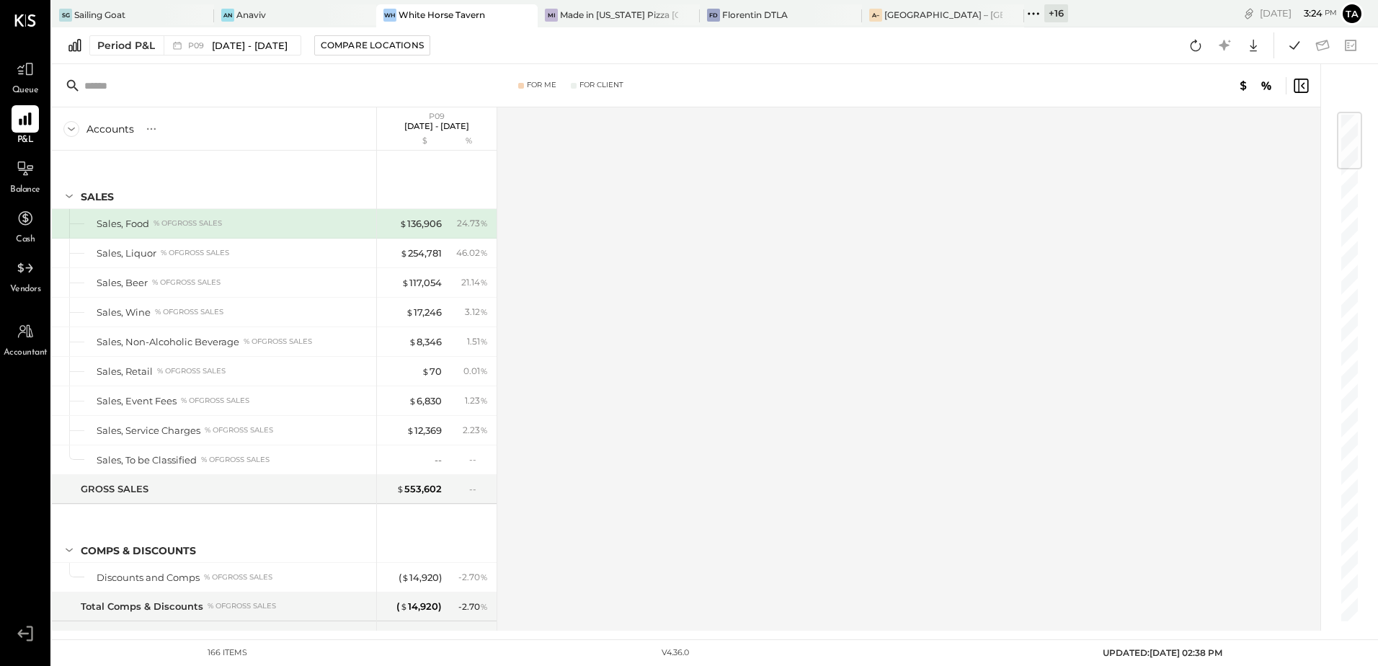
click at [810, 334] on div "Accounts S % GL P09 [DATE] - [DATE] $ % SALES Sales, Food % of GROSS SALES Sale…" at bounding box center [687, 368] width 1271 height 523
click at [1197, 46] on icon at bounding box center [1196, 45] width 19 height 19
drag, startPoint x: 710, startPoint y: 345, endPoint x: 688, endPoint y: 351, distance: 22.4
click at [710, 347] on div "Accounts S % GL P09 [DATE] - [DATE] $ % SALES Sales, Food % of GROSS SALES Sale…" at bounding box center [687, 368] width 1271 height 523
drag, startPoint x: 28, startPoint y: 177, endPoint x: 407, endPoint y: 354, distance: 418.0
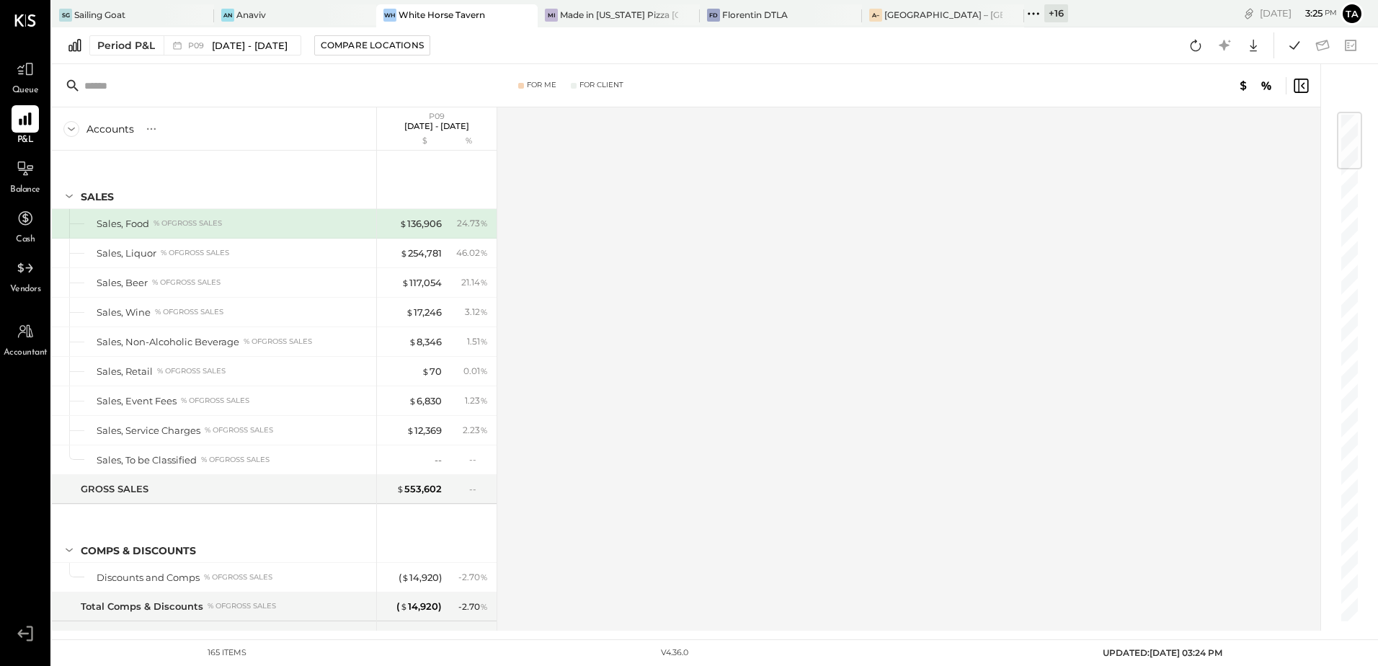
click at [28, 177] on icon at bounding box center [25, 168] width 17 height 17
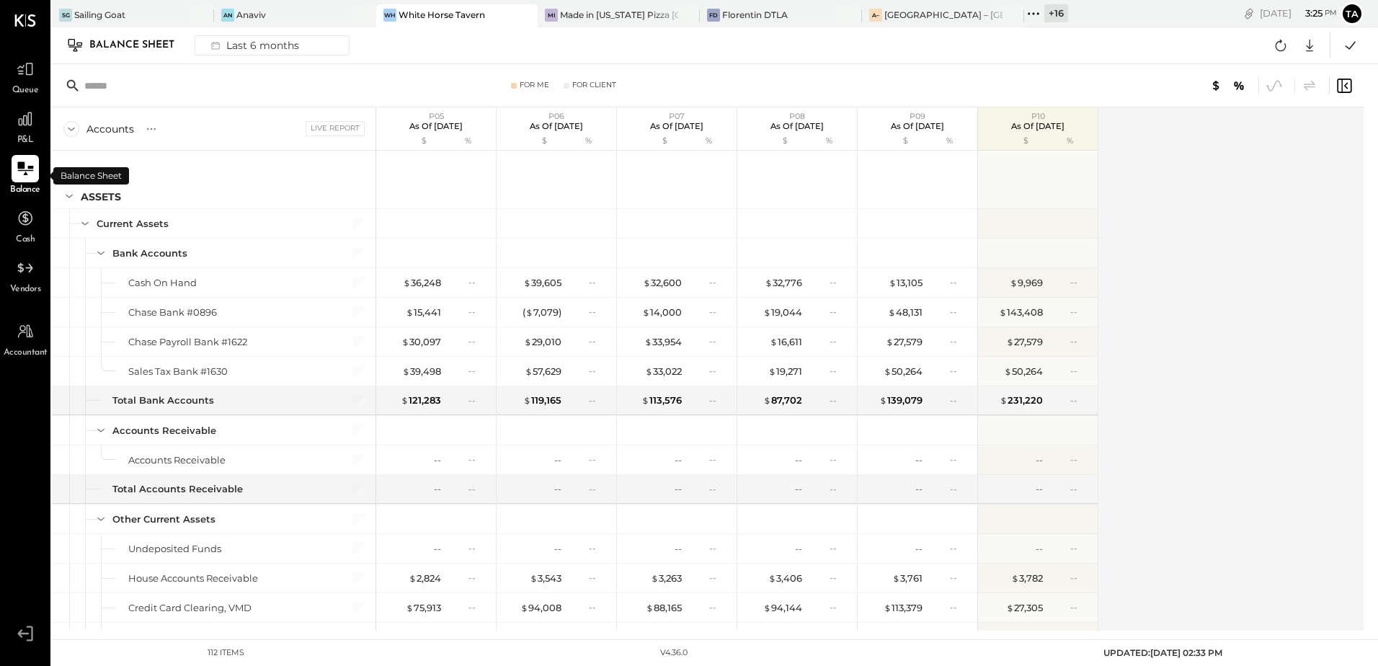
click at [17, 177] on icon at bounding box center [25, 168] width 19 height 19
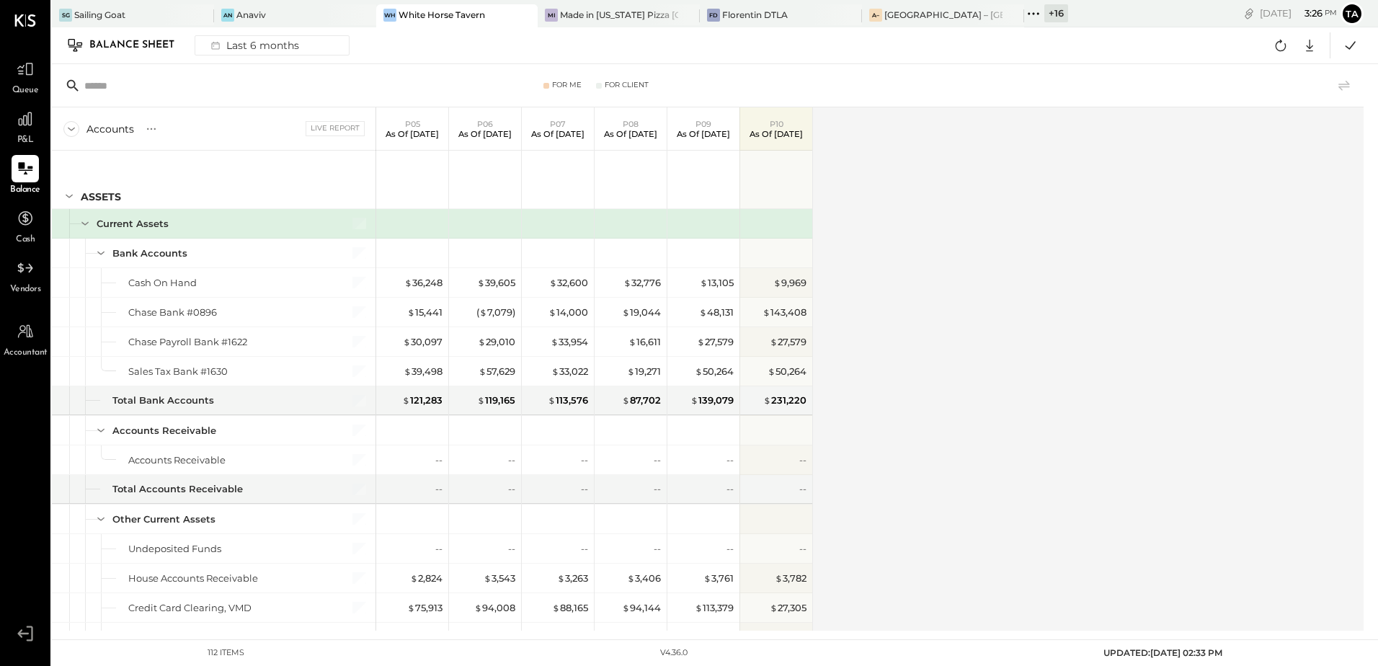
click at [984, 392] on div "Accounts S GL Live Report P05 As of [DATE] P06 As of [DATE] P07 As of [DATE] P0…" at bounding box center [709, 368] width 1314 height 523
click at [1284, 52] on icon at bounding box center [1281, 45] width 19 height 19
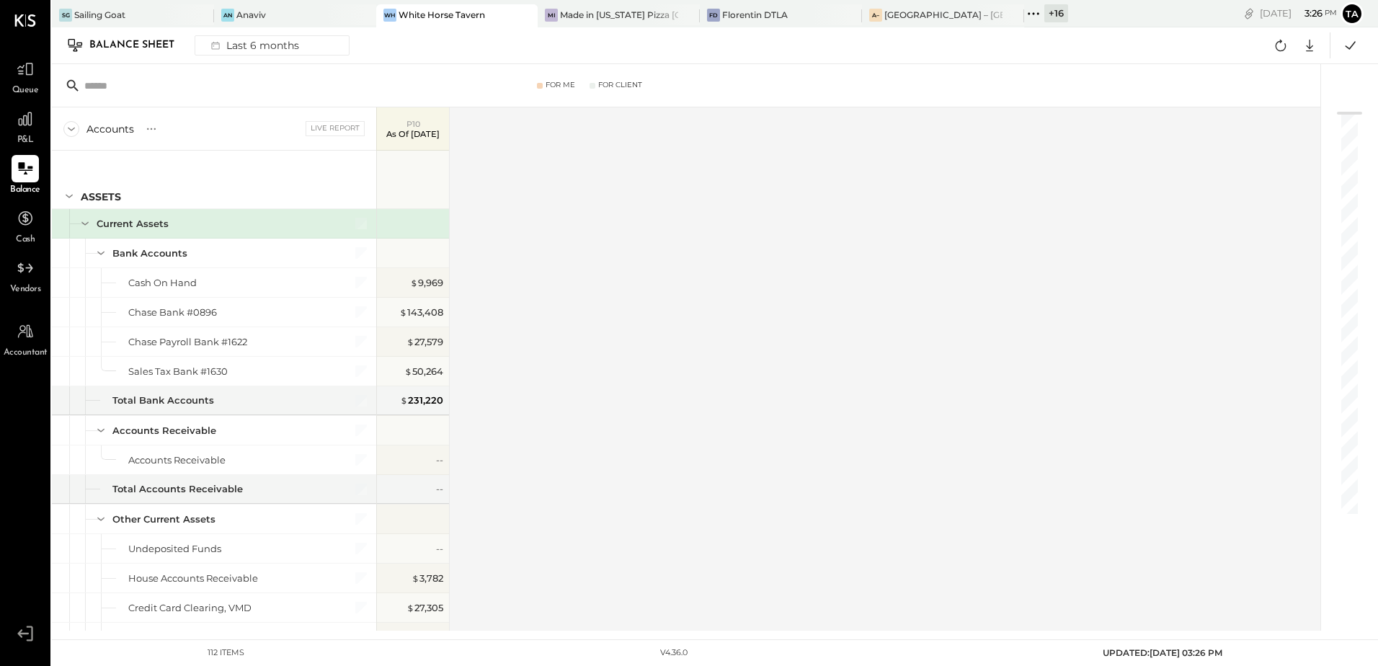
drag, startPoint x: 810, startPoint y: 488, endPoint x: 69, endPoint y: 278, distance: 769.5
click at [810, 488] on div "Accounts S GL Live Report P10 As of [DATE] ASSETS Current Assets Bank Accounts …" at bounding box center [687, 368] width 1271 height 523
click at [29, 172] on icon at bounding box center [25, 168] width 19 height 19
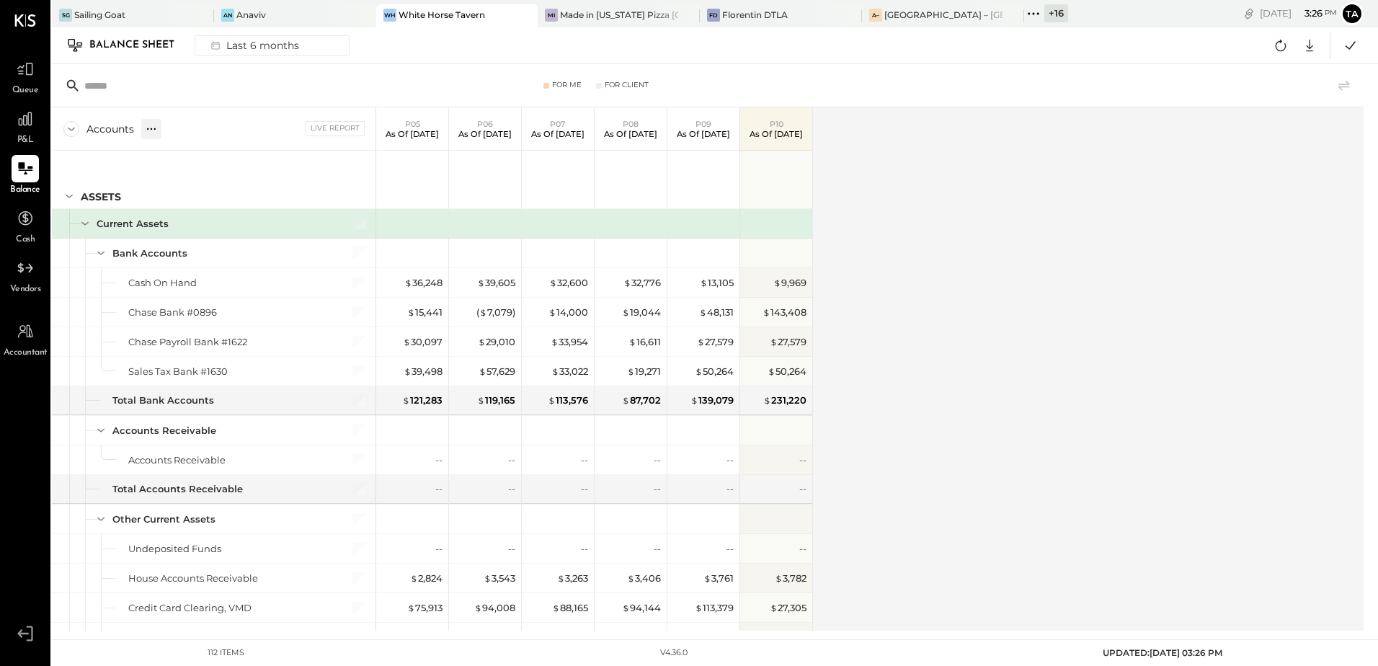
click at [148, 131] on icon at bounding box center [151, 129] width 14 height 14
click at [167, 133] on div "GL" at bounding box center [165, 129] width 14 height 12
click at [974, 335] on div "Accounts S GL Live Report P05 As of [DATE] P06 As of [DATE] P07 As of [DATE] P0…" at bounding box center [709, 368] width 1314 height 523
click at [1311, 48] on icon at bounding box center [1309, 46] width 7 height 12
click at [1244, 136] on div "Excel" at bounding box center [1265, 130] width 115 height 30
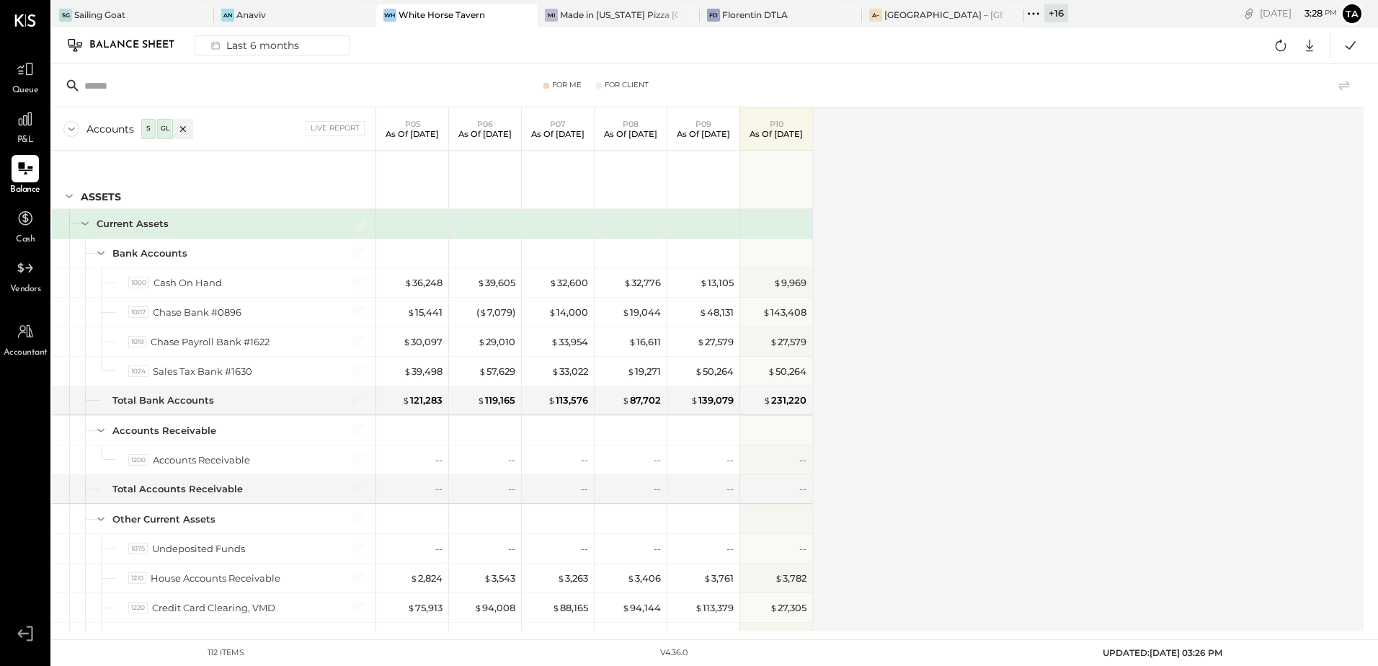
click at [1017, 316] on div "Accounts S GL Live Report P05 As of [DATE] P06 As of [DATE] P07 As of [DATE] P0…" at bounding box center [709, 368] width 1314 height 523
click at [947, 355] on div "Accounts S GL Live Report P05 As of [DATE] P06 As of [DATE] P07 As of [DATE] P0…" at bounding box center [709, 368] width 1314 height 523
click at [266, 48] on div "Last 6 months" at bounding box center [254, 45] width 102 height 19
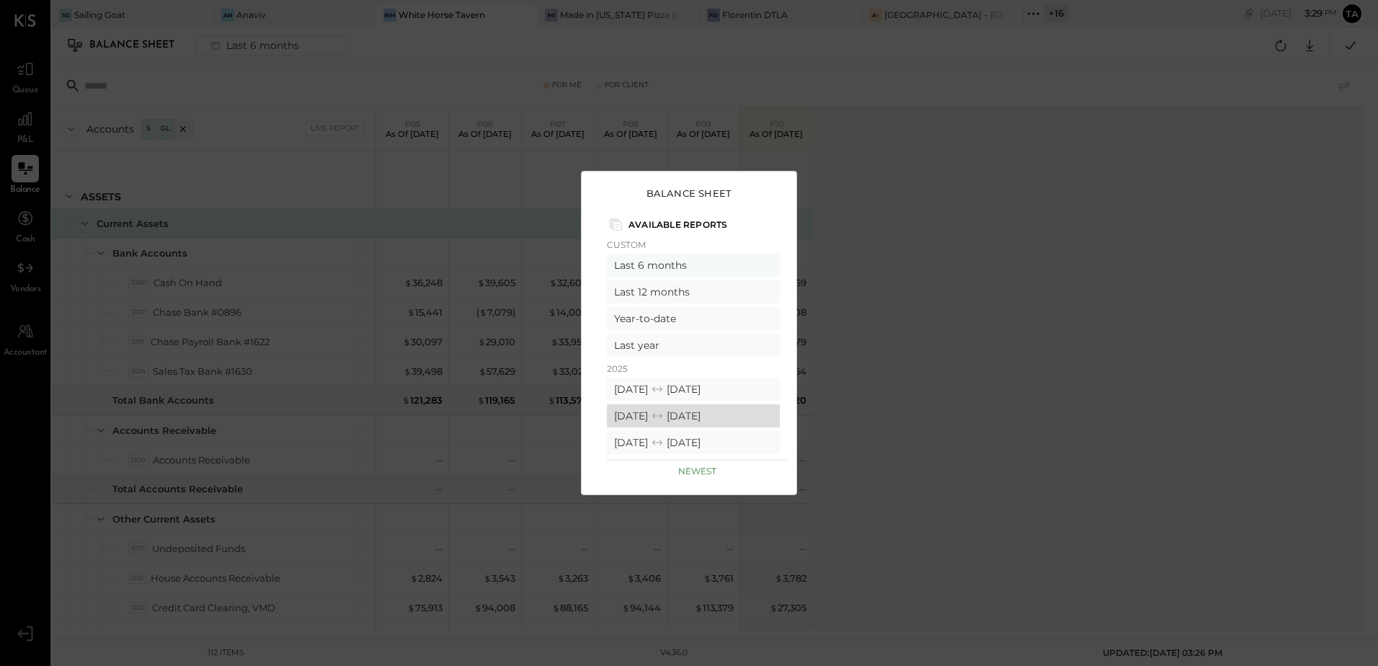
click at [665, 415] on icon at bounding box center [657, 416] width 14 height 14
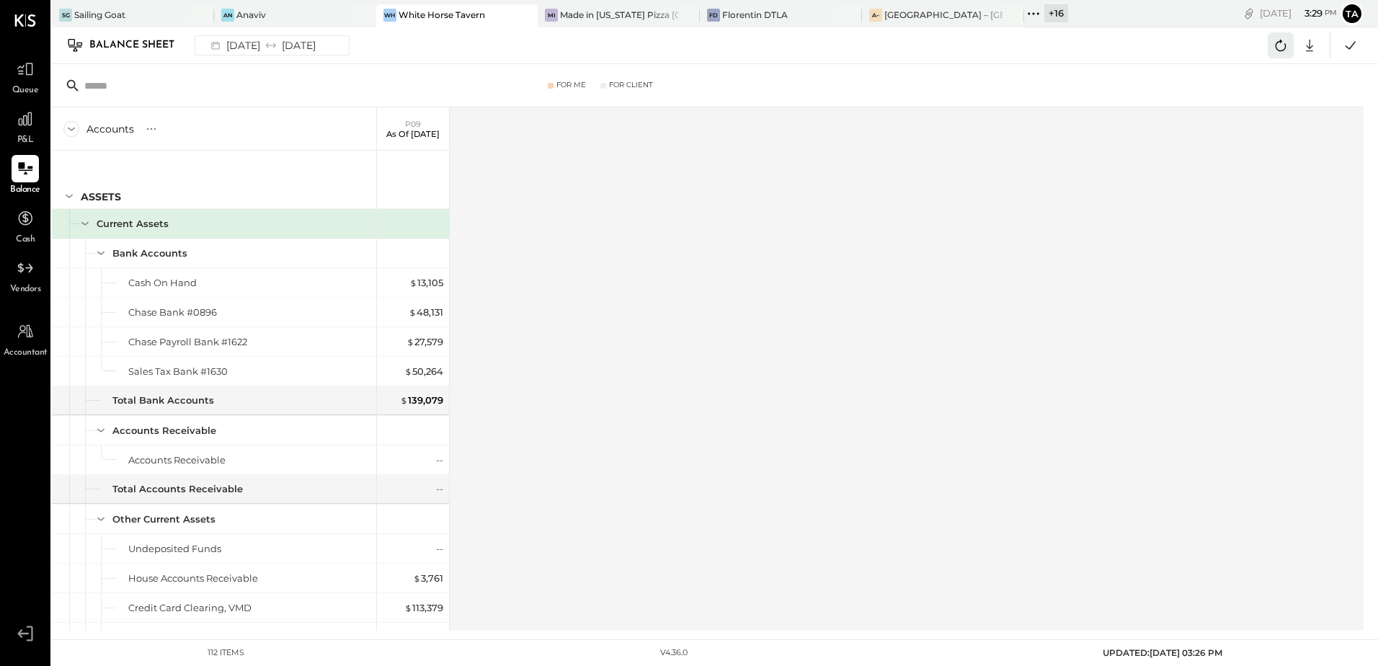
click at [1275, 42] on icon at bounding box center [1281, 45] width 19 height 19
drag, startPoint x: 21, startPoint y: 173, endPoint x: 531, endPoint y: 370, distance: 546.4
click at [21, 173] on icon at bounding box center [25, 168] width 17 height 17
drag, startPoint x: 30, startPoint y: 169, endPoint x: 122, endPoint y: 110, distance: 108.6
click at [30, 169] on icon at bounding box center [25, 168] width 14 height 12
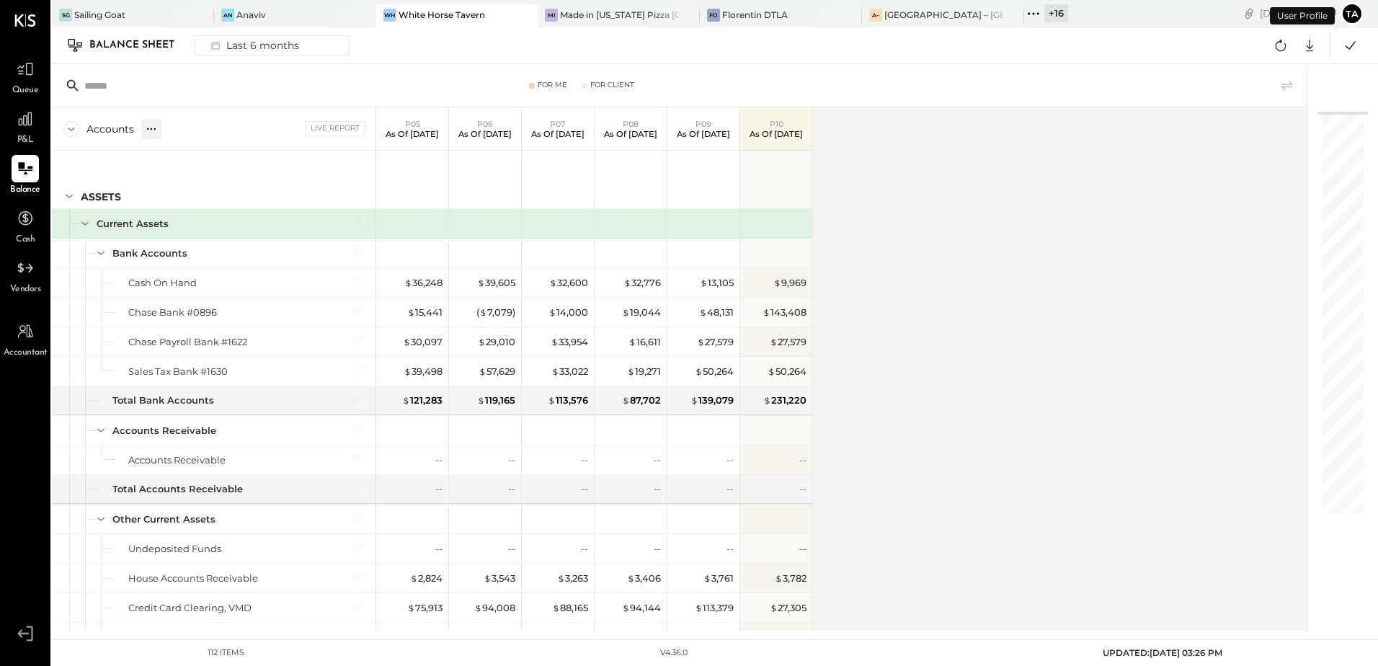
click at [153, 130] on icon at bounding box center [151, 129] width 14 height 14
click at [164, 135] on div "GL" at bounding box center [165, 129] width 16 height 20
click at [1074, 345] on div "Accounts S GL Live Report P05 As of [DATE] P06 As of [DATE] P07 As of [DATE] P0…" at bounding box center [680, 368] width 1257 height 523
